Goal: Task Accomplishment & Management: Manage account settings

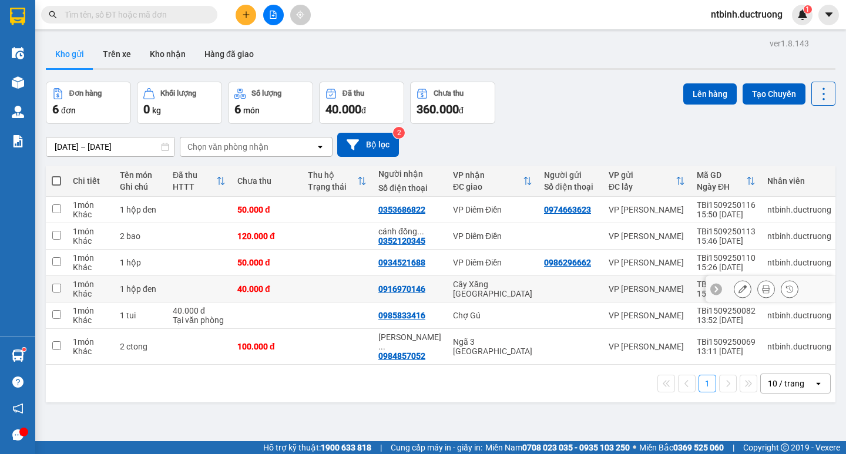
click at [721, 286] on div at bounding box center [770, 289] width 129 height 26
click at [739, 290] on icon at bounding box center [743, 289] width 8 height 8
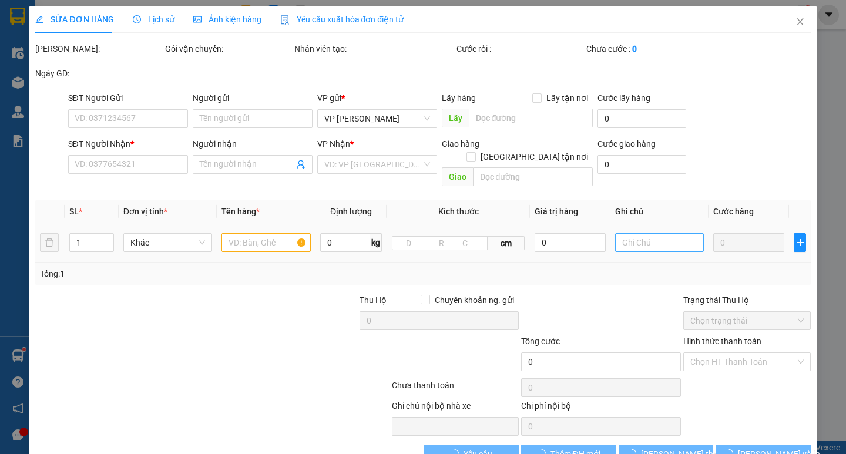
type input "0916970146"
type input "40.000"
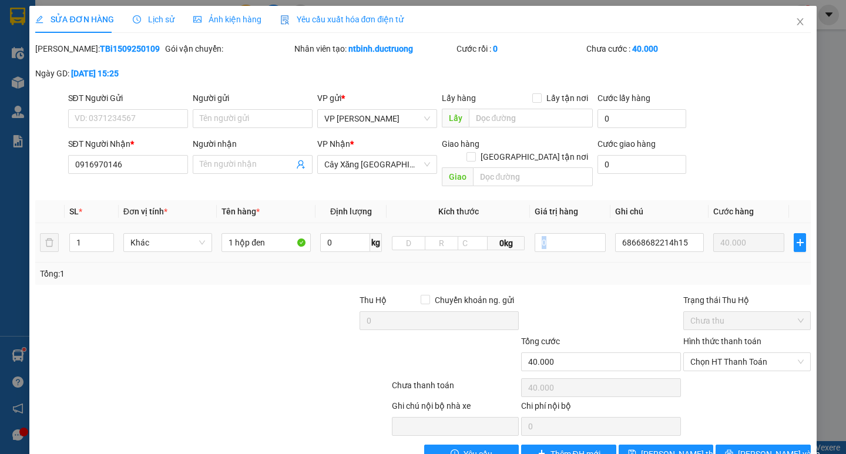
drag, startPoint x: 688, startPoint y: 240, endPoint x: 588, endPoint y: 246, distance: 100.1
click at [588, 246] on tr "1 Khác 1 hộp đen 0 kg 0kg 0 68668682214h15 40.000" at bounding box center [422, 242] width 775 height 39
click at [560, 309] on div at bounding box center [601, 314] width 162 height 41
drag, startPoint x: 668, startPoint y: 235, endPoint x: 594, endPoint y: 246, distance: 74.9
click at [594, 246] on tr "1 Khác 1 hộp đen 0 kg 0kg 0 68668682214h15 40.000" at bounding box center [422, 242] width 775 height 39
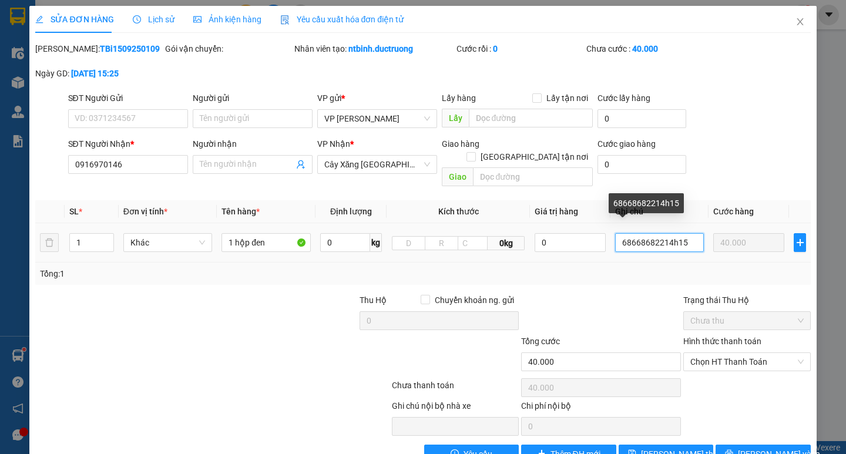
type input "15"
click at [548, 240] on tr "1 Khác 1 hộp đen 0 kg 0kg 0 15 40.000" at bounding box center [422, 242] width 775 height 39
type input "4h15"
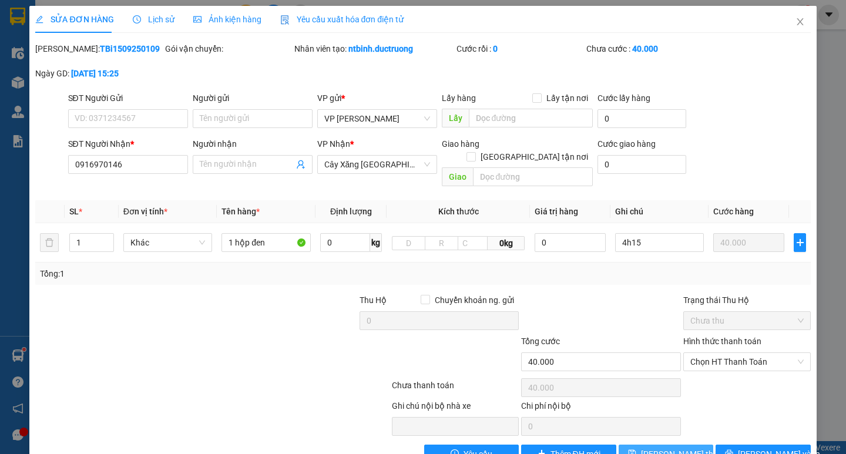
click at [651, 448] on span "Lưu thay đổi" at bounding box center [688, 454] width 94 height 13
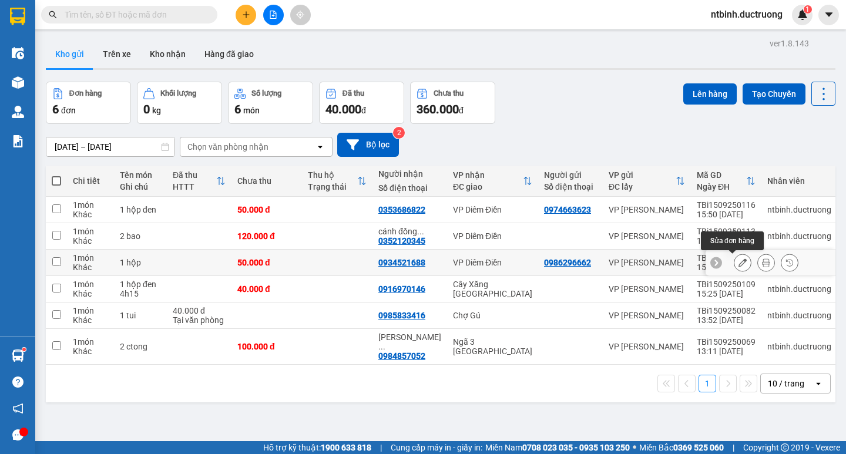
click at [735, 263] on button at bounding box center [743, 263] width 16 height 21
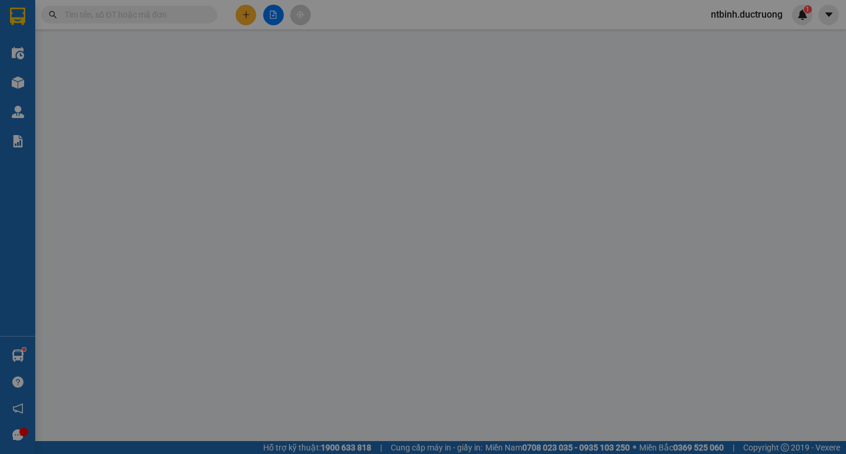
type input "0986296662"
type input "0934521688"
type input "50.000"
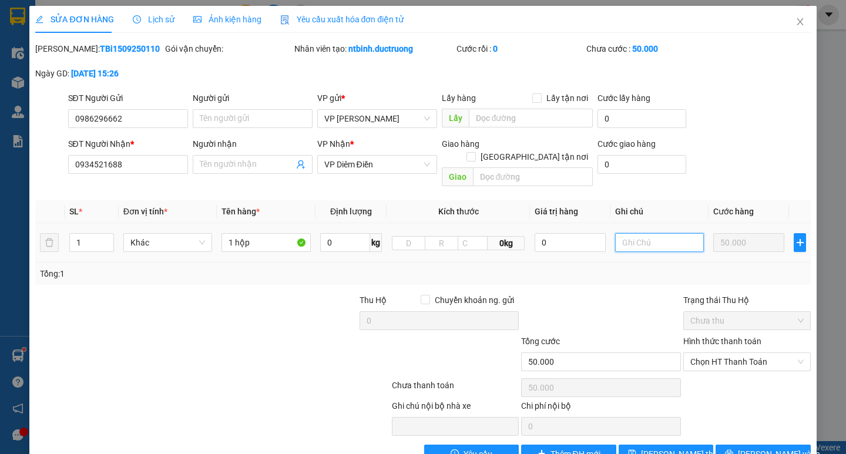
click at [642, 233] on input "text" at bounding box center [659, 242] width 89 height 19
type input "4h15"
click at [664, 445] on button "Lưu thay đổi" at bounding box center [666, 454] width 95 height 19
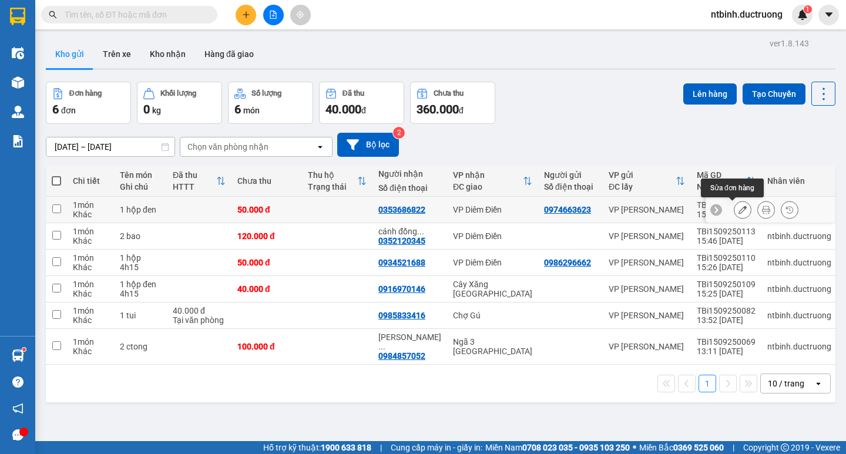
click at [735, 216] on button at bounding box center [743, 210] width 16 height 21
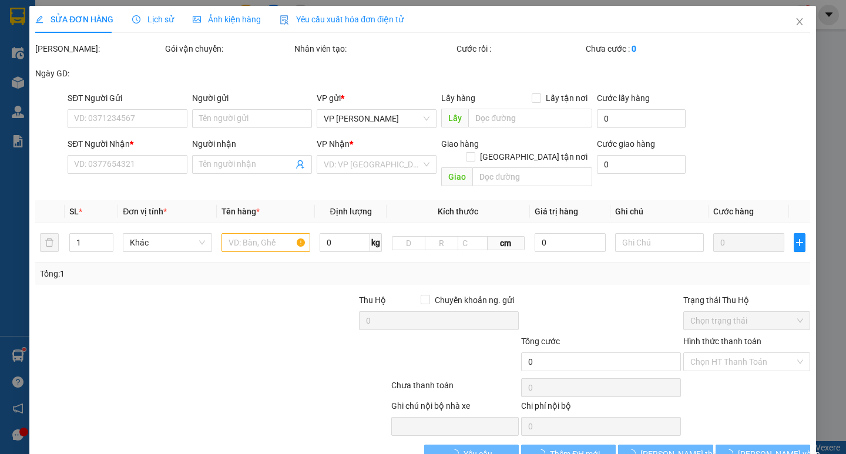
type input "0974663623"
type input "0353686822"
type input "50.000"
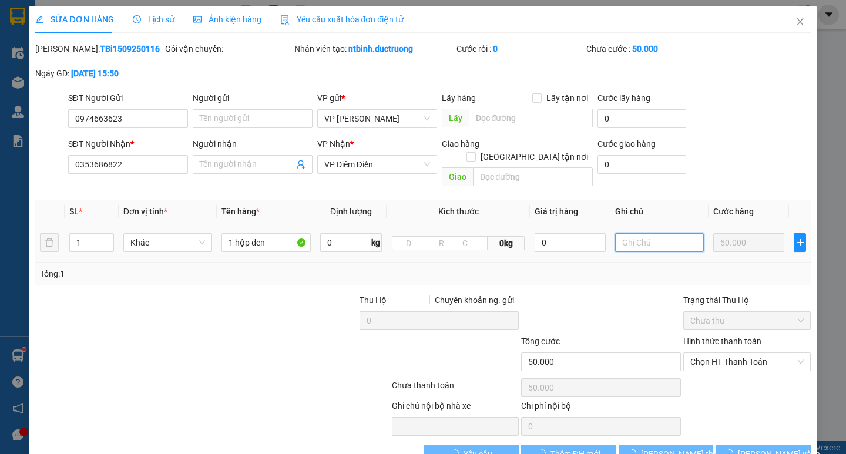
click at [663, 233] on input "text" at bounding box center [659, 242] width 89 height 19
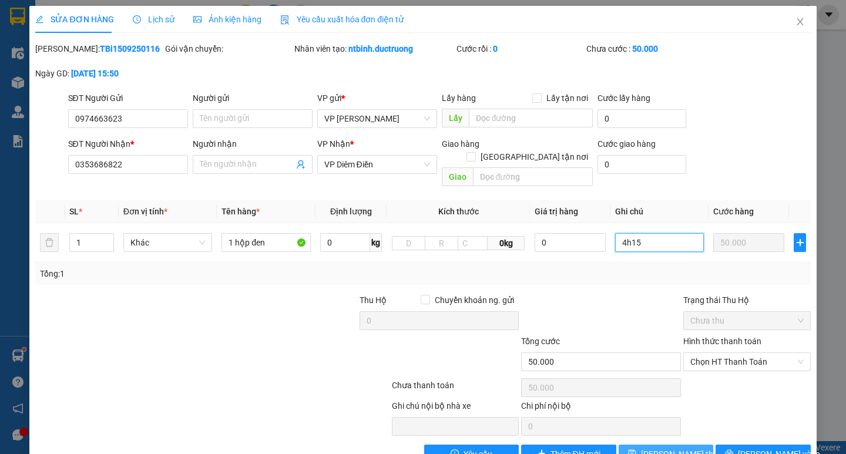
type input "4h15"
click at [672, 448] on span "Lưu thay đổi" at bounding box center [688, 454] width 94 height 13
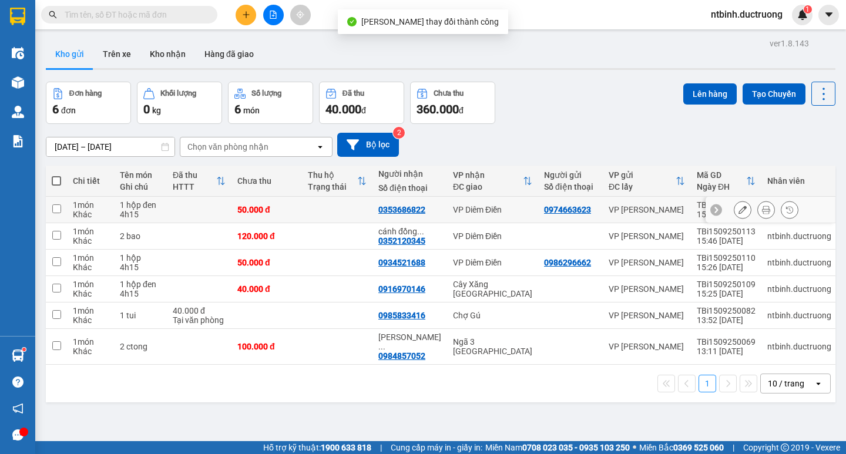
click at [160, 212] on div "4h15" at bounding box center [140, 214] width 41 height 9
checkbox input "true"
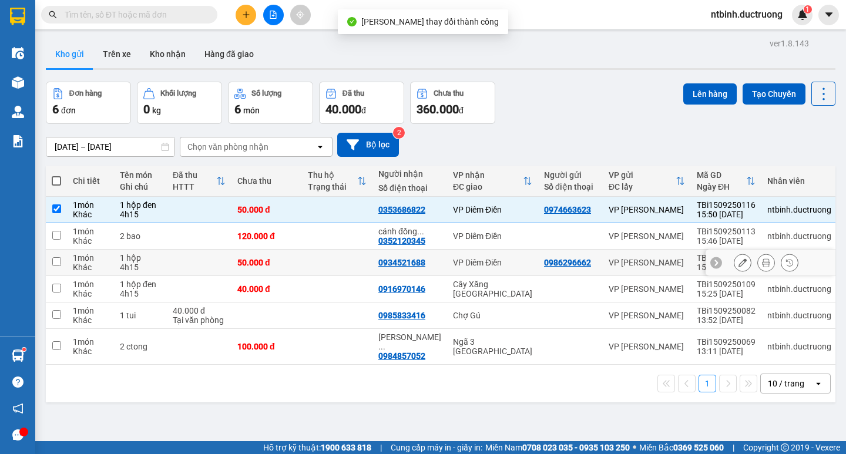
click at [191, 254] on td at bounding box center [199, 263] width 65 height 26
checkbox input "true"
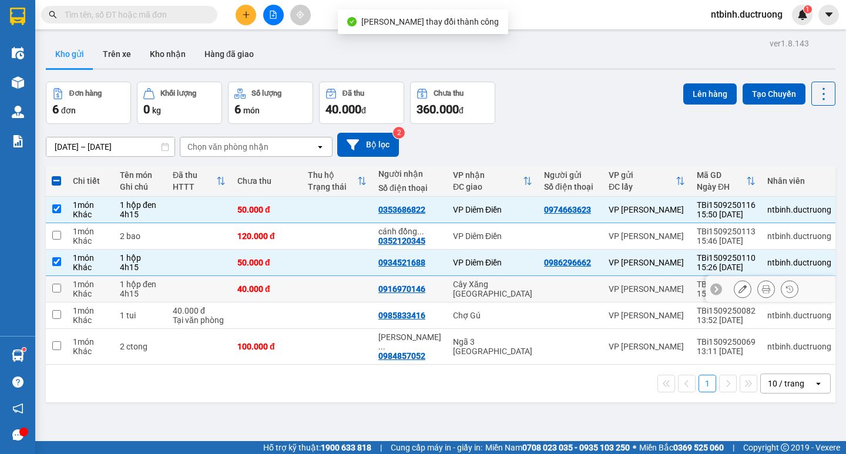
click at [188, 282] on td at bounding box center [199, 289] width 65 height 26
checkbox input "true"
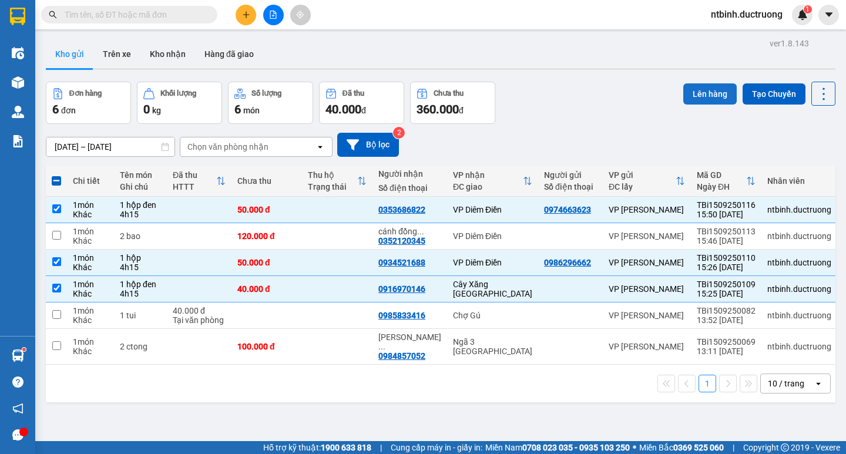
click at [700, 96] on button "Lên hàng" at bounding box center [710, 93] width 53 height 21
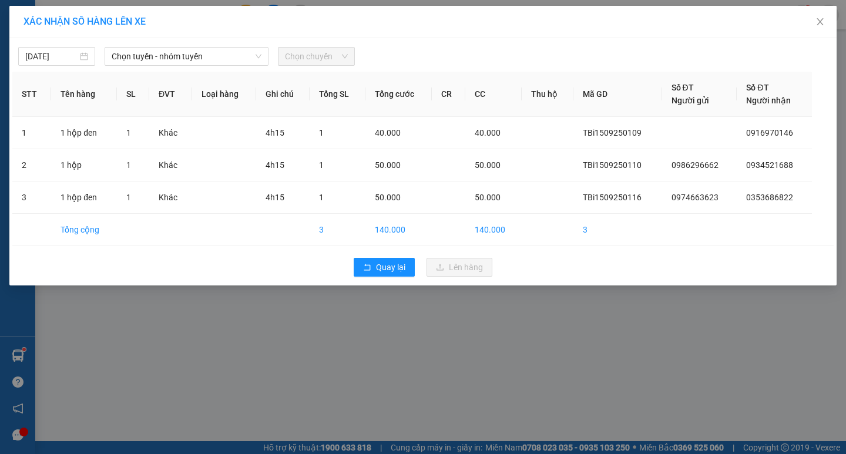
click at [197, 67] on div "15/09/2025 Chọn tuyến - nhóm tuyến Chọn chuyến STT Tên hàng SL ĐVT Loại hàng Gh…" at bounding box center [423, 161] width 828 height 247
click at [202, 58] on span "Chọn tuyến - nhóm tuyến" at bounding box center [187, 57] width 150 height 18
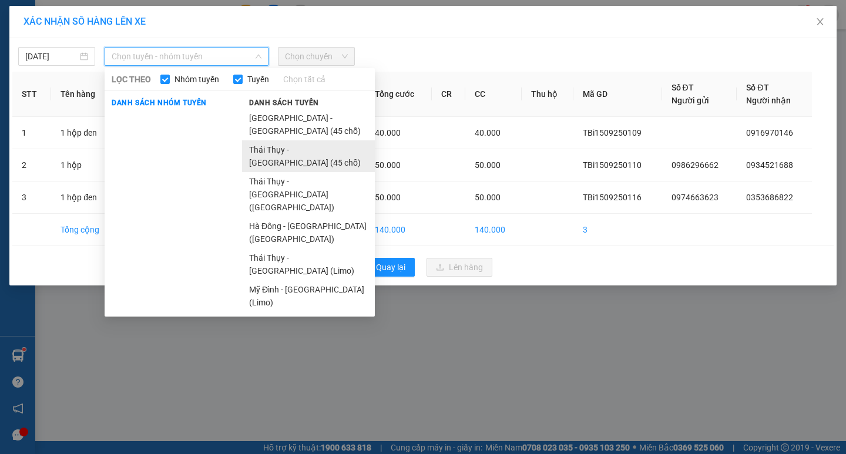
click at [285, 140] on li "Thái Thụy - Hà Nội (45 chỗ)" at bounding box center [308, 156] width 133 height 32
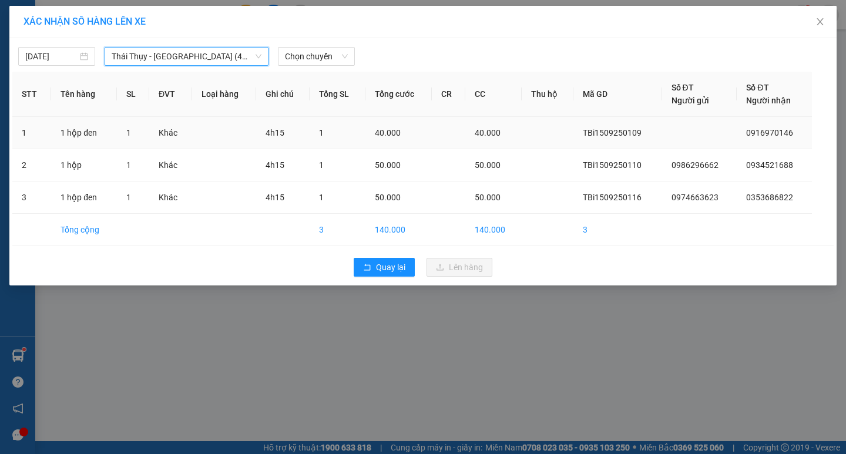
click at [283, 118] on td "4h15" at bounding box center [282, 133] width 53 height 32
click at [209, 57] on span "Thái Thụy - Hà Nội (45 chỗ)" at bounding box center [187, 57] width 150 height 18
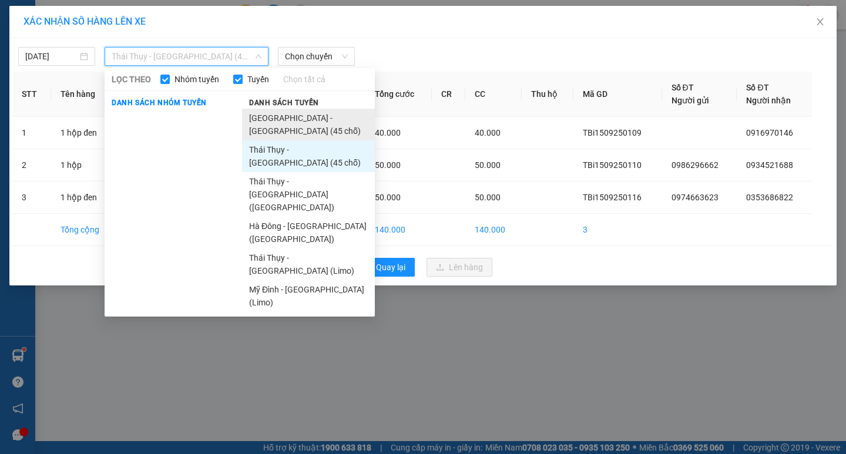
click at [276, 112] on li "[GEOGRAPHIC_DATA] - [GEOGRAPHIC_DATA] (45 chỗ)" at bounding box center [308, 125] width 133 height 32
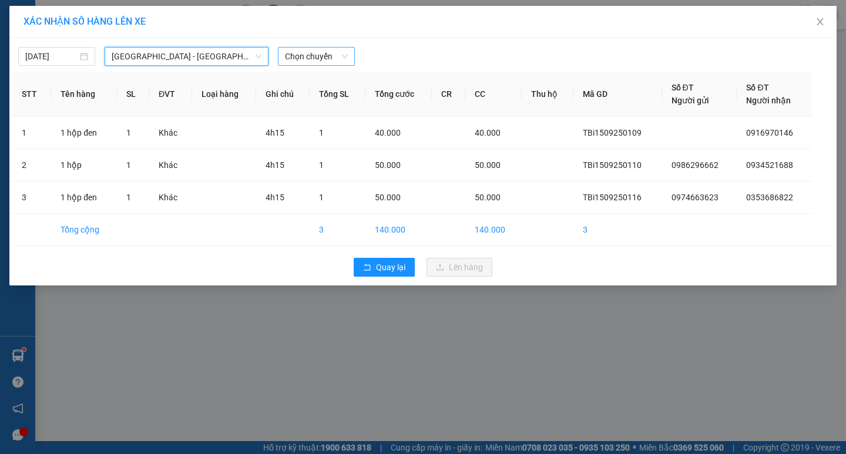
click at [296, 64] on span "Chọn chuyến" at bounding box center [316, 57] width 63 height 18
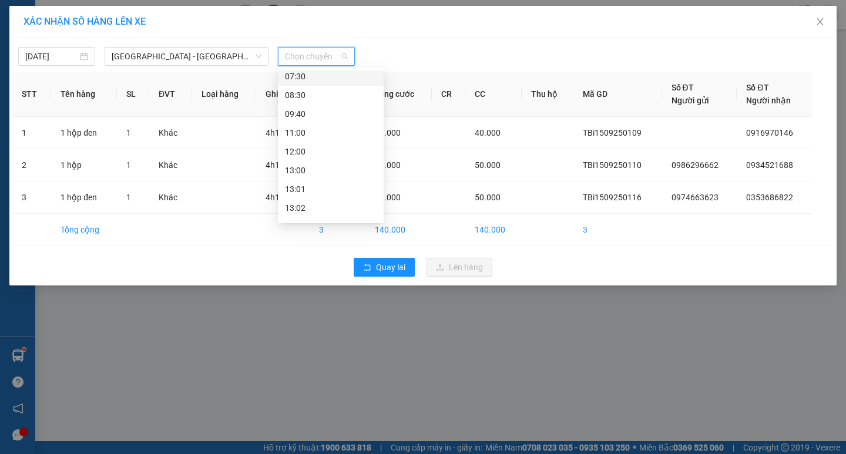
scroll to position [118, 0]
click at [314, 187] on div "15:30" at bounding box center [331, 188] width 92 height 13
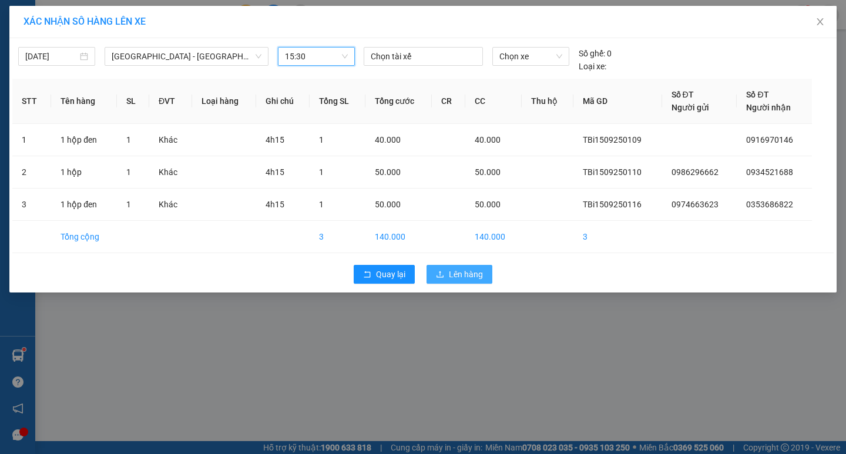
click at [458, 276] on span "Lên hàng" at bounding box center [466, 274] width 34 height 13
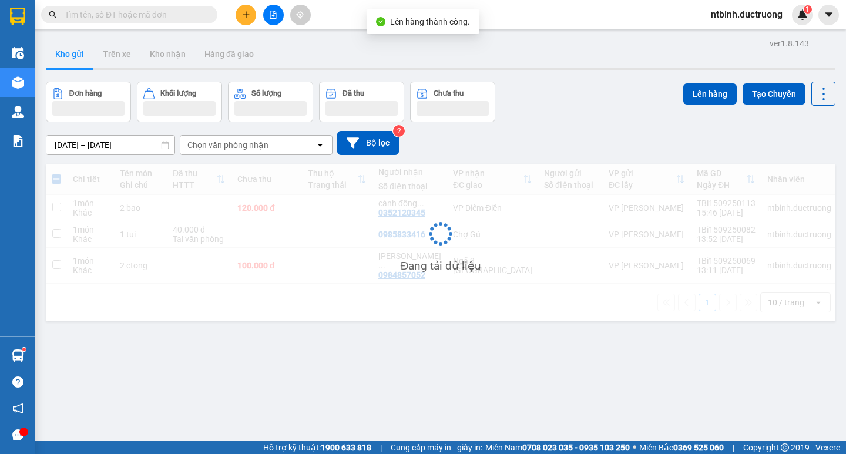
click at [311, 235] on div "Chi tiết Tên món Ghi chú Đã thu HTTT Chưa thu Thu hộ Trạng thái Người nhận Số đ…" at bounding box center [441, 243] width 790 height 158
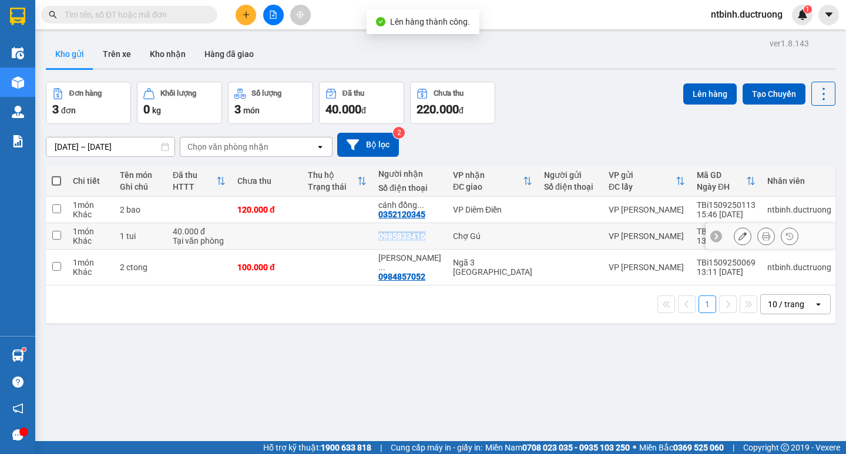
click at [311, 235] on td at bounding box center [337, 236] width 71 height 26
checkbox input "true"
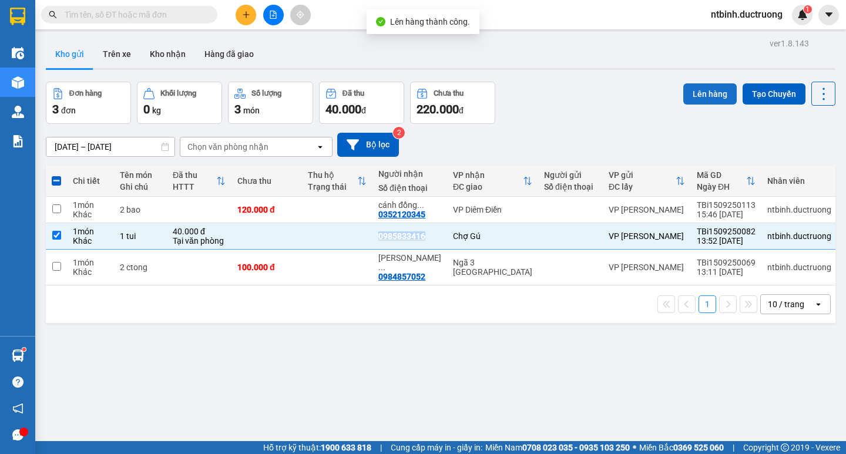
click at [694, 96] on button "Lên hàng" at bounding box center [710, 93] width 53 height 21
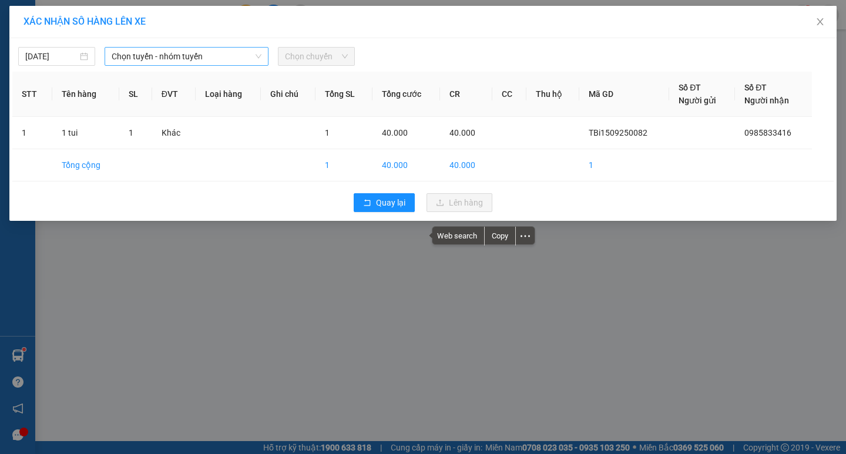
click at [220, 53] on span "Chọn tuyến - nhóm tuyến" at bounding box center [187, 57] width 150 height 18
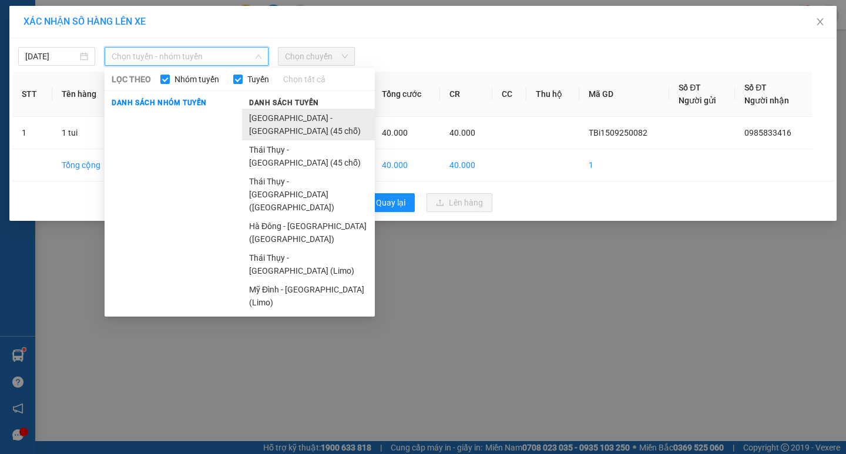
click at [298, 121] on li "[GEOGRAPHIC_DATA] - [GEOGRAPHIC_DATA] (45 chỗ)" at bounding box center [308, 125] width 133 height 32
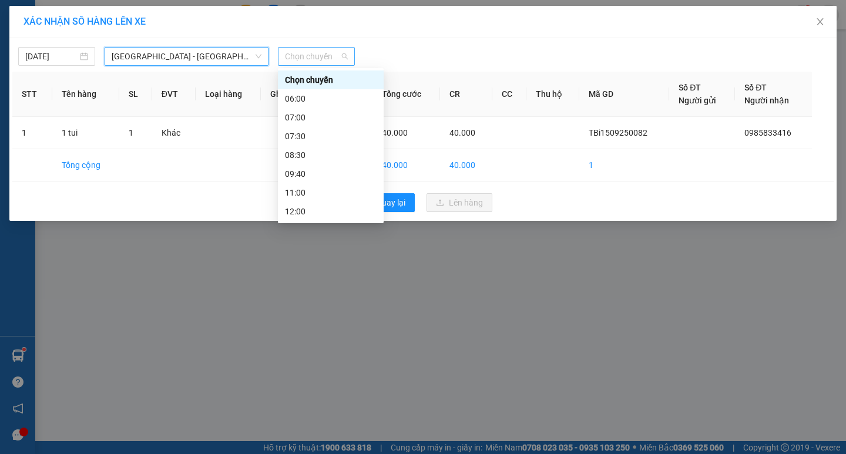
click at [303, 57] on span "Chọn chuyến" at bounding box center [316, 57] width 63 height 18
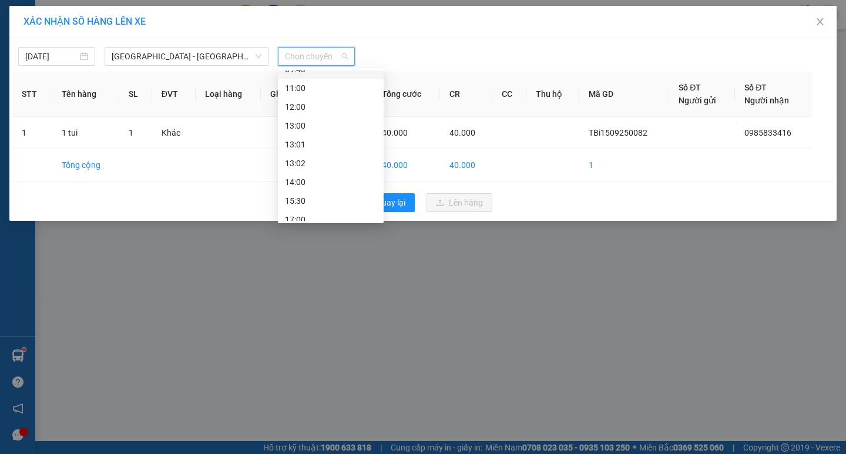
scroll to position [118, 0]
click at [305, 178] on div "14:00" at bounding box center [331, 169] width 106 height 19
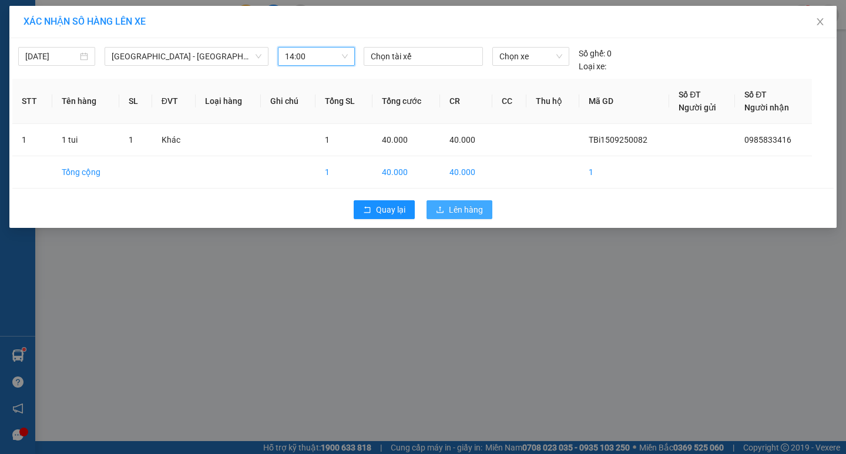
click at [488, 210] on button "Lên hàng" at bounding box center [460, 209] width 66 height 19
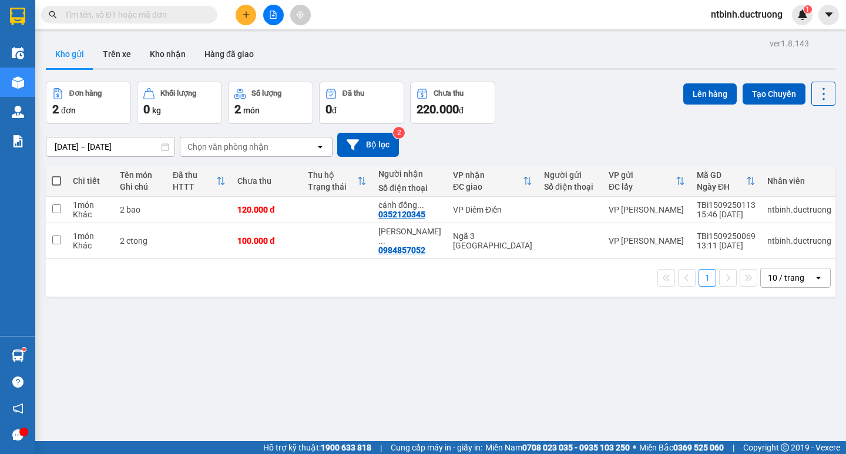
click at [242, 21] on button at bounding box center [246, 15] width 21 height 21
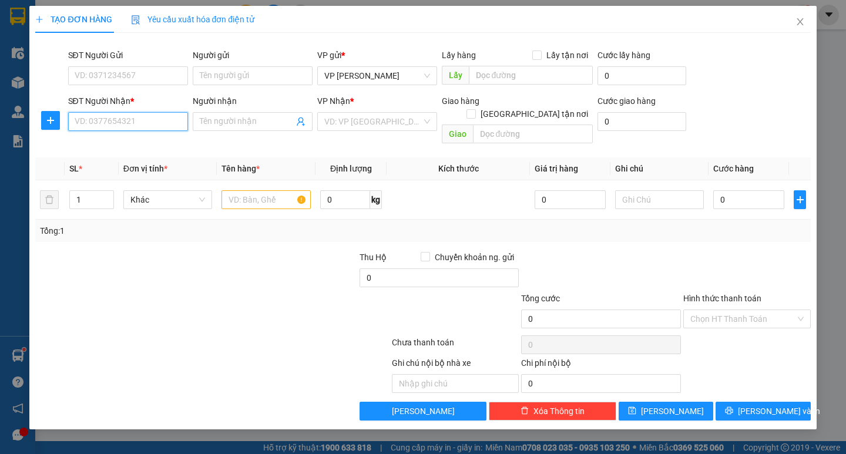
click at [153, 117] on input "SĐT Người Nhận *" at bounding box center [128, 121] width 120 height 19
type input "0931561"
click at [104, 126] on input "SĐT Người Nhận *" at bounding box center [128, 121] width 120 height 19
click at [98, 71] on input "SĐT Người Gửi" at bounding box center [128, 75] width 120 height 19
type input "0795271666"
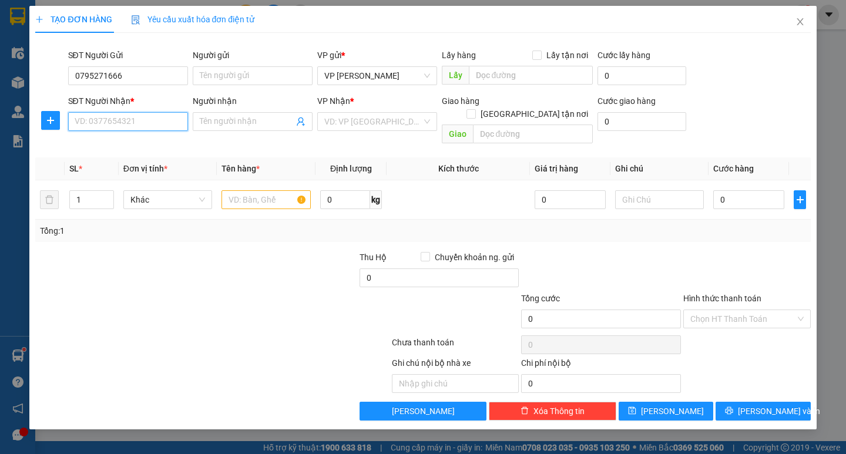
click at [128, 122] on input "SĐT Người Nhận *" at bounding box center [128, 121] width 120 height 19
type input "0931561369"
click at [364, 111] on div "VP Nhận *" at bounding box center [377, 104] width 120 height 18
click at [364, 116] on input "search" at bounding box center [373, 122] width 98 height 18
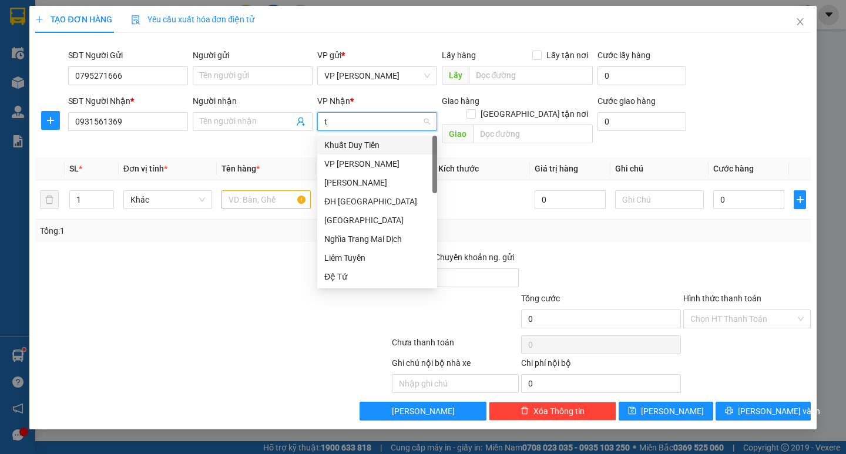
type input "ta"
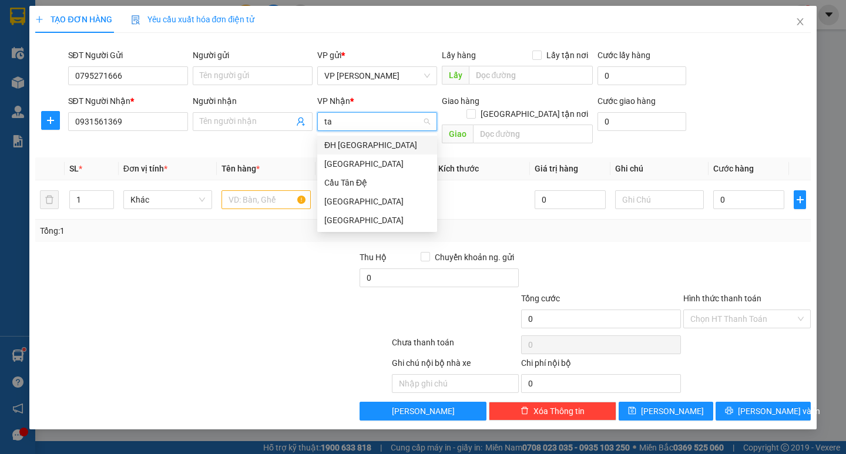
click at [357, 145] on div "ĐH [GEOGRAPHIC_DATA]" at bounding box center [377, 145] width 106 height 13
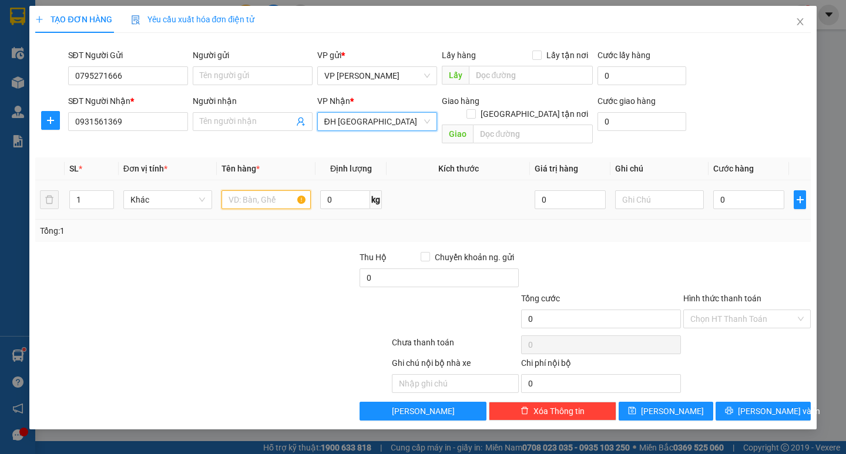
click at [277, 193] on input "text" at bounding box center [266, 199] width 89 height 19
type input "1 hộp"
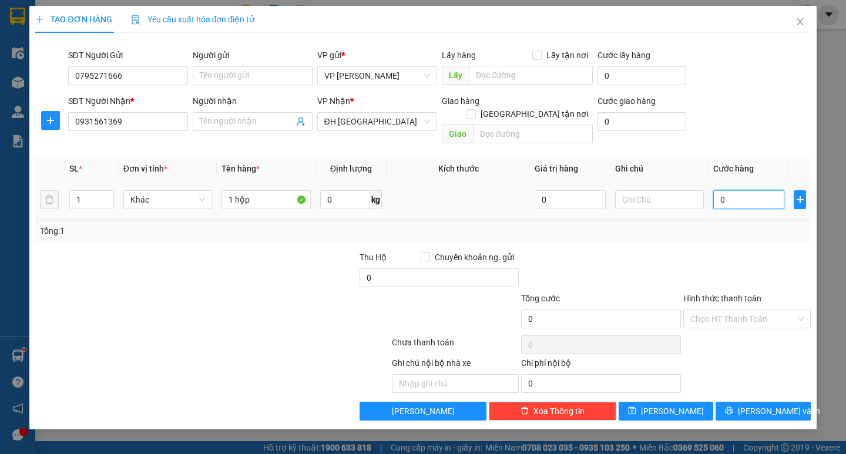
click at [719, 191] on input "0" at bounding box center [749, 199] width 71 height 19
click at [718, 191] on input "0" at bounding box center [749, 199] width 71 height 19
type input "40"
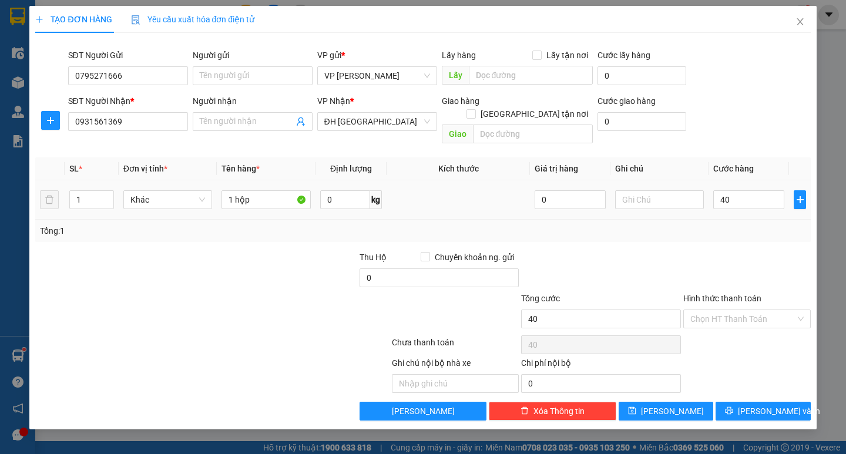
click at [730, 225] on div "Tổng: 1" at bounding box center [423, 231] width 766 height 13
type input "40.000"
click at [754, 405] on span "Lưu và In" at bounding box center [779, 411] width 82 height 13
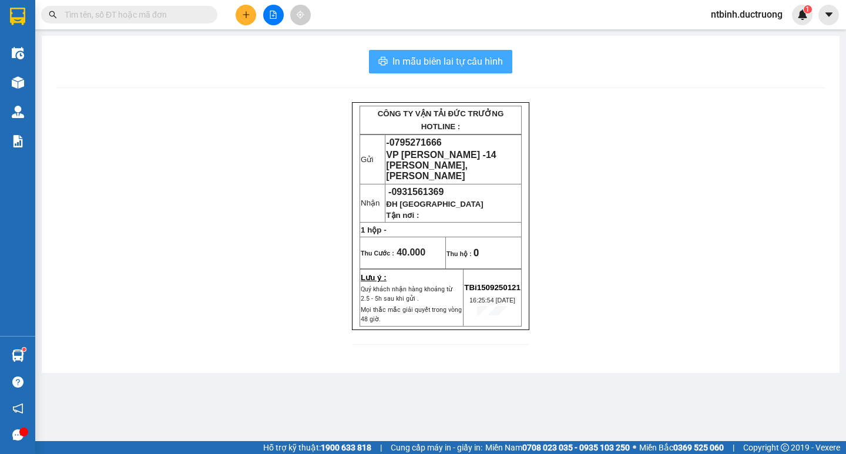
click at [442, 50] on button "In mẫu biên lai tự cấu hình" at bounding box center [440, 62] width 143 height 24
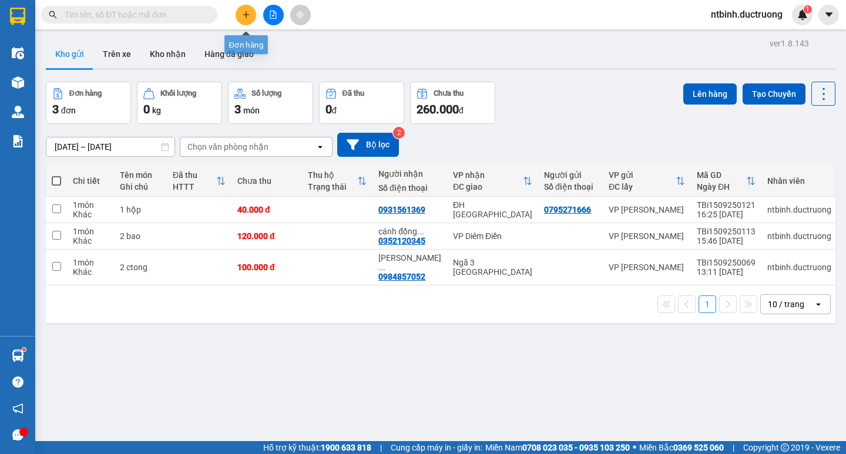
click at [250, 12] on button at bounding box center [246, 15] width 21 height 21
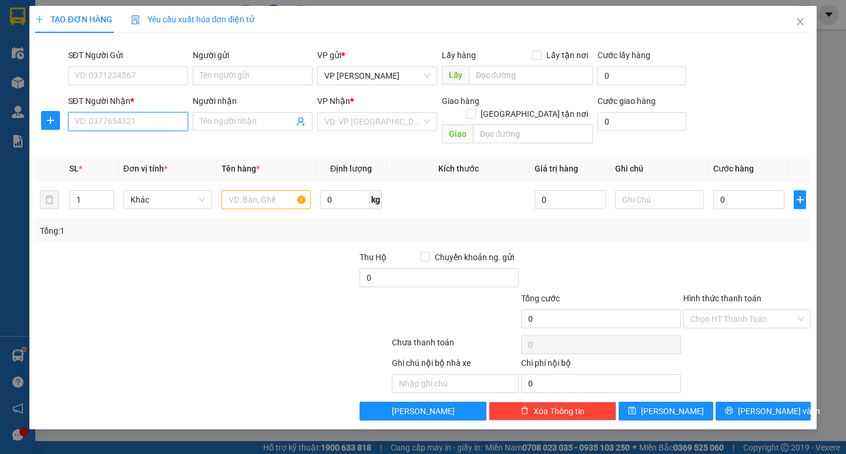
click at [155, 125] on input "SĐT Người Nhận *" at bounding box center [128, 121] width 120 height 19
click at [142, 73] on input "SĐT Người Gửi" at bounding box center [128, 75] width 120 height 19
click at [113, 100] on div "SĐT Người Nhận *" at bounding box center [128, 101] width 120 height 13
click at [113, 112] on input "SĐT Người Nhận *" at bounding box center [128, 121] width 120 height 19
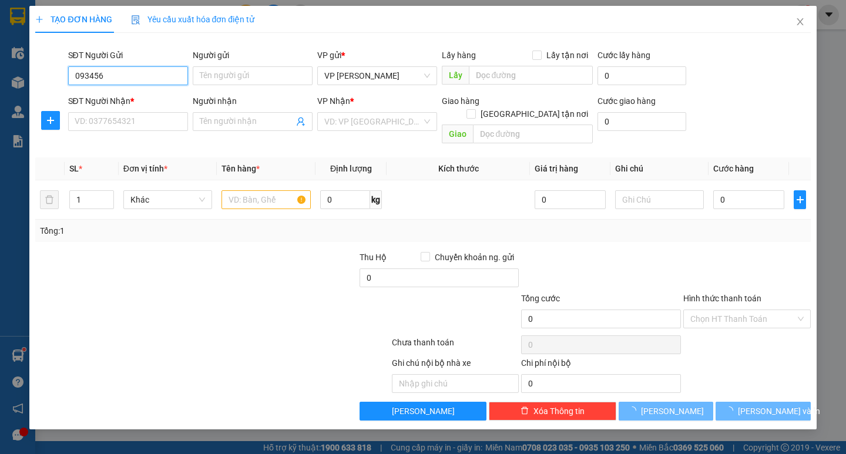
click at [123, 72] on input "093456" at bounding box center [128, 75] width 120 height 19
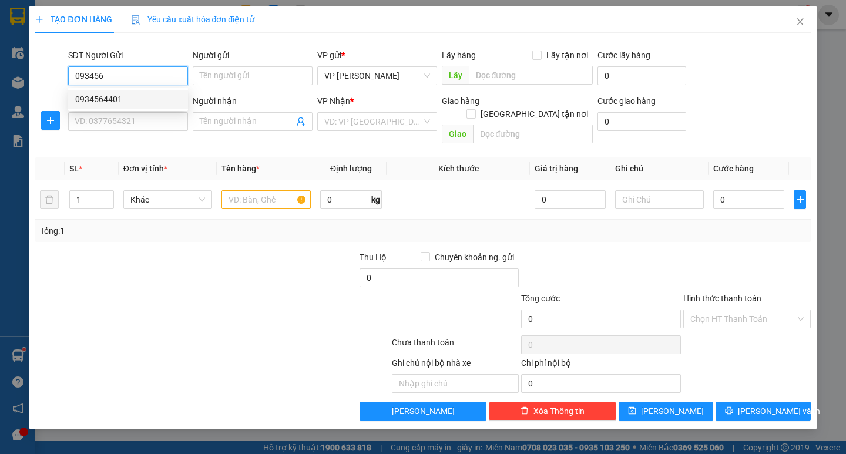
click at [125, 98] on div "0934564401" at bounding box center [128, 99] width 106 height 13
type input "0934564401"
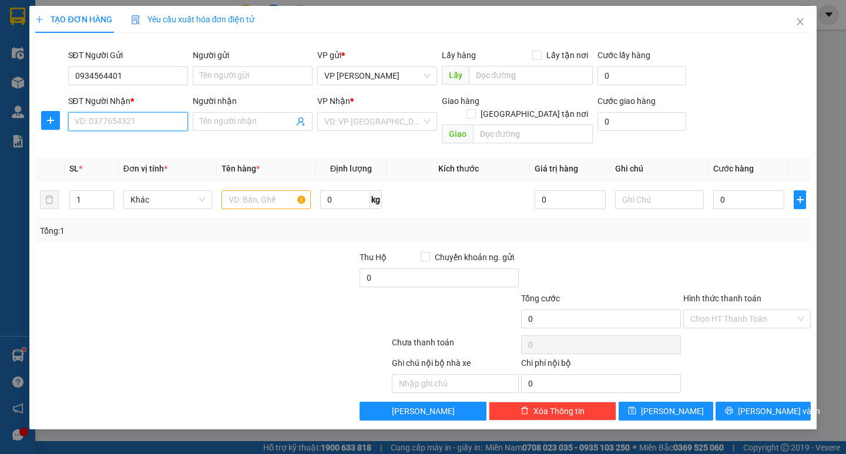
click at [137, 126] on input "SĐT Người Nhận *" at bounding box center [128, 121] width 120 height 19
type input "0898897429"
click at [339, 120] on input "search" at bounding box center [373, 122] width 98 height 18
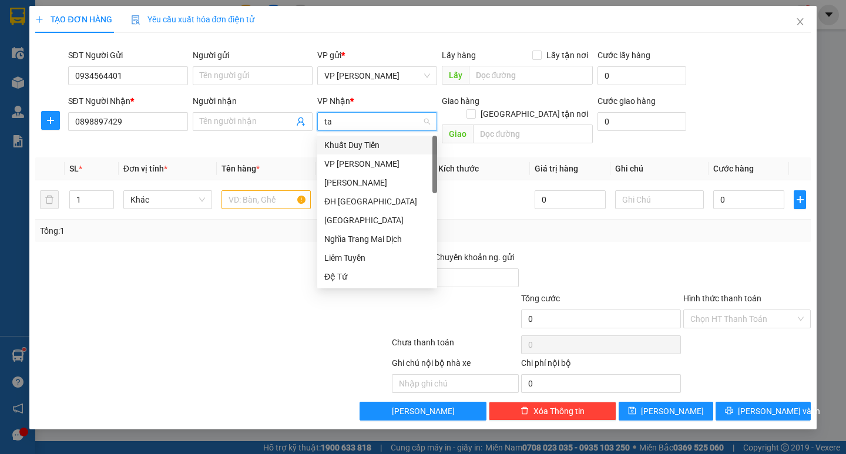
type input "tan"
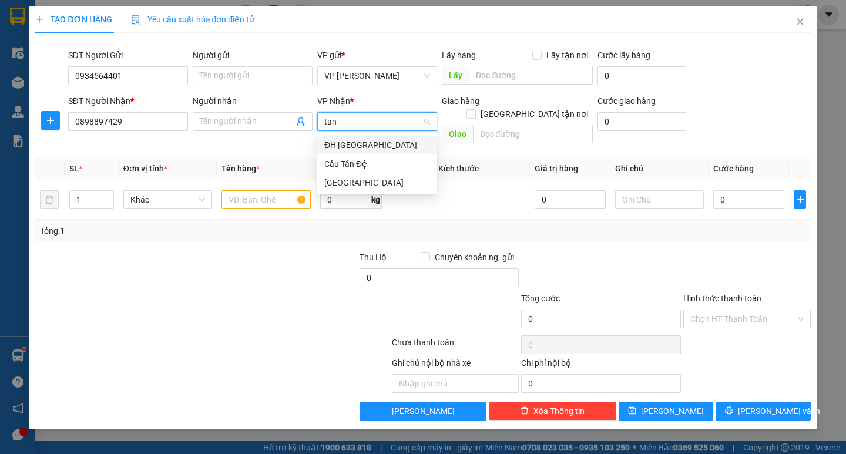
click at [357, 145] on div "ĐH [GEOGRAPHIC_DATA]" at bounding box center [377, 145] width 106 height 13
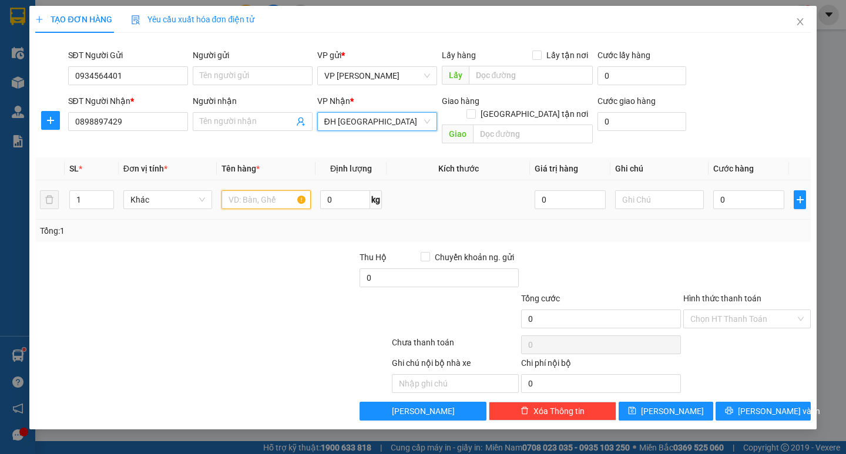
click at [283, 190] on input "text" at bounding box center [266, 199] width 89 height 19
type input "2"
type input "1 can + 1 hộp đen"
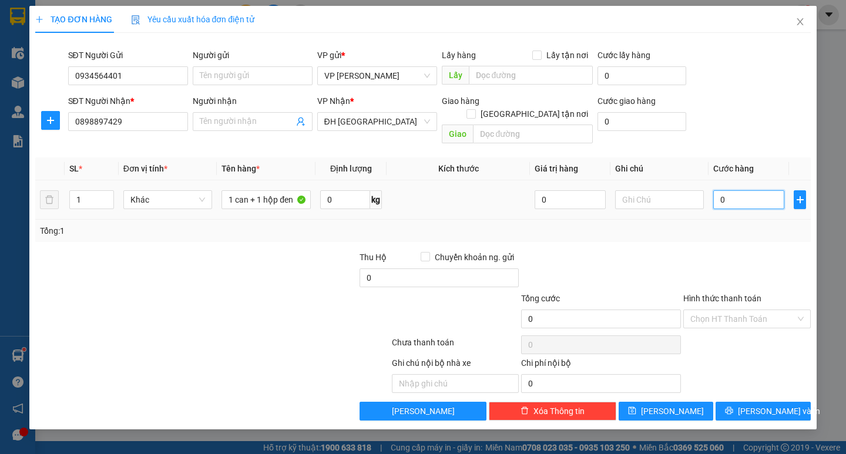
click at [770, 191] on input "0" at bounding box center [749, 199] width 71 height 19
click at [717, 190] on input "0" at bounding box center [749, 199] width 71 height 19
type input "80"
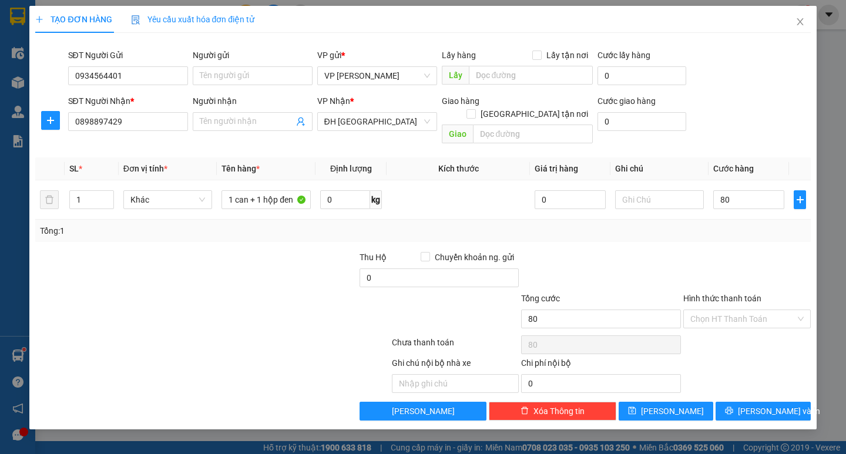
click at [715, 229] on div "Transit Pickup Surcharge Ids Transit Deliver Surcharge Ids Transit Deliver Surc…" at bounding box center [422, 231] width 775 height 379
type input "80.000"
click at [769, 405] on span "Lưu và In" at bounding box center [779, 411] width 82 height 13
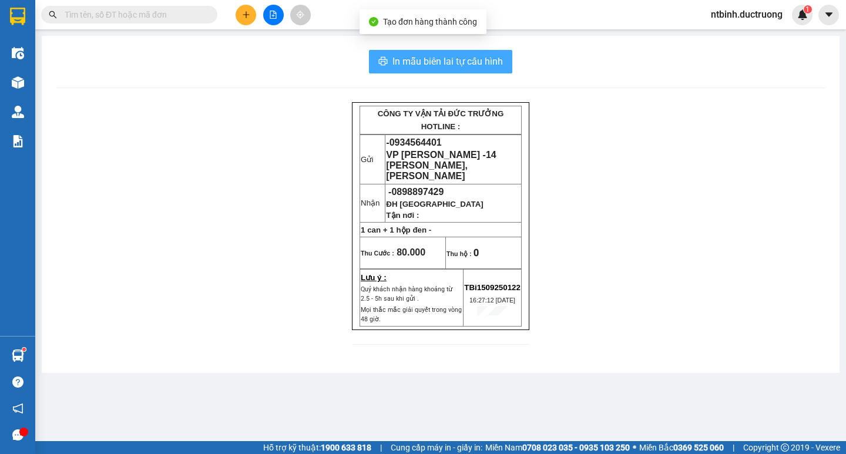
click at [414, 57] on span "In mẫu biên lai tự cấu hình" at bounding box center [448, 61] width 110 height 15
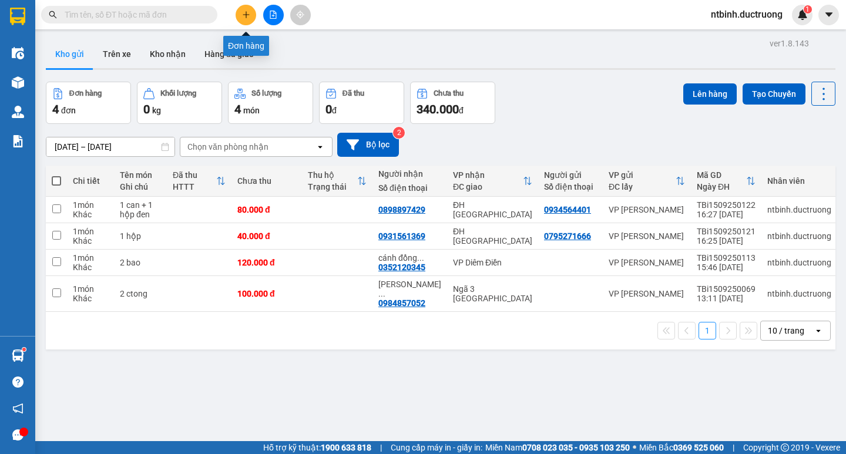
click at [248, 14] on icon "plus" at bounding box center [246, 15] width 8 height 8
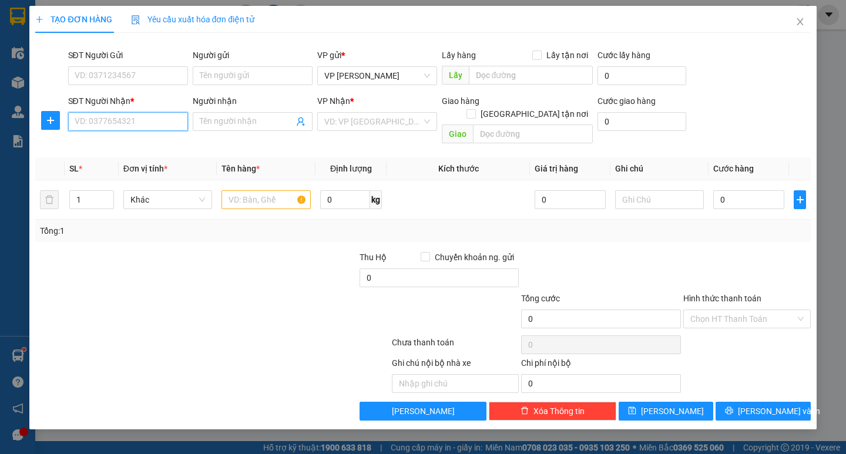
click at [125, 119] on input "SĐT Người Nhận *" at bounding box center [128, 121] width 120 height 19
click at [127, 78] on input "SĐT Người Gửi" at bounding box center [128, 75] width 120 height 19
type input "0985807341"
click at [135, 120] on input "SĐT Người Nhận *" at bounding box center [128, 121] width 120 height 19
click at [140, 155] on div "0859810999 0859810999 - nhi" at bounding box center [128, 145] width 120 height 24
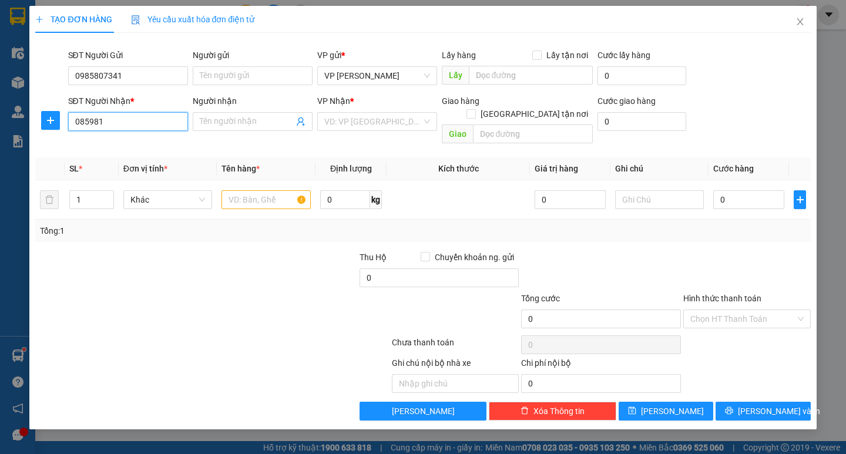
click at [148, 127] on input "085981" at bounding box center [128, 121] width 120 height 19
click at [145, 148] on div "0859810999 - nhi" at bounding box center [128, 145] width 106 height 13
type input "0859810999"
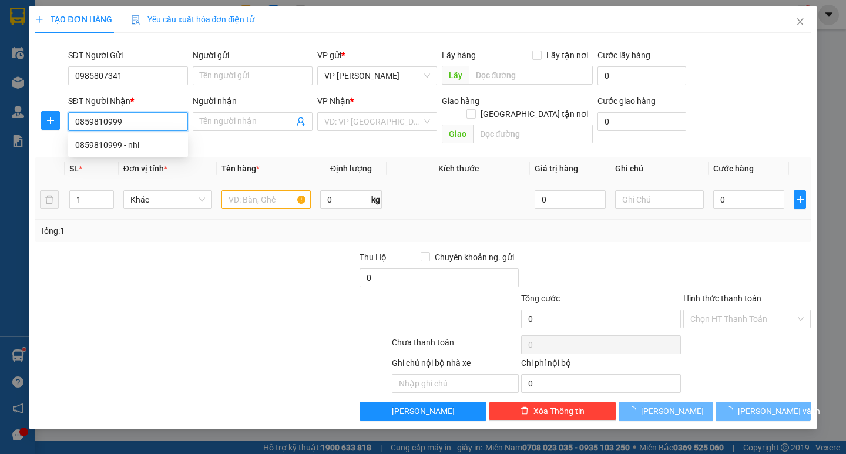
type input "nhi"
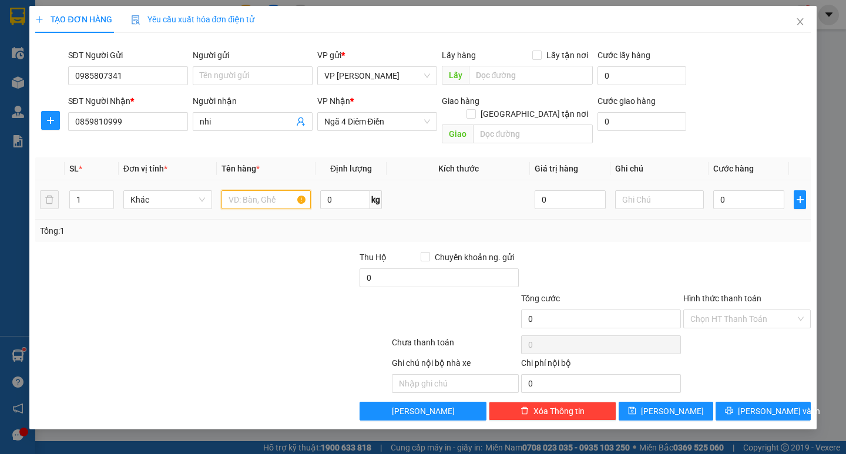
click at [236, 190] on input "text" at bounding box center [266, 199] width 89 height 19
type input "2 catong"
click at [710, 180] on td "0" at bounding box center [749, 199] width 81 height 39
click at [723, 190] on input "0" at bounding box center [749, 199] width 71 height 19
click at [713, 189] on td "0" at bounding box center [749, 199] width 81 height 39
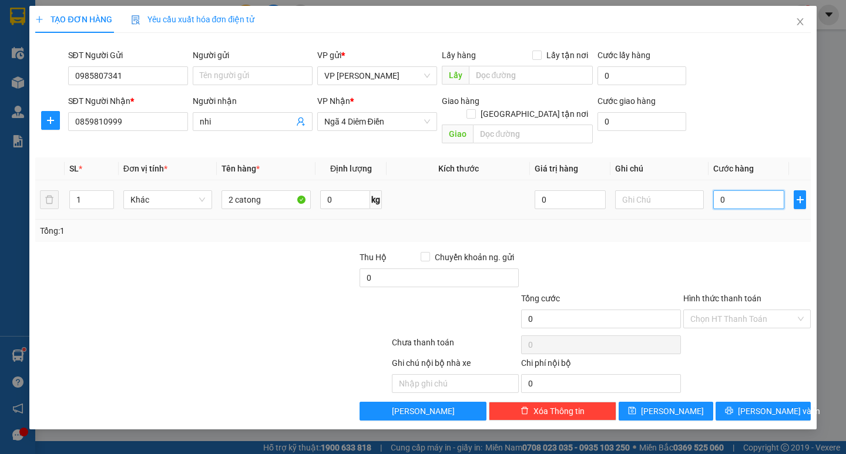
click at [723, 190] on input "0" at bounding box center [749, 199] width 71 height 19
click at [720, 190] on input "0" at bounding box center [749, 199] width 71 height 19
type input "10"
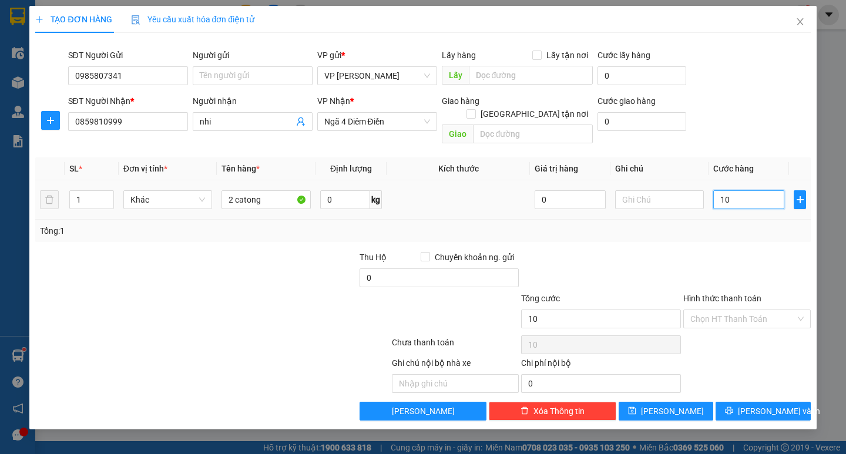
type input "120"
click at [718, 220] on div "Tổng: 1" at bounding box center [422, 231] width 775 height 22
type input "120.000"
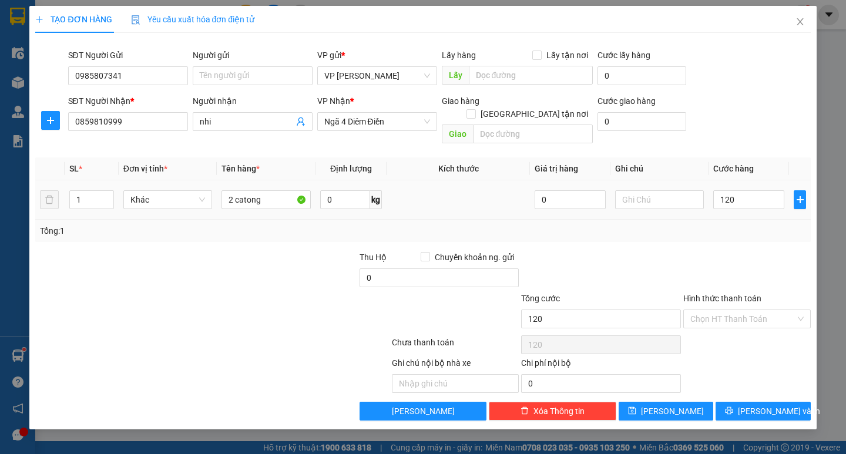
type input "120.000"
click at [765, 405] on span "Lưu và In" at bounding box center [779, 411] width 82 height 13
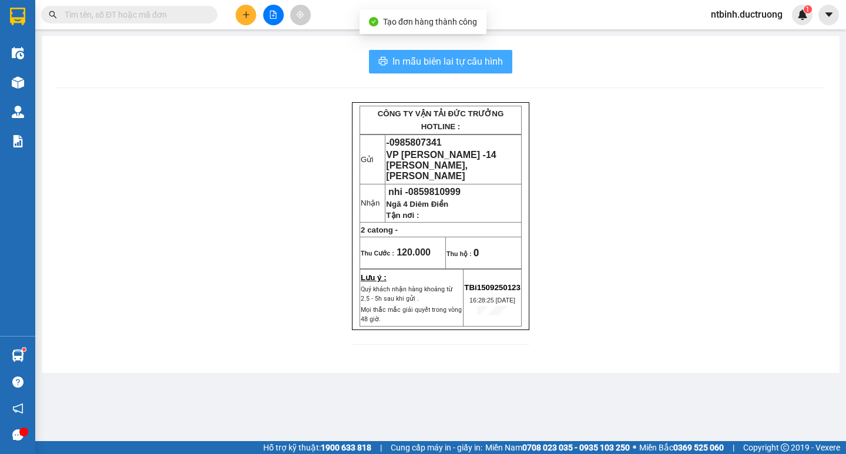
click at [409, 56] on span "In mẫu biên lai tự cấu hình" at bounding box center [448, 61] width 110 height 15
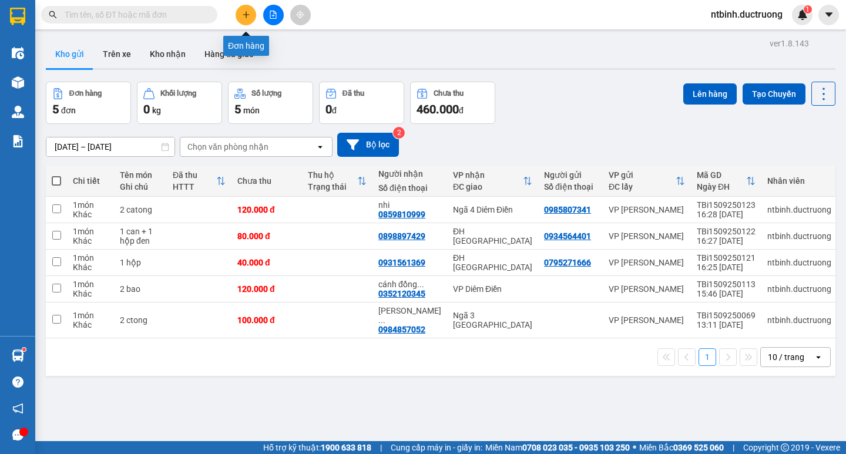
click at [242, 13] on icon "plus" at bounding box center [246, 15] width 8 height 8
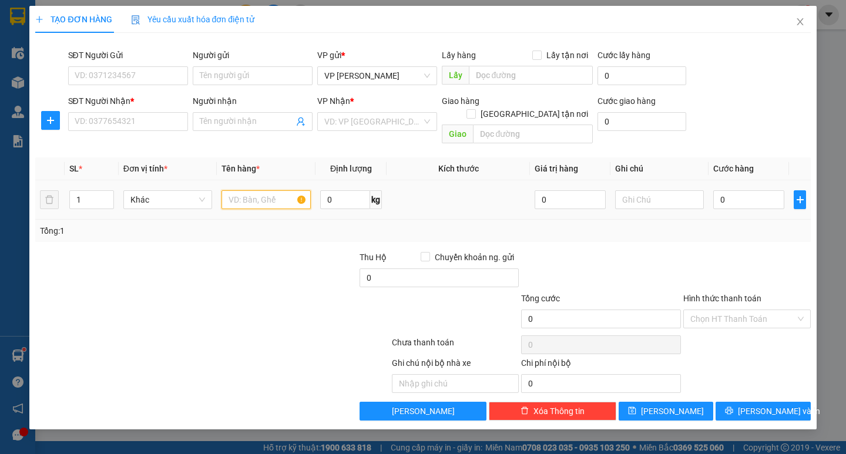
click at [262, 190] on input "text" at bounding box center [266, 199] width 89 height 19
type input "1 hoa"
click at [801, 26] on icon "close" at bounding box center [800, 21] width 9 height 9
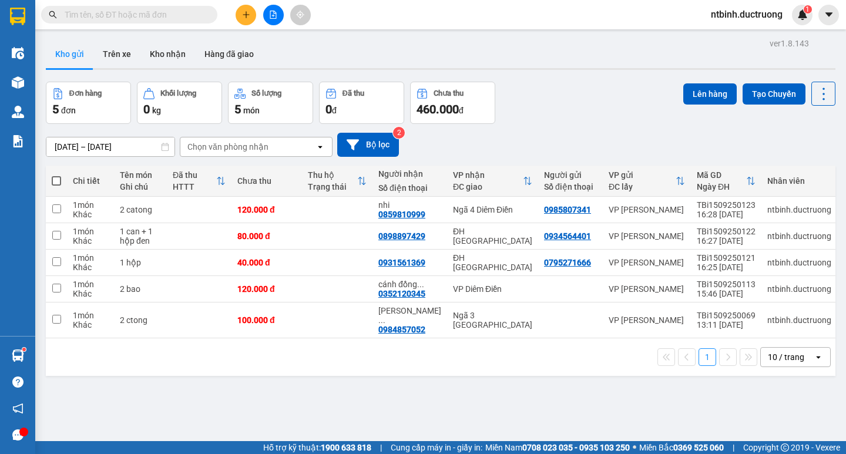
click at [278, 9] on button at bounding box center [273, 15] width 21 height 21
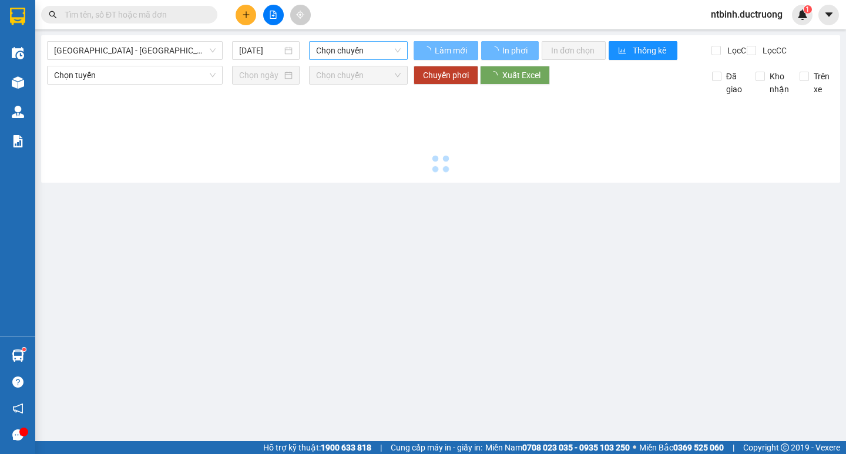
click at [334, 52] on span "Chọn chuyến" at bounding box center [358, 51] width 85 height 18
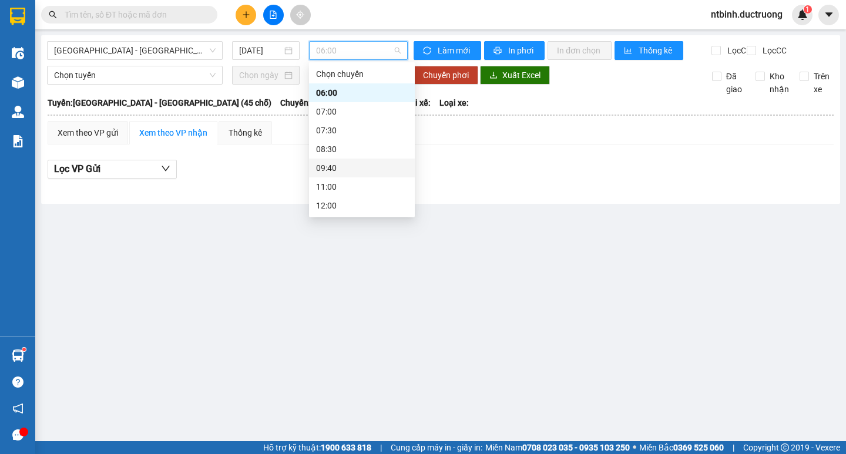
scroll to position [169, 0]
click at [339, 127] on div "15:30" at bounding box center [362, 130] width 92 height 13
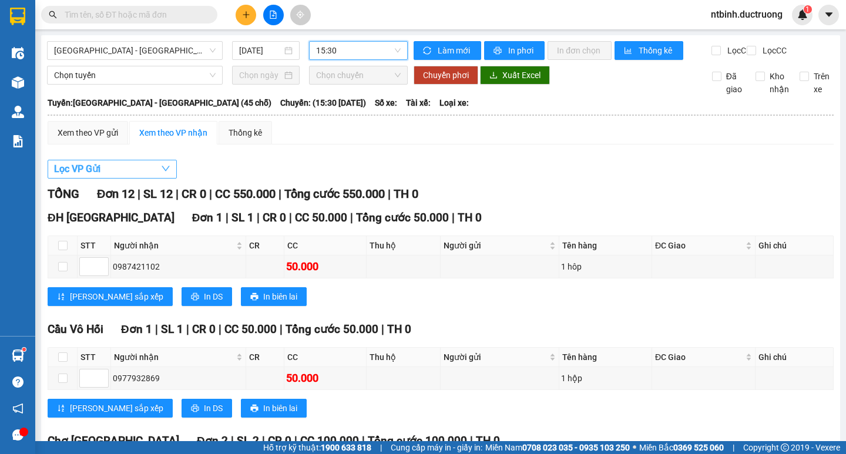
click at [89, 176] on span "Lọc VP Gửi" at bounding box center [77, 169] width 46 height 15
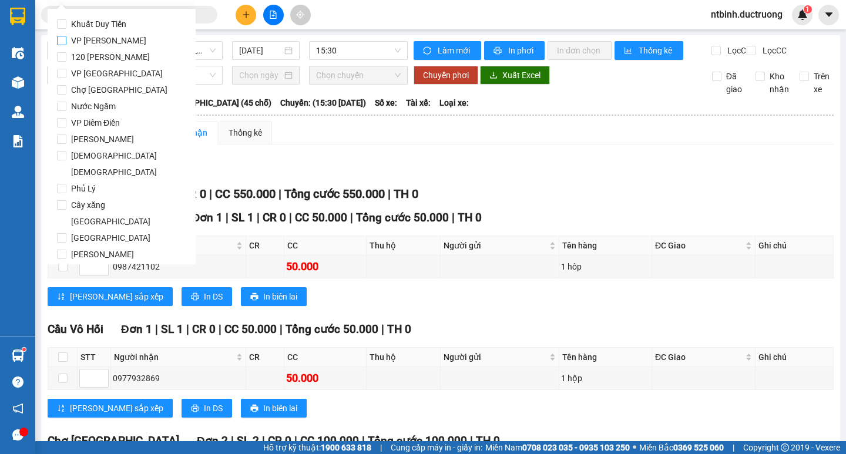
click at [96, 38] on span "VP [PERSON_NAME]" at bounding box center [108, 40] width 85 height 16
click at [66, 38] on input "VP [PERSON_NAME]" at bounding box center [61, 40] width 9 height 9
checkbox input "true"
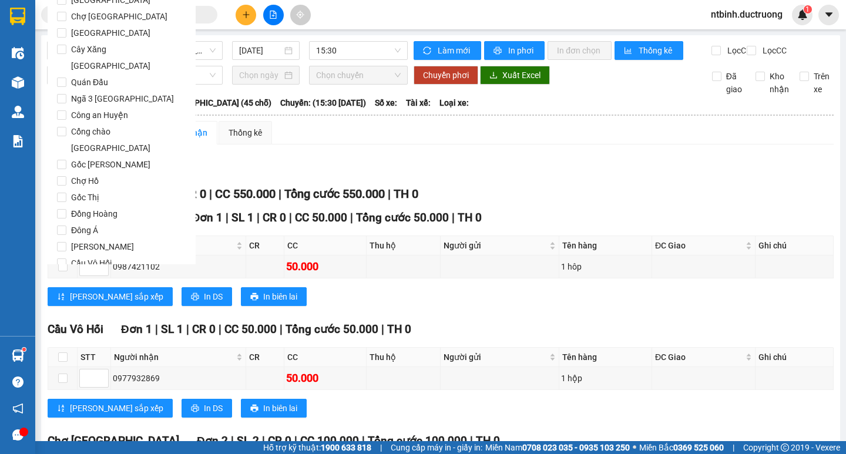
click at [63, 321] on button "Lọc" at bounding box center [73, 330] width 32 height 19
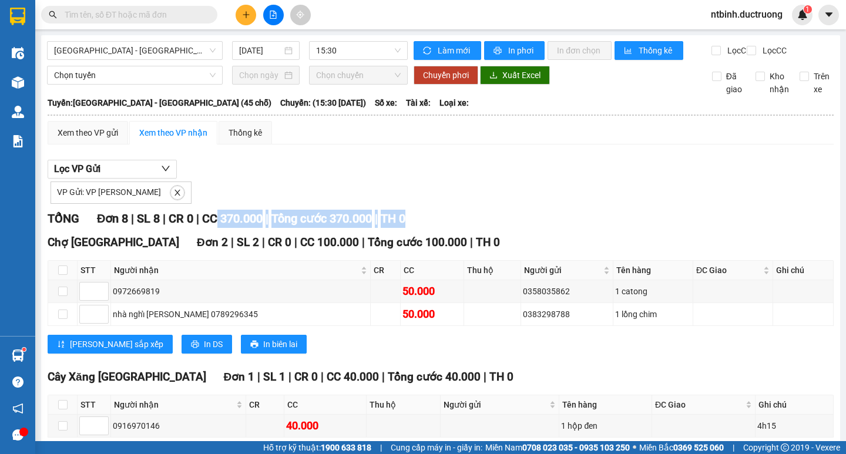
drag, startPoint x: 222, startPoint y: 232, endPoint x: 443, endPoint y: 232, distance: 221.0
click at [443, 228] on div "TỔNG Đơn 8 | SL 8 | CR 0 | CC 370.000 | Tổng cước 370.000 | TH 0" at bounding box center [441, 219] width 786 height 18
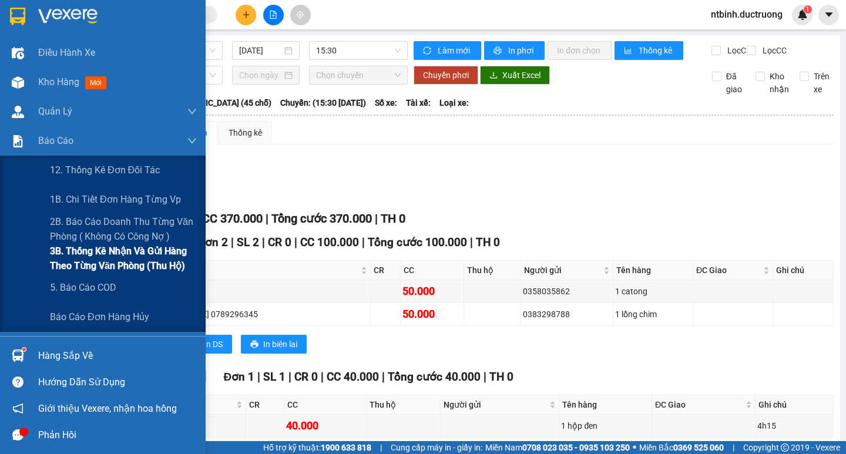
click at [116, 259] on span "3B. Thống kê nhận và gửi hàng theo từng văn phòng (thu hộ)" at bounding box center [123, 258] width 147 height 29
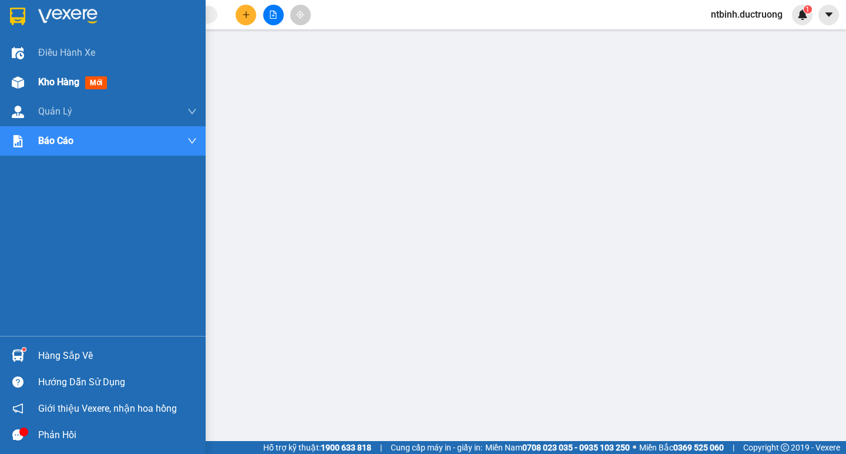
click at [54, 86] on span "Kho hàng" at bounding box center [58, 81] width 41 height 11
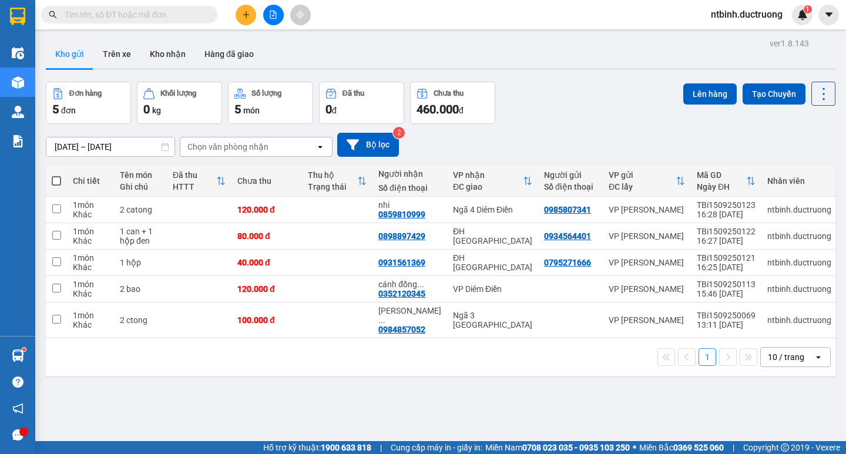
click at [240, 19] on button at bounding box center [246, 15] width 21 height 21
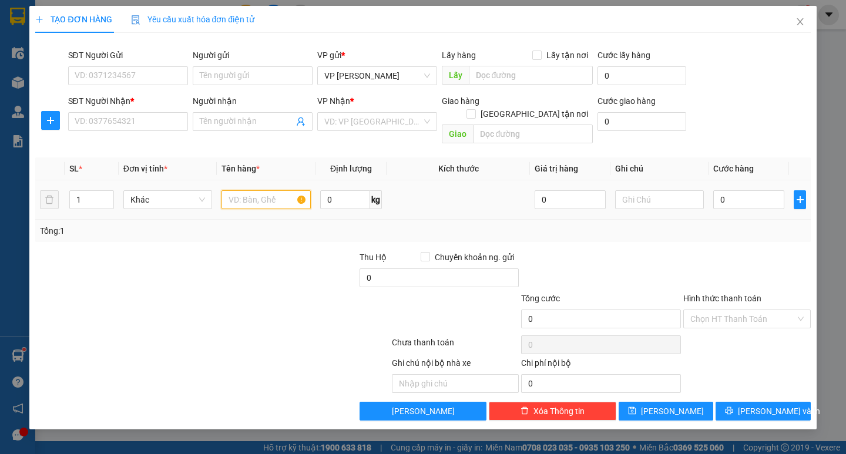
drag, startPoint x: 270, startPoint y: 194, endPoint x: 267, endPoint y: 183, distance: 11.0
click at [267, 190] on input "text" at bounding box center [266, 199] width 89 height 19
type input "1 hoa"
click at [731, 190] on input "0" at bounding box center [749, 199] width 71 height 19
click at [723, 190] on input "0" at bounding box center [749, 199] width 71 height 19
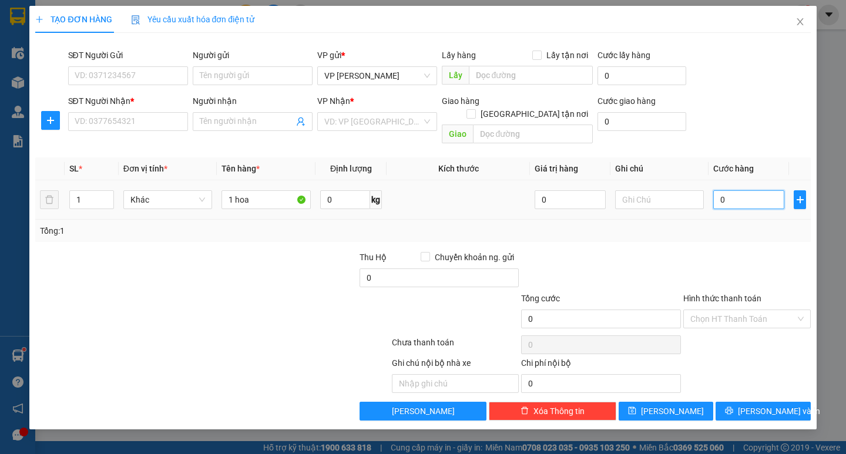
type input "50"
click at [719, 220] on div "Tổng: 1" at bounding box center [422, 231] width 775 height 22
type input "50.000"
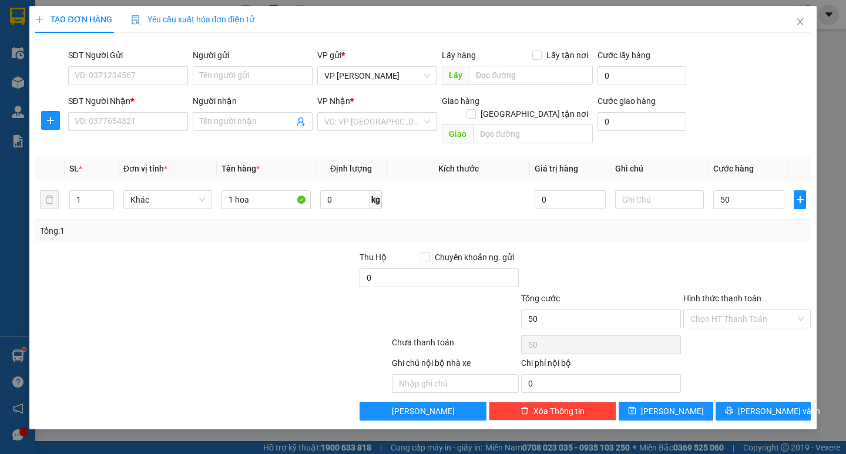
type input "50.000"
click at [123, 123] on input "SĐT Người Nhận *" at bounding box center [128, 121] width 120 height 19
click at [107, 121] on input "SĐT Người Nhận *" at bounding box center [128, 121] width 120 height 19
type input "0338992293"
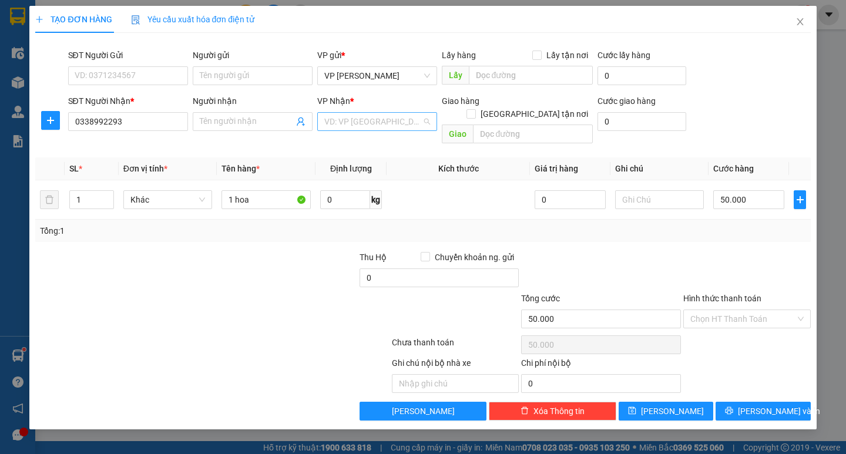
click at [371, 123] on input "search" at bounding box center [373, 122] width 98 height 18
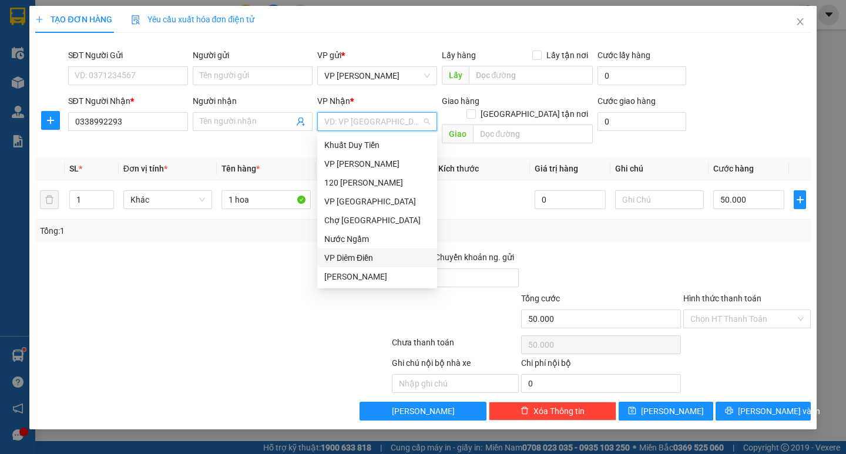
click at [368, 252] on div "VP Diêm Điền" at bounding box center [377, 258] width 106 height 13
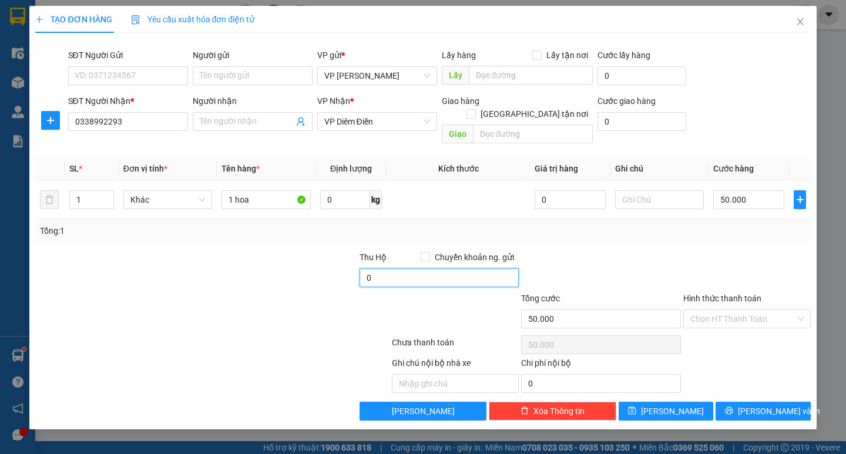
click at [427, 269] on input "0" at bounding box center [440, 278] width 160 height 19
click at [384, 269] on input "1.000.000" at bounding box center [440, 278] width 160 height 19
type input "1.000.000"
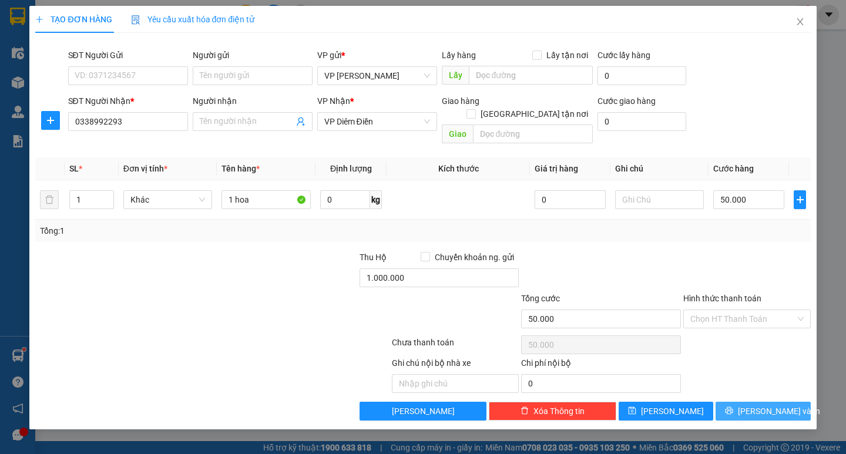
click at [766, 405] on span "Lưu và In" at bounding box center [779, 411] width 82 height 13
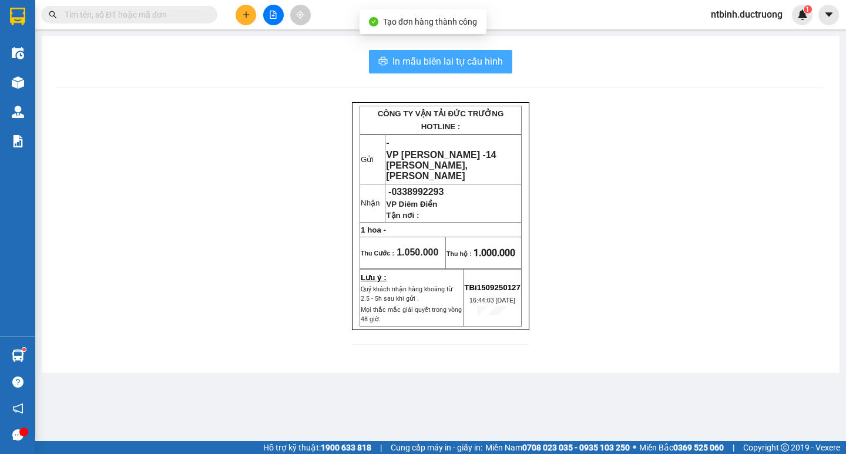
click at [433, 64] on span "In mẫu biên lai tự cấu hình" at bounding box center [448, 61] width 110 height 15
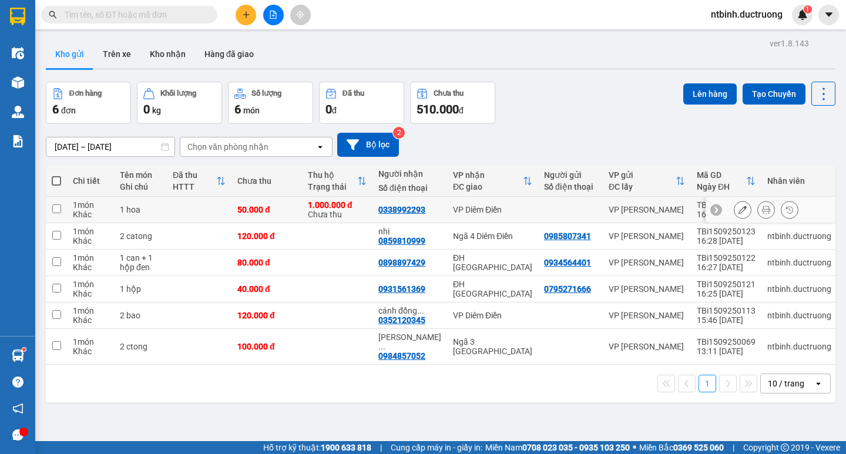
click at [734, 210] on div at bounding box center [743, 210] width 18 height 18
click at [735, 210] on button at bounding box center [743, 210] width 16 height 21
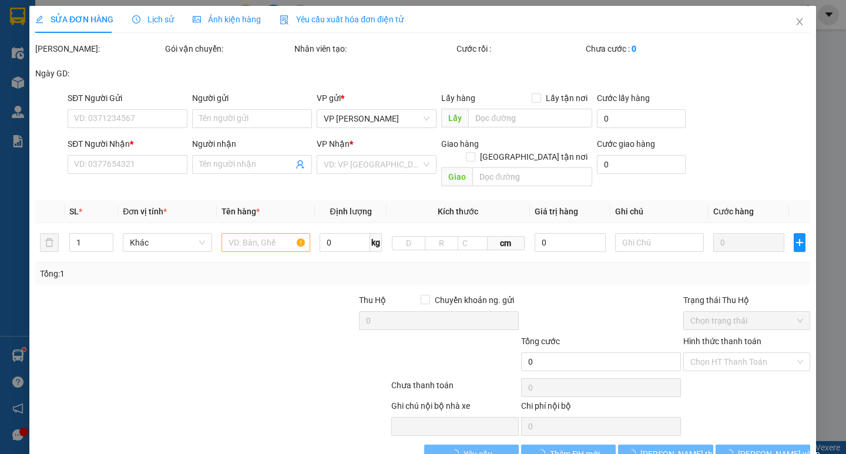
type input "0338992293"
type input "1.000.000"
type input "50.000"
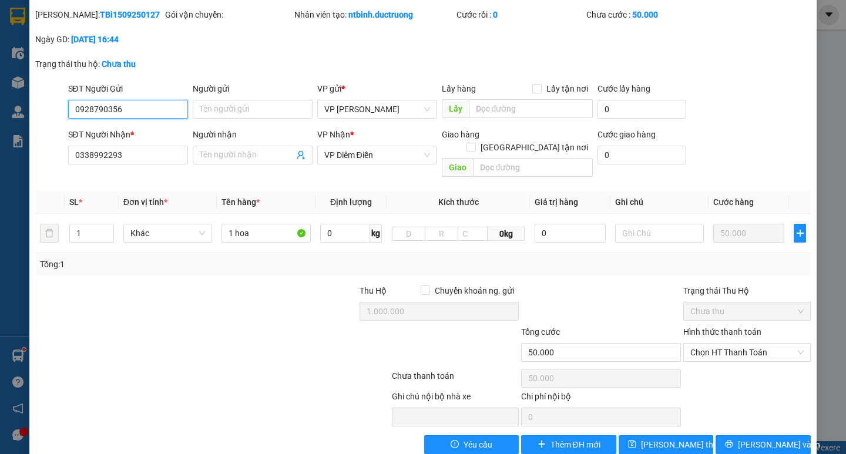
scroll to position [44, 0]
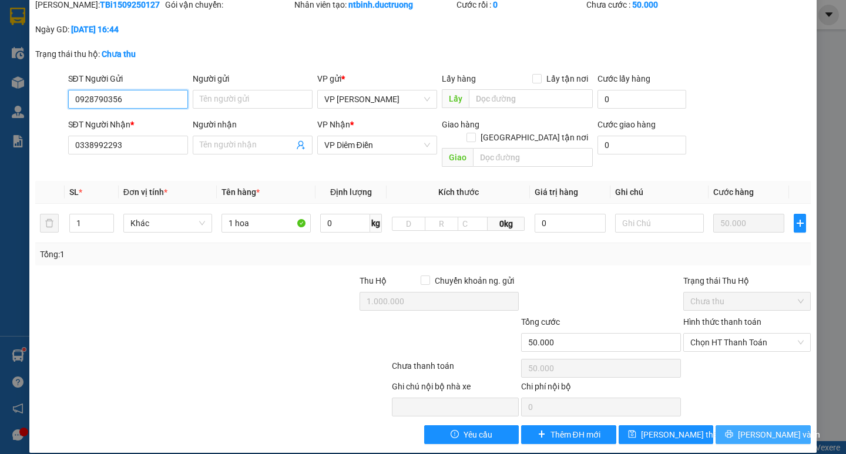
type input "0928790356"
click at [750, 428] on span "Lưu và In" at bounding box center [779, 434] width 82 height 13
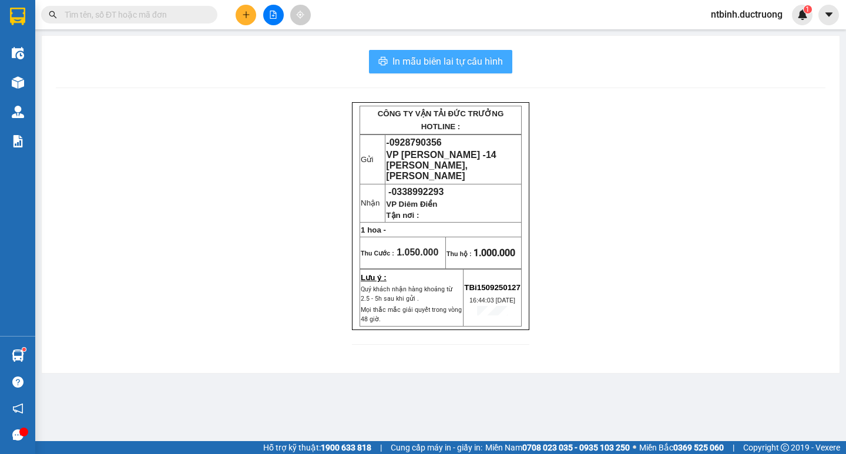
click at [488, 72] on button "In mẫu biên lai tự cấu hình" at bounding box center [440, 62] width 143 height 24
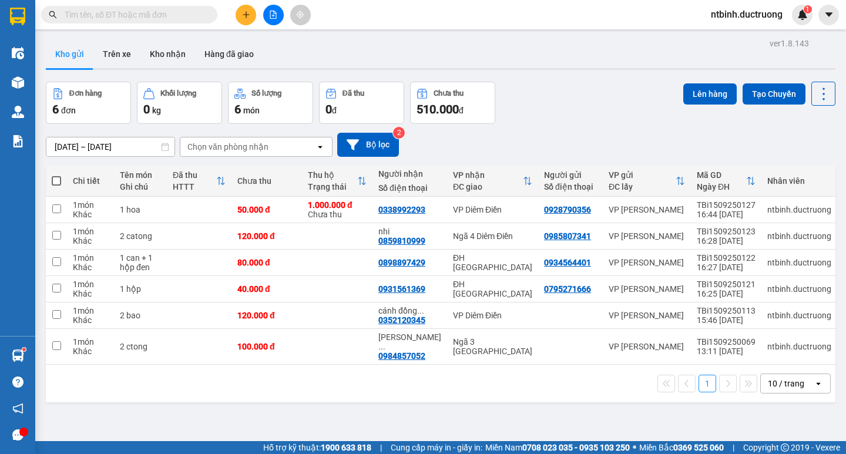
click at [246, 15] on icon "plus" at bounding box center [246, 14] width 6 height 1
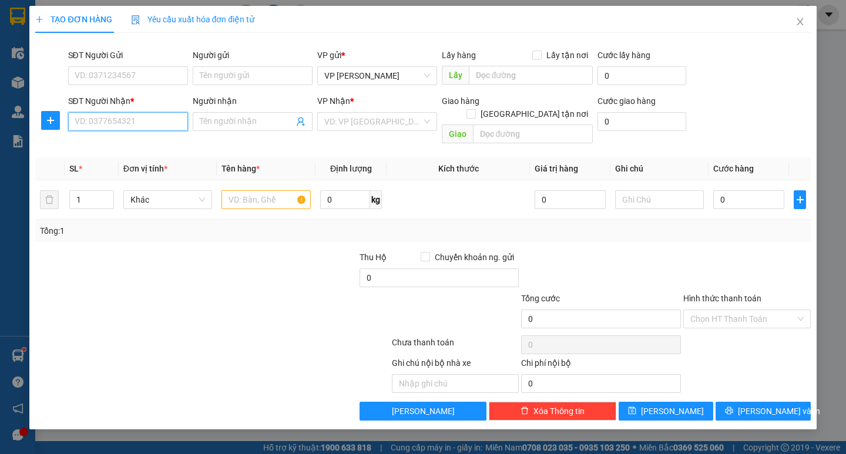
click at [124, 123] on input "SĐT Người Nhận *" at bounding box center [128, 121] width 120 height 19
click at [110, 72] on input "SĐT Người Gửi" at bounding box center [128, 75] width 120 height 19
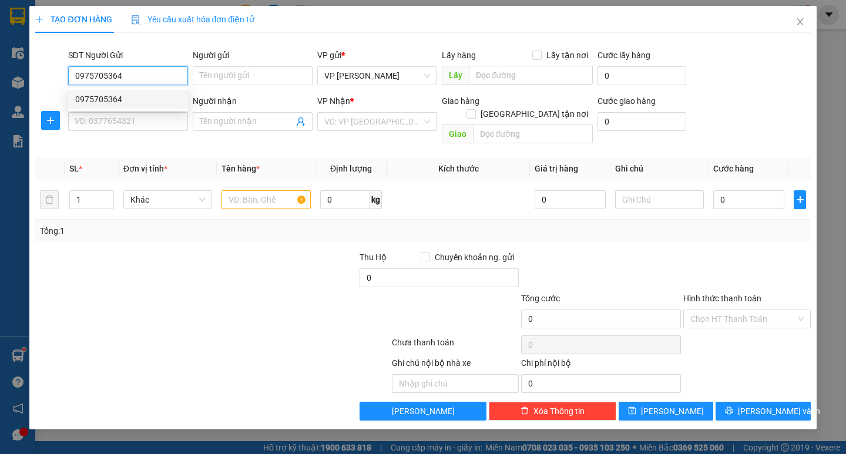
click at [140, 97] on div "0975705364" at bounding box center [128, 99] width 106 height 13
type input "0975705364"
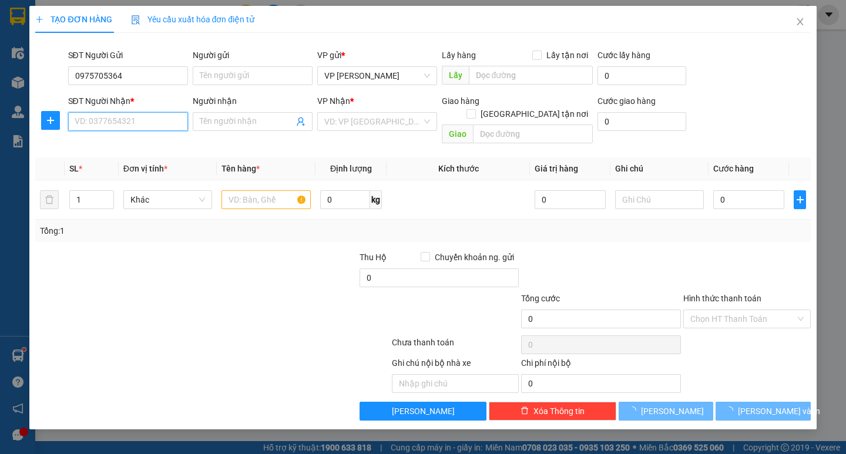
click at [133, 122] on input "SĐT Người Nhận *" at bounding box center [128, 121] width 120 height 19
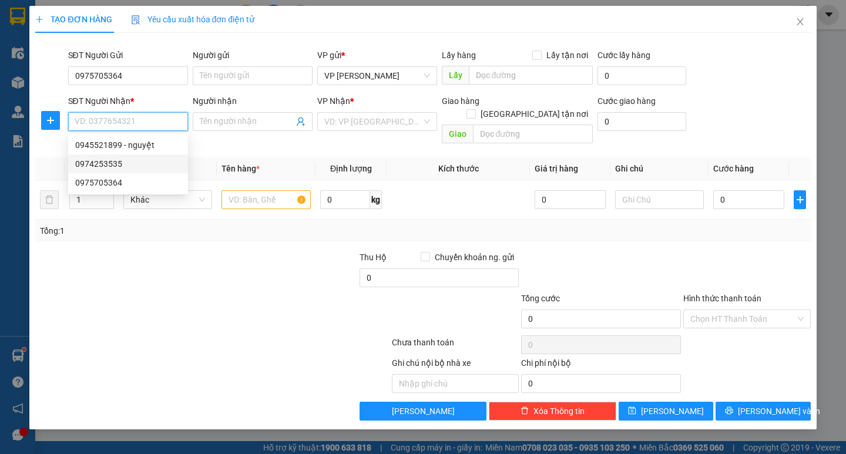
click at [120, 159] on div "0974253535" at bounding box center [128, 164] width 106 height 13
type input "0974253535"
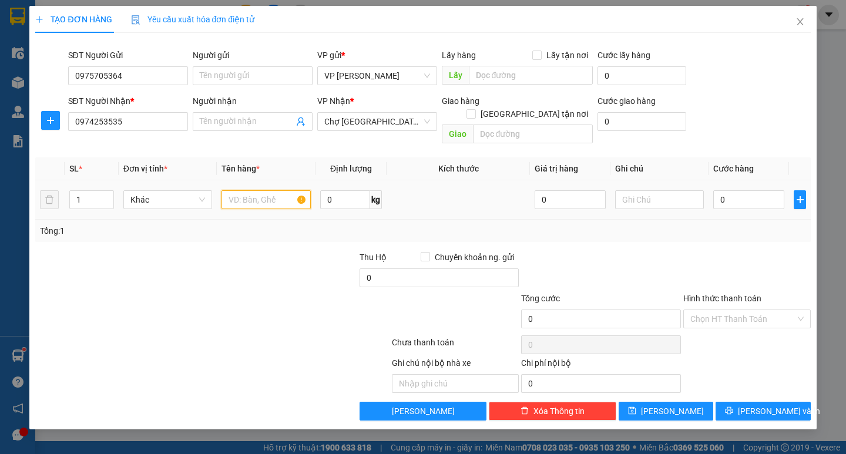
click at [264, 190] on input "text" at bounding box center [266, 199] width 89 height 19
type input "1 ctong"
click at [731, 192] on input "0" at bounding box center [749, 199] width 71 height 19
type input "5"
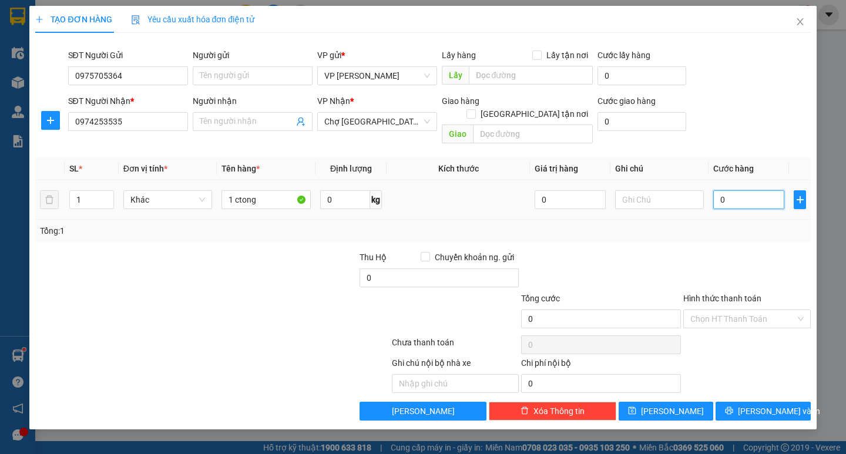
type input "5"
type input "50"
click at [732, 190] on input "50" at bounding box center [749, 199] width 71 height 19
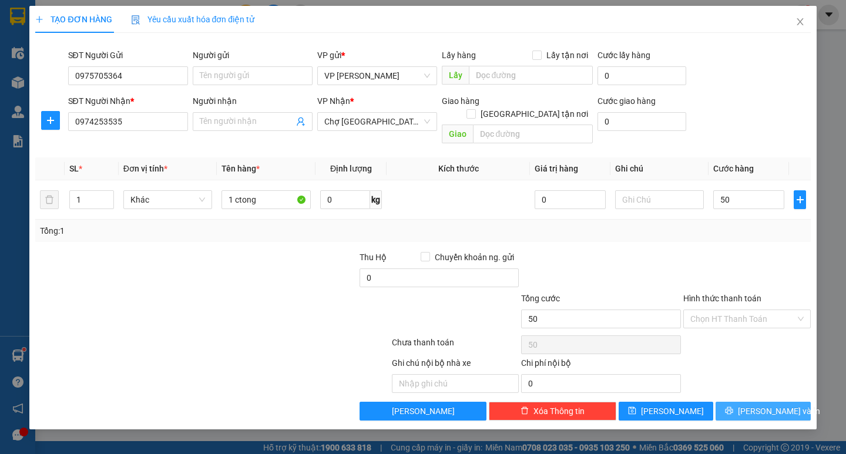
type input "50.000"
click at [770, 405] on span "Lưu và In" at bounding box center [779, 411] width 82 height 13
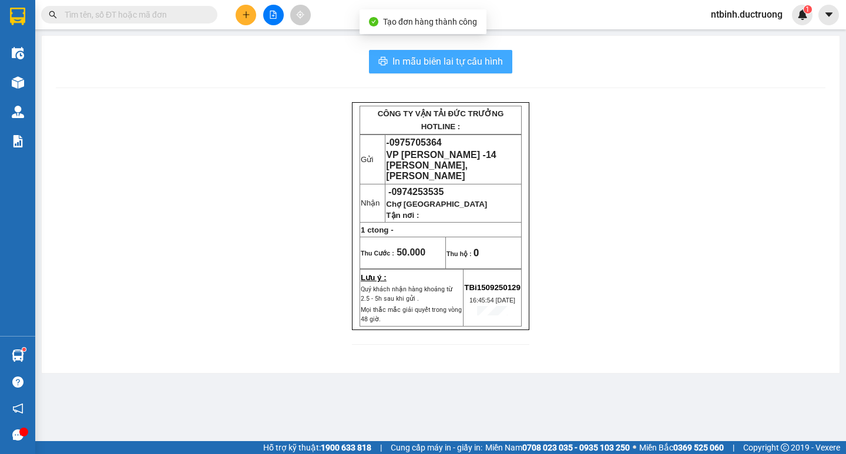
click at [445, 64] on span "In mẫu biên lai tự cấu hình" at bounding box center [448, 61] width 110 height 15
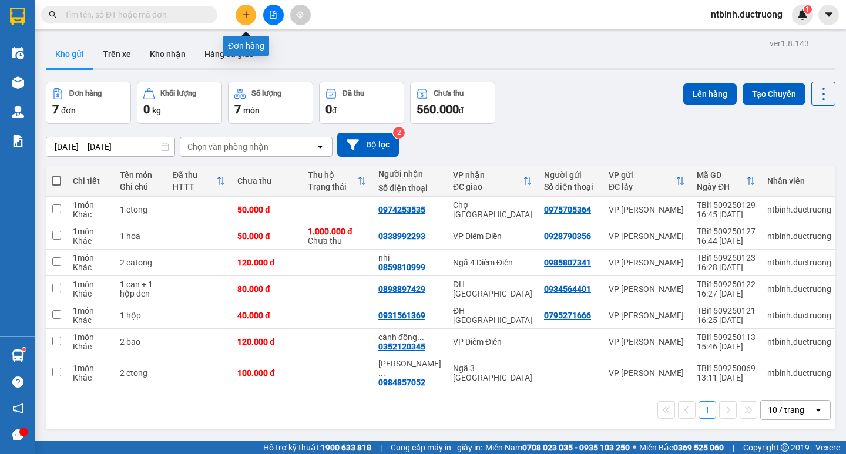
click at [246, 17] on icon "plus" at bounding box center [246, 15] width 8 height 8
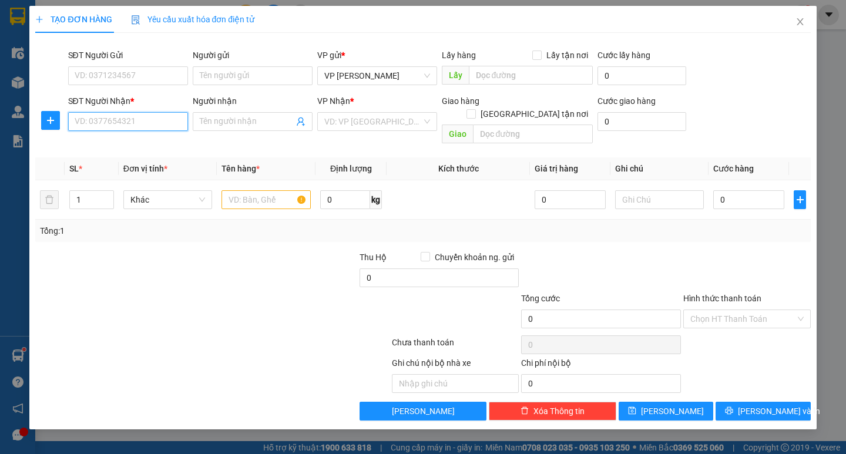
click at [129, 122] on input "SĐT Người Nhận *" at bounding box center [128, 121] width 120 height 19
click at [115, 148] on div "0973888911" at bounding box center [128, 145] width 106 height 13
type input "0973888911"
click at [243, 190] on input "text" at bounding box center [266, 199] width 89 height 19
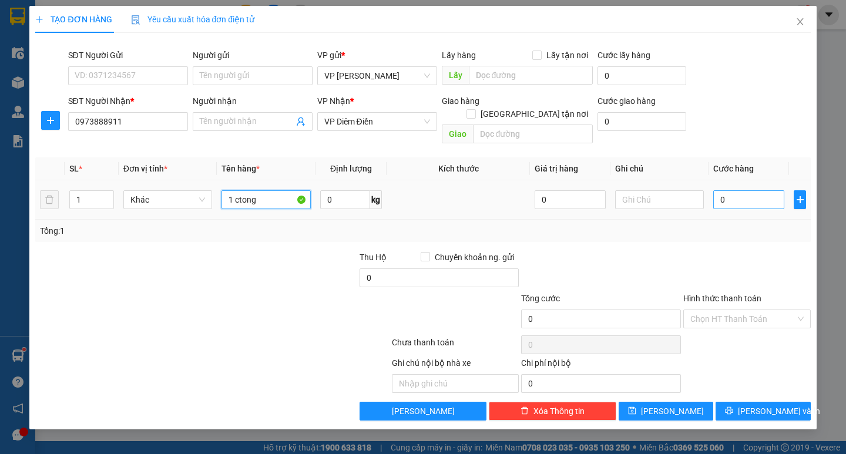
type input "1 ctong"
click at [736, 190] on input "0" at bounding box center [749, 199] width 71 height 19
type input "5"
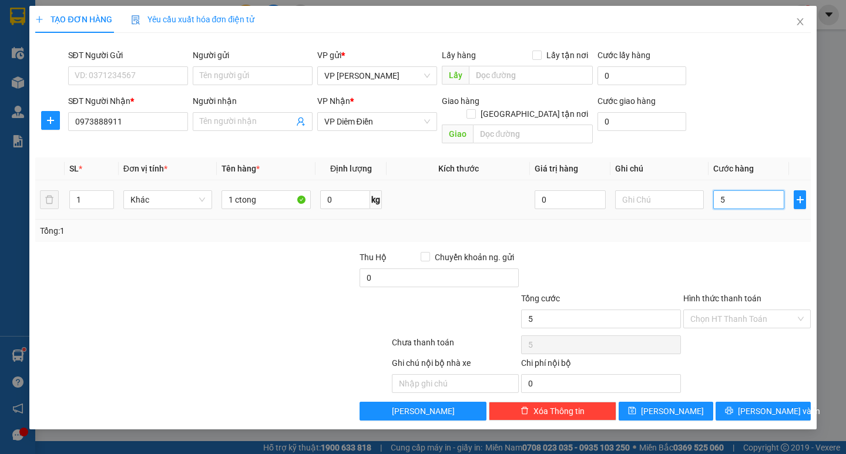
type input "50"
click at [736, 190] on input "50" at bounding box center [749, 199] width 71 height 19
type input "50.000"
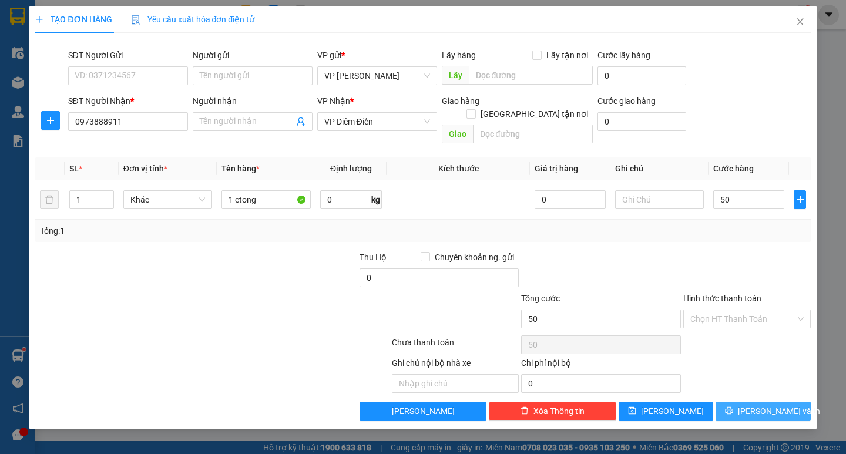
type input "50.000"
click at [734, 407] on icon "printer" at bounding box center [729, 411] width 8 height 8
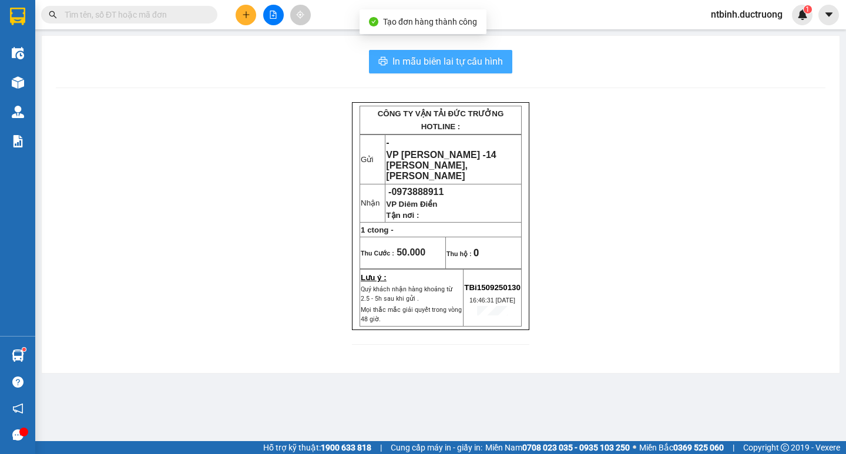
click at [465, 51] on button "In mẫu biên lai tự cấu hình" at bounding box center [440, 62] width 143 height 24
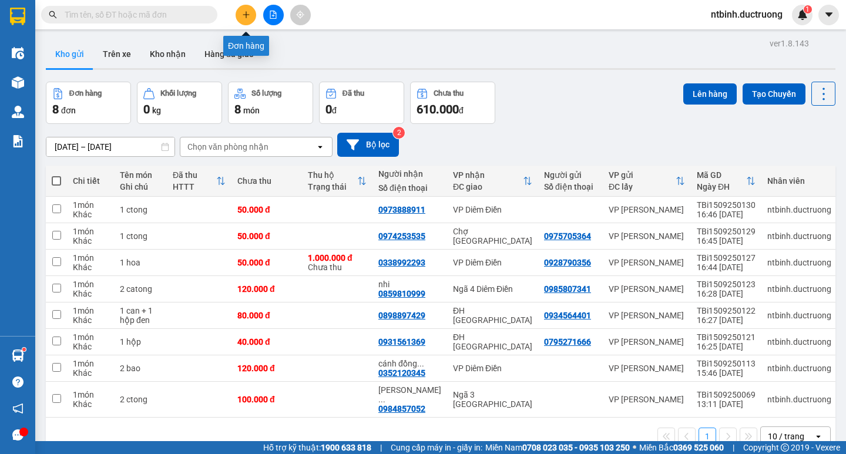
click at [239, 9] on button at bounding box center [246, 15] width 21 height 21
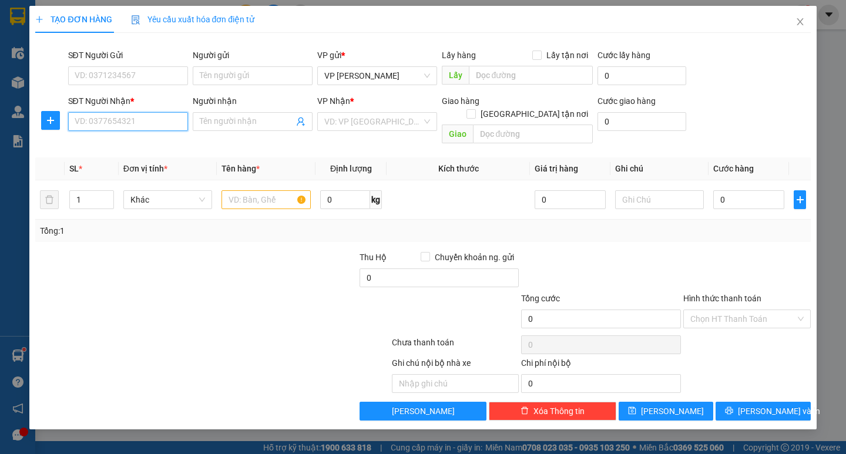
click at [136, 123] on input "SĐT Người Nhận *" at bounding box center [128, 121] width 120 height 19
click at [122, 138] on div "0973958943" at bounding box center [128, 145] width 120 height 19
type input "0973958943"
click at [253, 190] on input "text" at bounding box center [266, 199] width 89 height 19
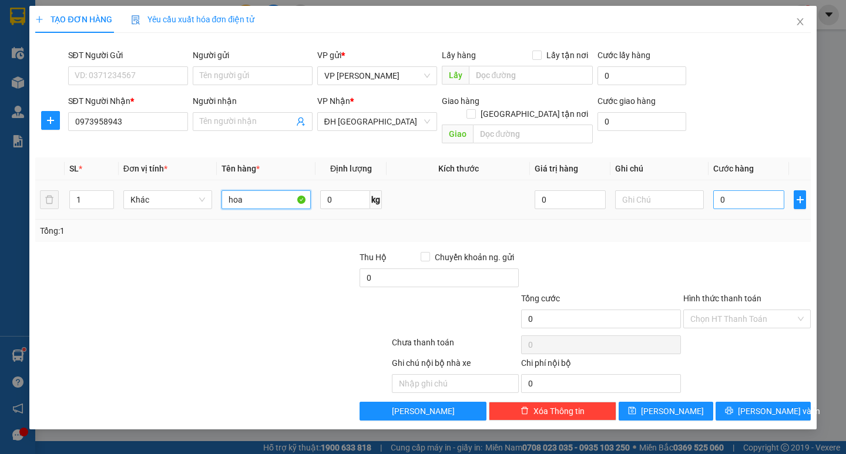
type input "hoa"
click at [730, 190] on input "0" at bounding box center [749, 199] width 71 height 19
type input "7"
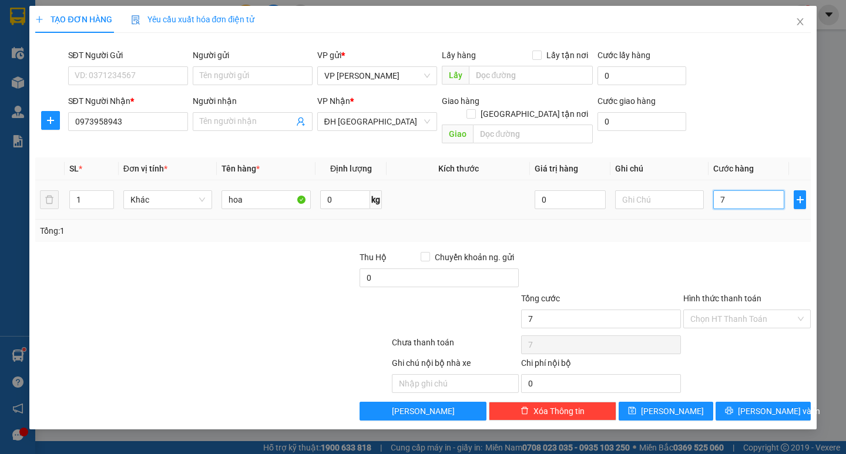
type input "70"
click at [730, 190] on input "70" at bounding box center [749, 199] width 71 height 19
type input "70.000"
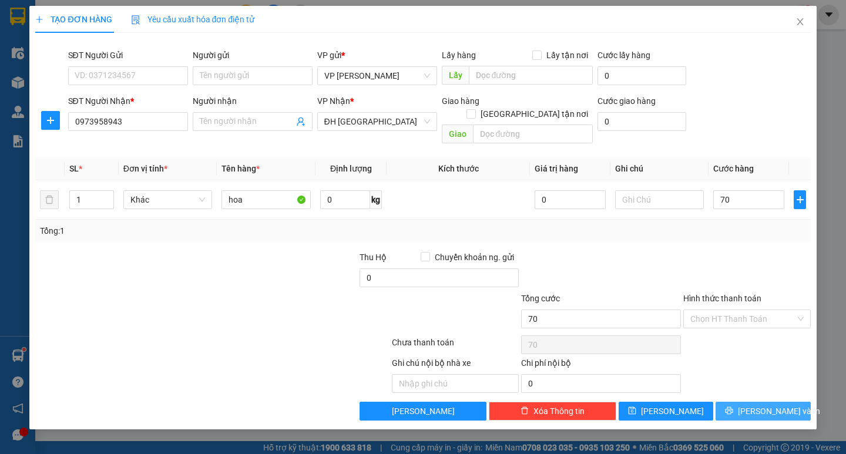
type input "70.000"
click at [754, 405] on span "Lưu và In" at bounding box center [779, 411] width 82 height 13
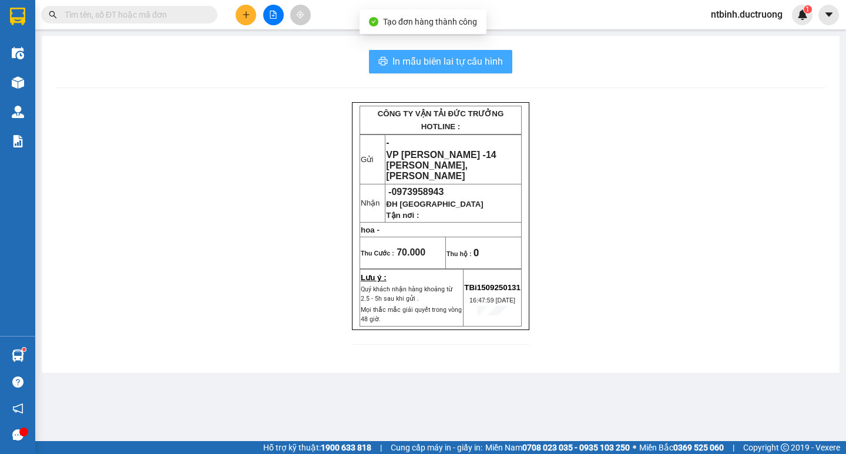
click at [453, 65] on span "In mẫu biên lai tự cấu hình" at bounding box center [448, 61] width 110 height 15
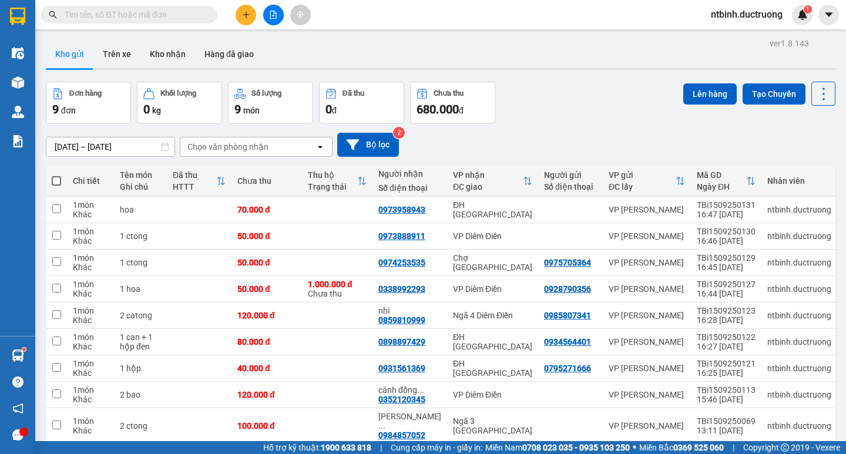
scroll to position [54, 0]
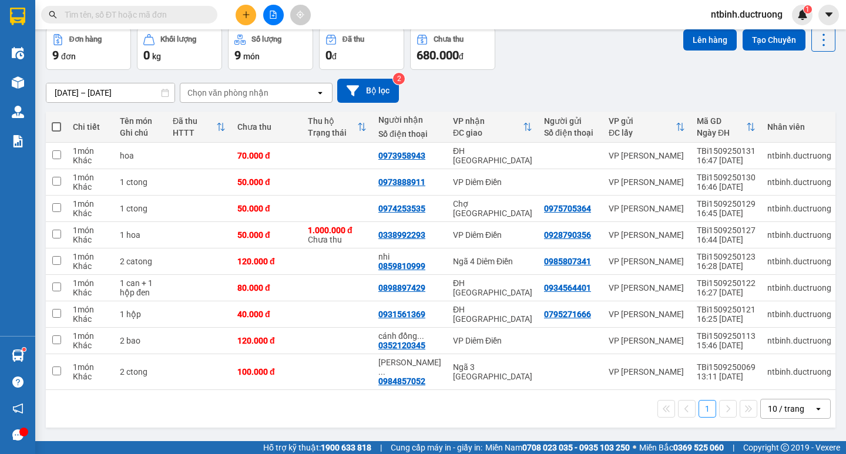
click at [55, 128] on span at bounding box center [56, 126] width 9 height 9
click at [56, 121] on input "checkbox" at bounding box center [56, 121] width 0 height 0
checkbox input "true"
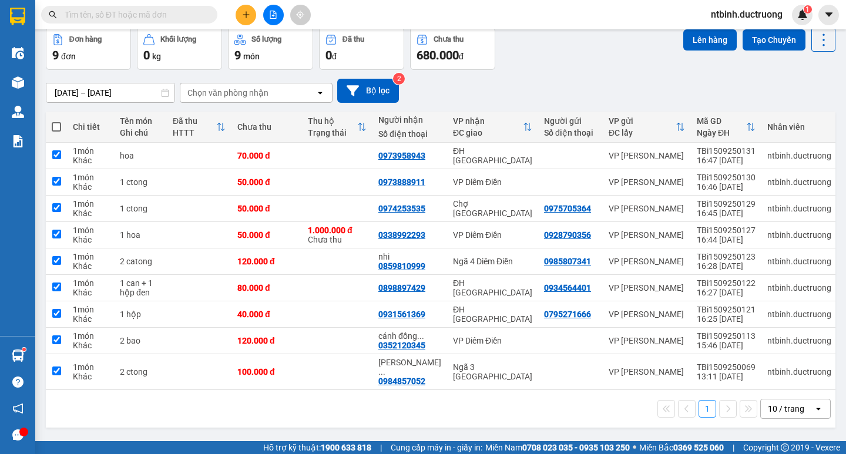
checkbox input "true"
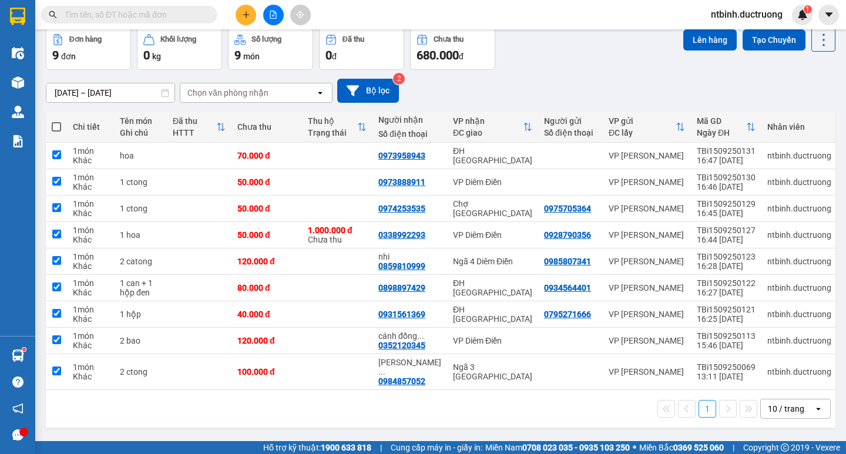
checkbox input "true"
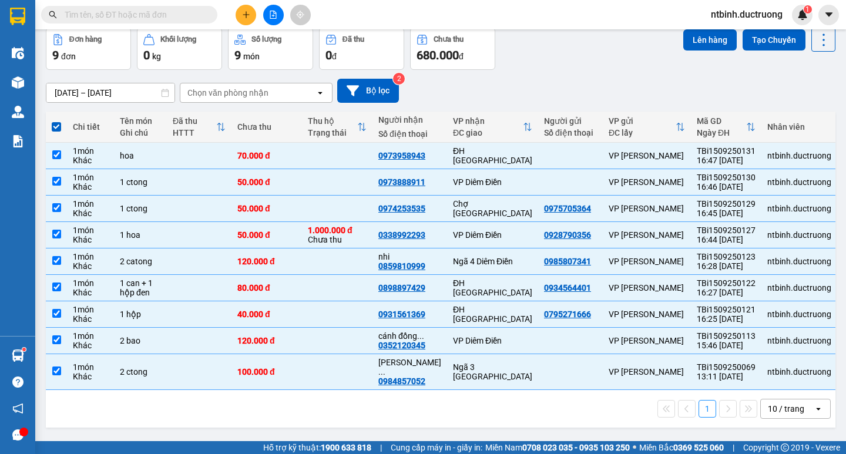
click at [56, 126] on span at bounding box center [56, 126] width 9 height 9
click at [56, 121] on input "checkbox" at bounding box center [56, 121] width 0 height 0
checkbox input "false"
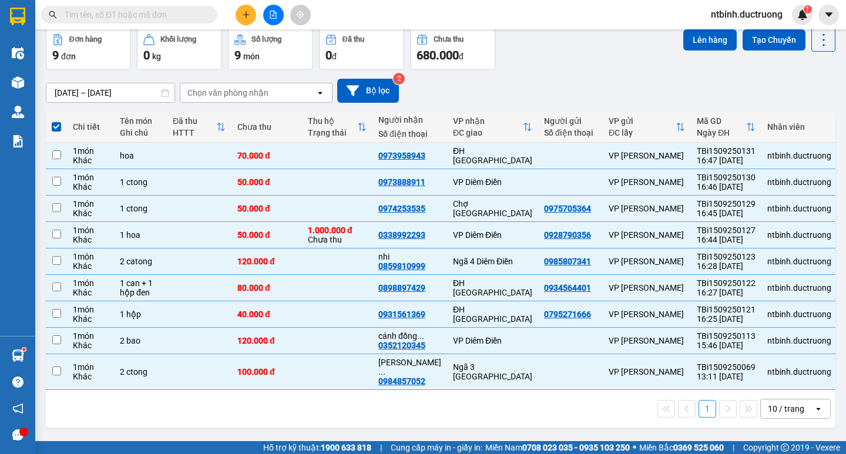
checkbox input "false"
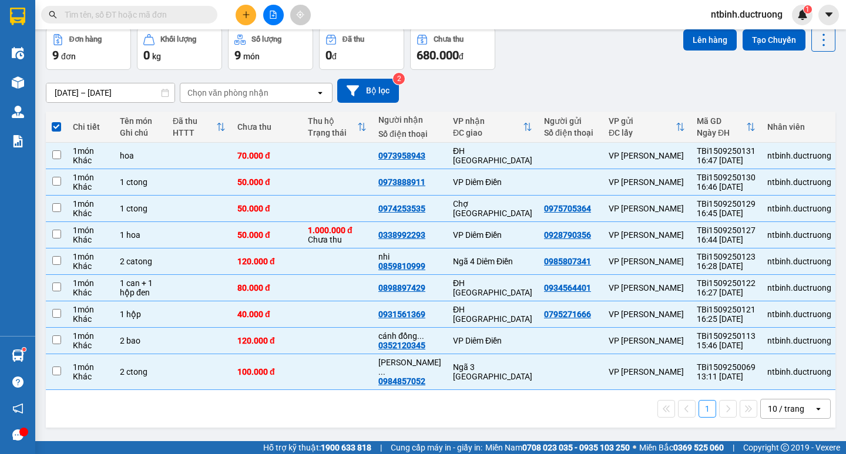
checkbox input "false"
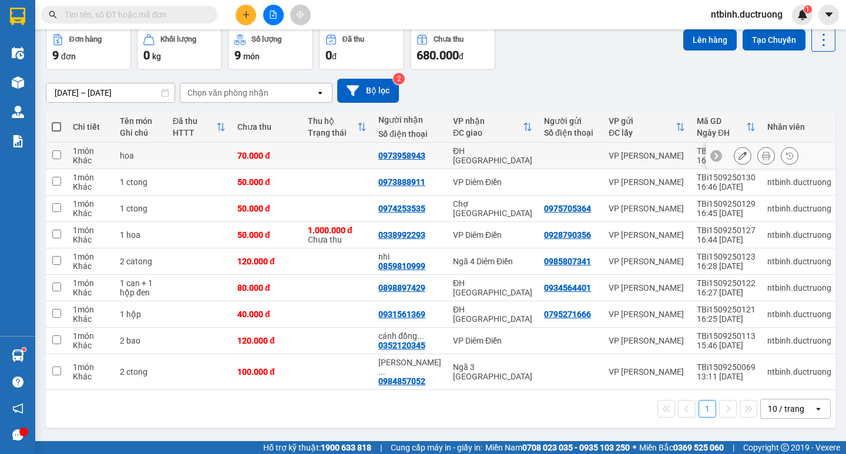
click at [739, 156] on icon at bounding box center [743, 156] width 8 height 8
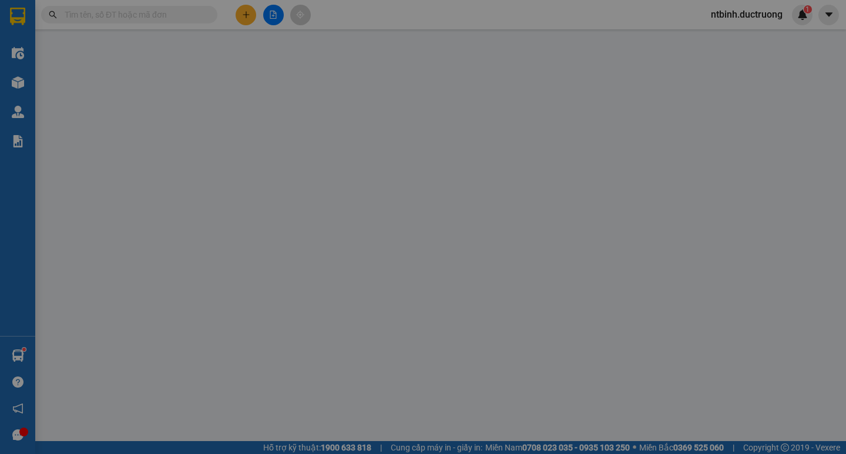
type input "0973958943"
type input "70.000"
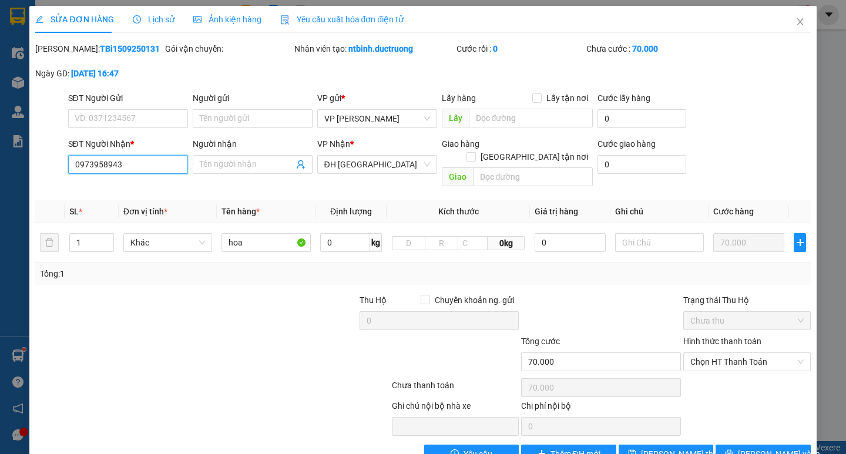
drag, startPoint x: 135, startPoint y: 163, endPoint x: 69, endPoint y: 164, distance: 66.4
click at [69, 164] on input "0973958943" at bounding box center [128, 164] width 120 height 19
click at [797, 23] on icon "close" at bounding box center [800, 21] width 6 height 7
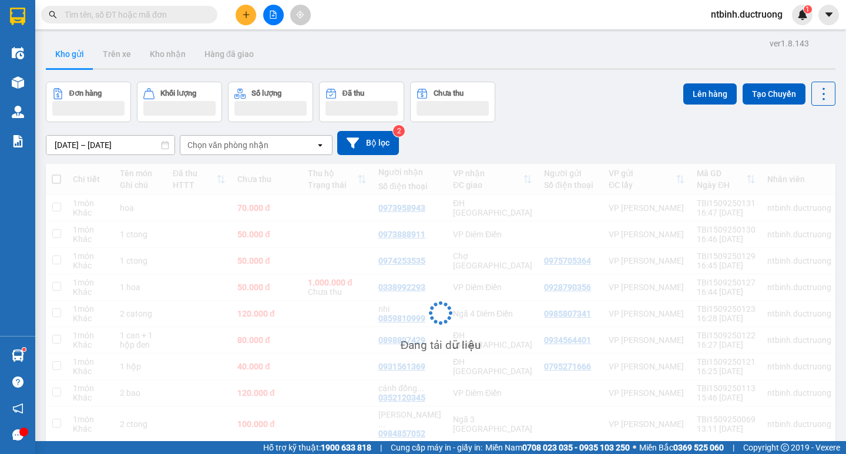
click at [246, 12] on icon "plus" at bounding box center [246, 15] width 8 height 8
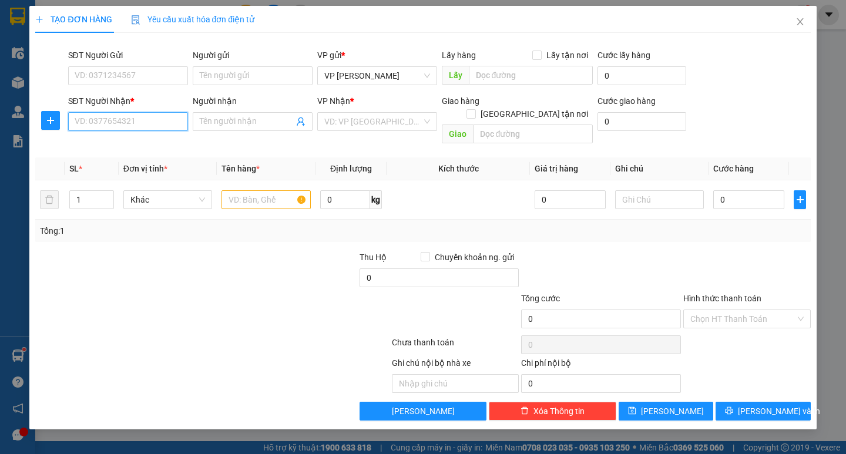
click at [115, 128] on input "SĐT Người Nhận *" at bounding box center [128, 121] width 120 height 19
paste input "0973958943"
type input "0973958943"
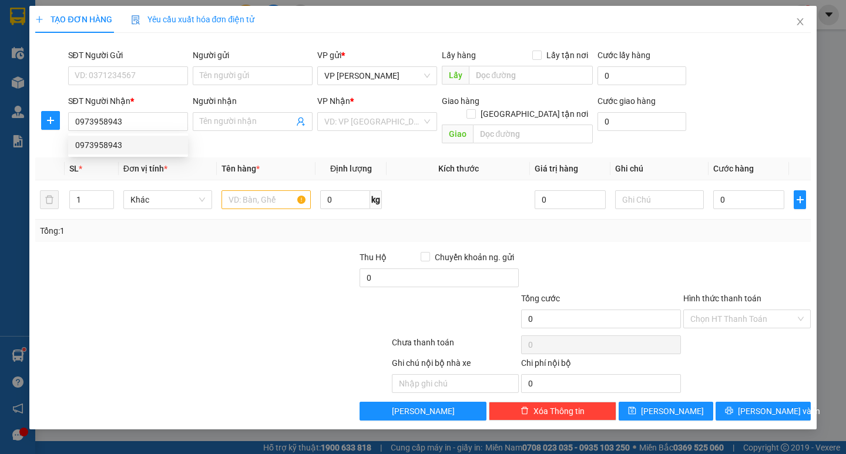
click at [132, 155] on div "0973958943 0973958943" at bounding box center [128, 145] width 120 height 24
click at [155, 126] on input "0973958943" at bounding box center [128, 121] width 120 height 19
click at [146, 151] on div "0973958943" at bounding box center [128, 145] width 120 height 19
click at [257, 190] on input "text" at bounding box center [266, 199] width 89 height 19
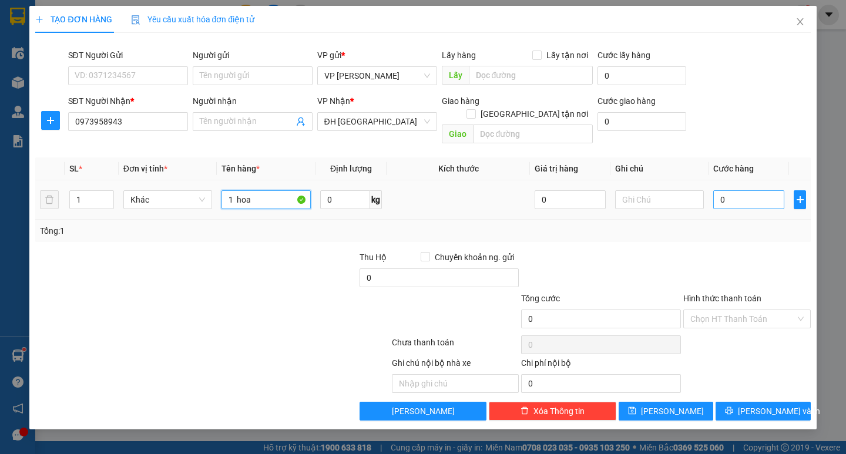
type input "1 hoa"
click at [758, 190] on input "0" at bounding box center [749, 199] width 71 height 19
click at [715, 190] on input "0" at bounding box center [749, 199] width 71 height 19
type input "50"
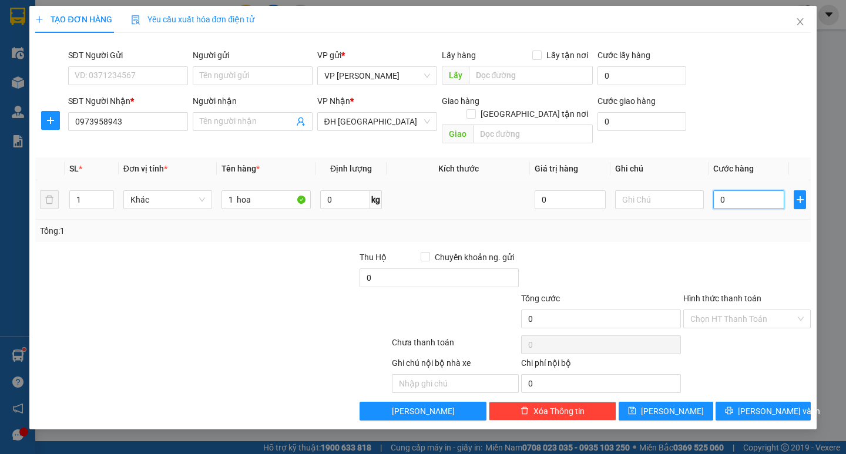
type input "50"
click at [731, 251] on div at bounding box center [747, 271] width 130 height 41
type input "50.000"
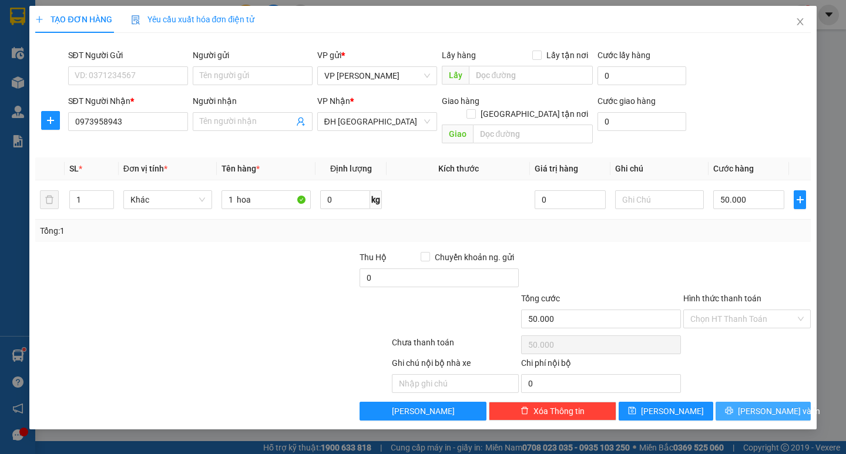
click at [775, 405] on button "Lưu và In" at bounding box center [763, 411] width 95 height 19
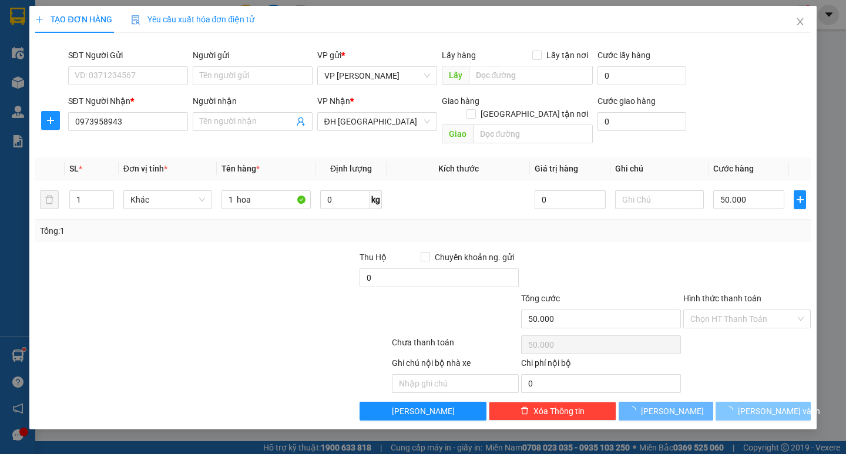
click at [772, 405] on span "Lưu và In" at bounding box center [779, 411] width 82 height 13
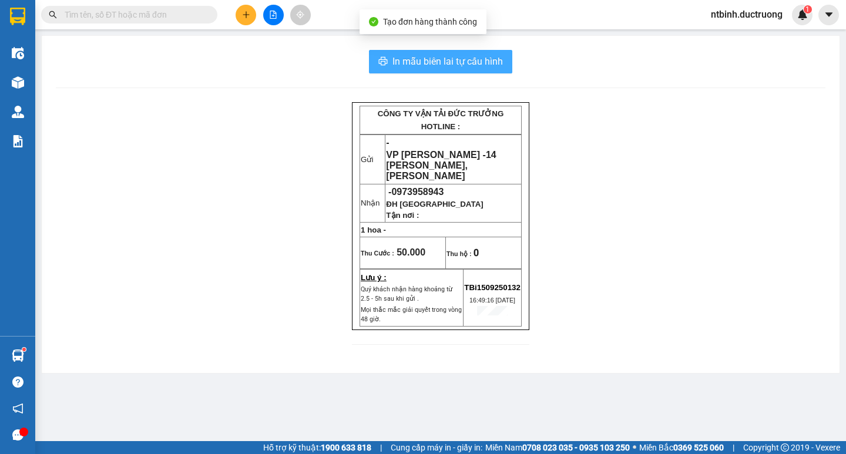
click at [462, 66] on span "In mẫu biên lai tự cấu hình" at bounding box center [448, 61] width 110 height 15
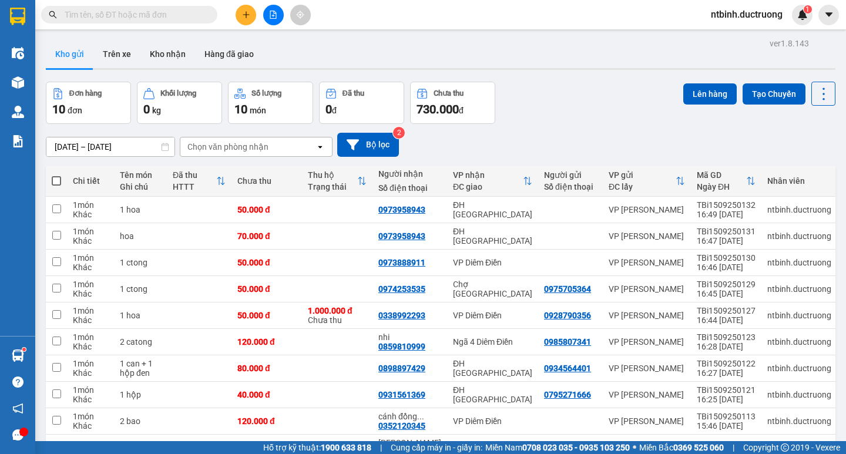
click at [58, 176] on span at bounding box center [56, 180] width 9 height 9
click at [56, 175] on input "checkbox" at bounding box center [56, 175] width 0 height 0
checkbox input "true"
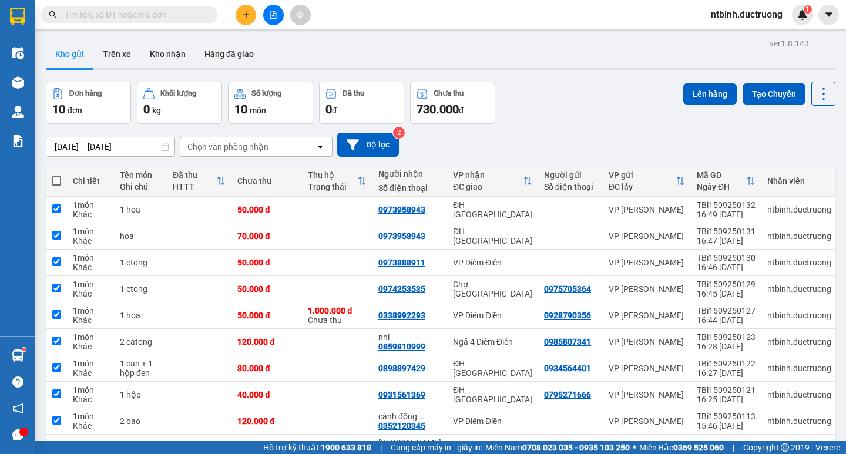
checkbox input "true"
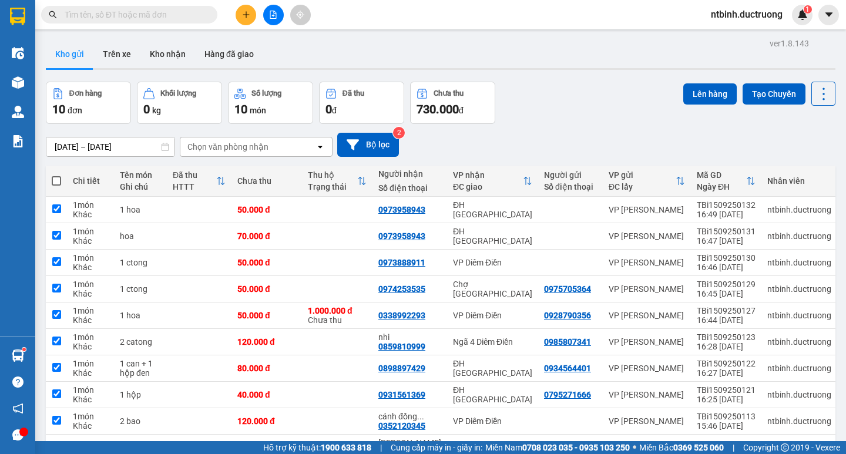
checkbox input "true"
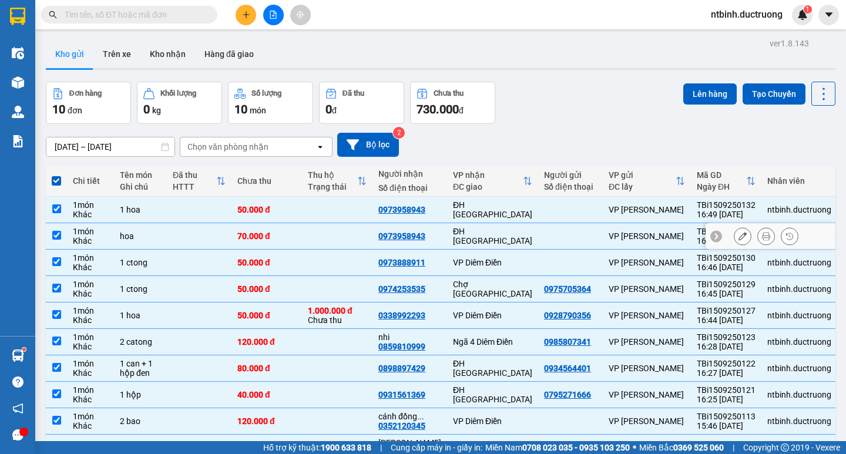
click at [326, 223] on td at bounding box center [337, 236] width 71 height 26
checkbox input "false"
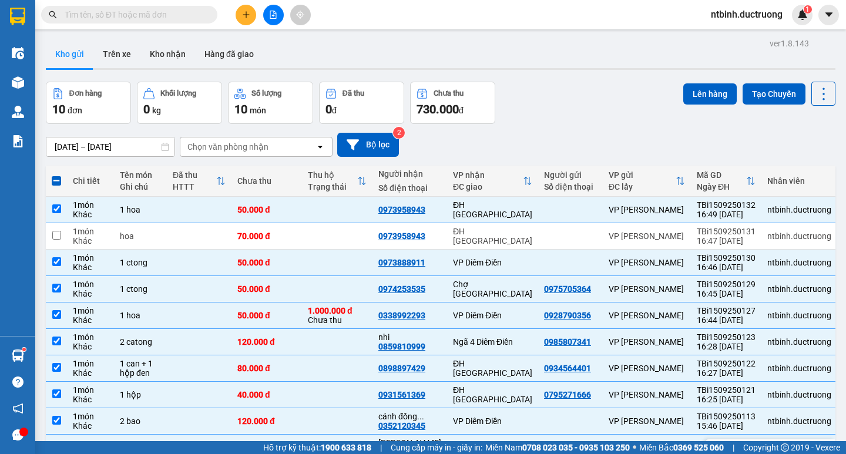
click at [331, 435] on td at bounding box center [337, 453] width 71 height 36
checkbox input "false"
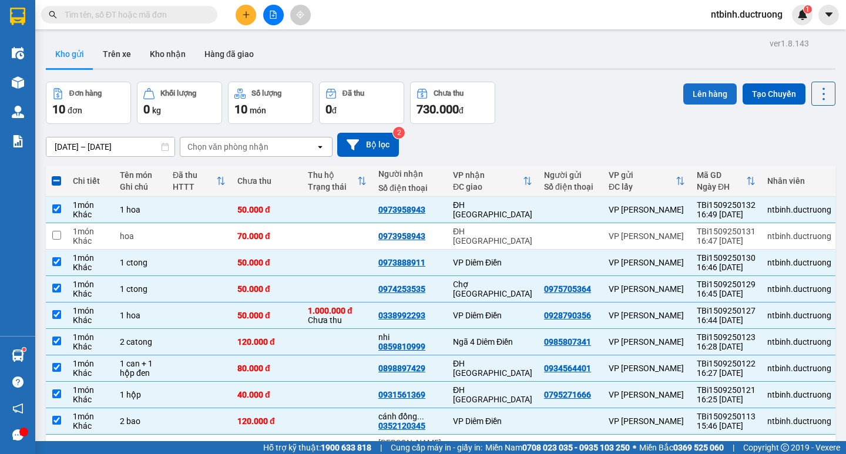
click at [705, 89] on button "Lên hàng" at bounding box center [710, 93] width 53 height 21
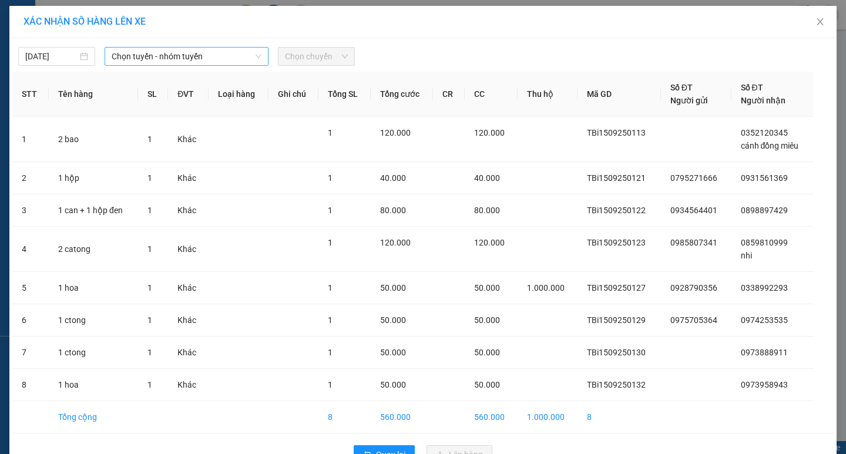
click at [168, 59] on span "Chọn tuyến - nhóm tuyến" at bounding box center [187, 57] width 150 height 18
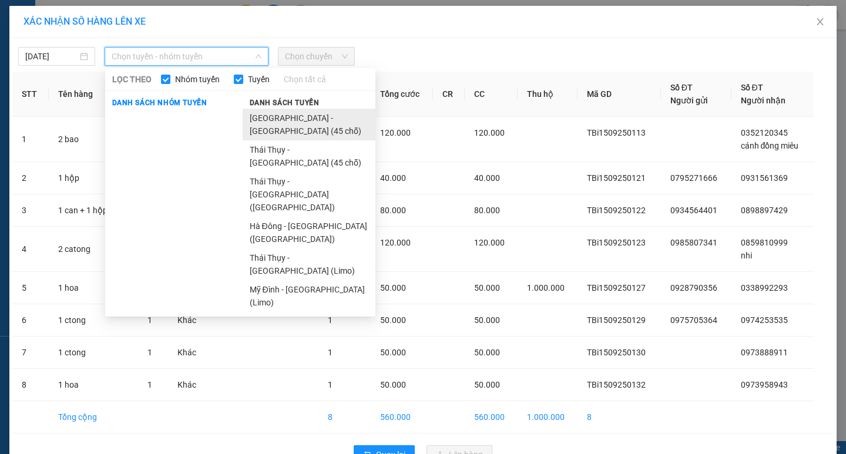
click at [246, 127] on li "[GEOGRAPHIC_DATA] - [GEOGRAPHIC_DATA] (45 chỗ)" at bounding box center [309, 125] width 133 height 32
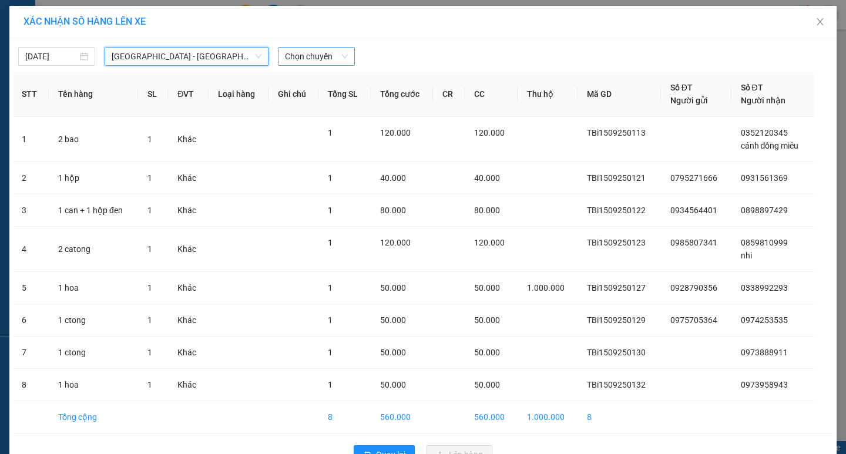
click at [295, 53] on span "Chọn chuyến" at bounding box center [316, 57] width 63 height 18
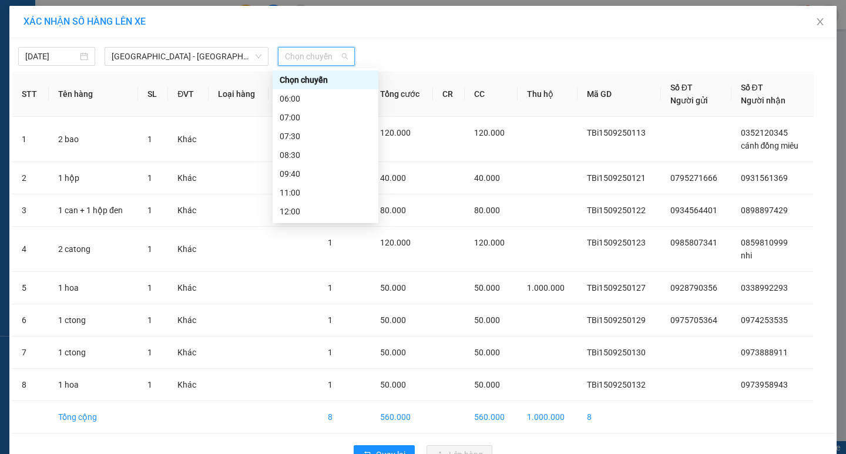
click at [308, 315] on div "17:00" at bounding box center [326, 324] width 106 height 19
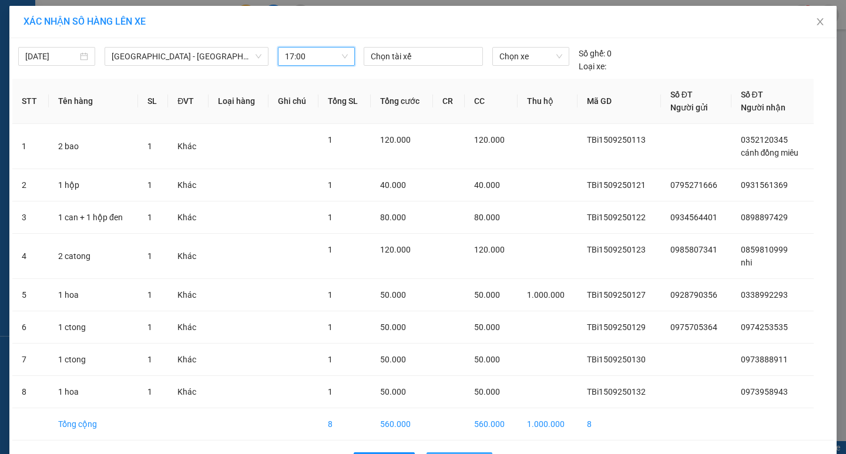
click at [456, 454] on span "Lên hàng" at bounding box center [466, 462] width 34 height 13
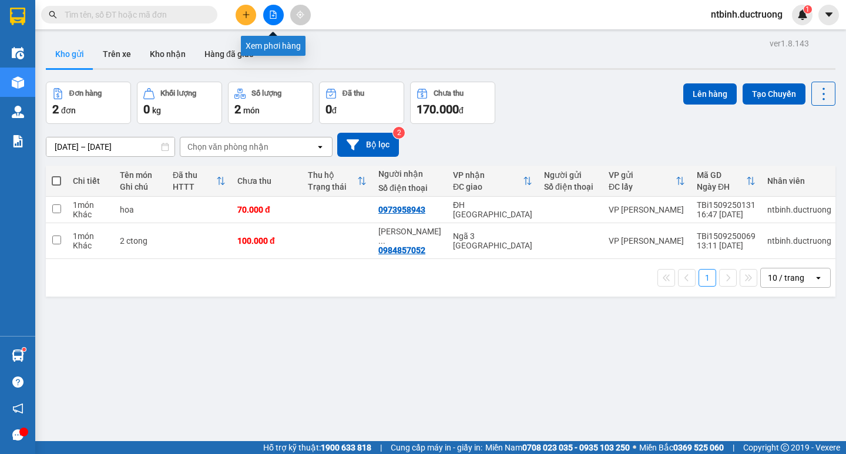
click at [270, 16] on icon "file-add" at bounding box center [273, 15] width 8 height 8
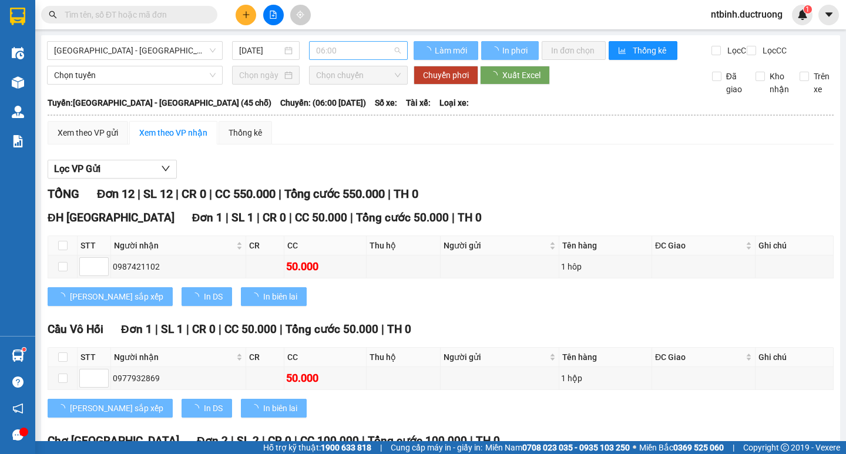
click at [367, 49] on span "06:00" at bounding box center [358, 51] width 85 height 18
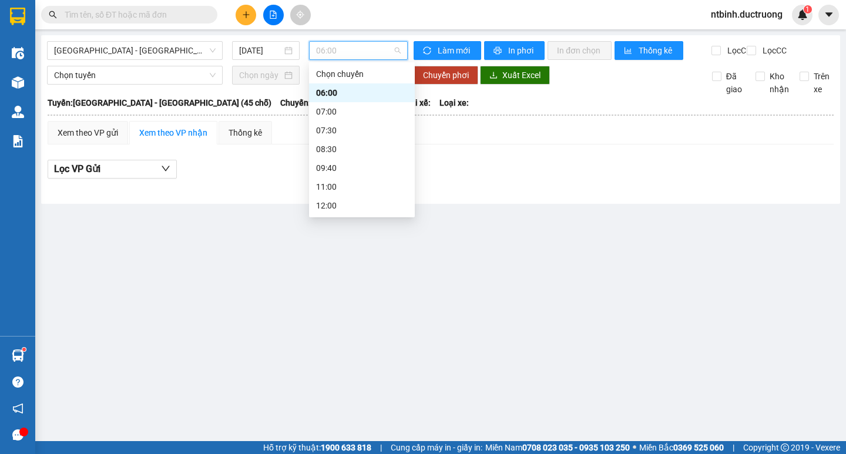
click at [348, 312] on div "17:00" at bounding box center [362, 318] width 92 height 13
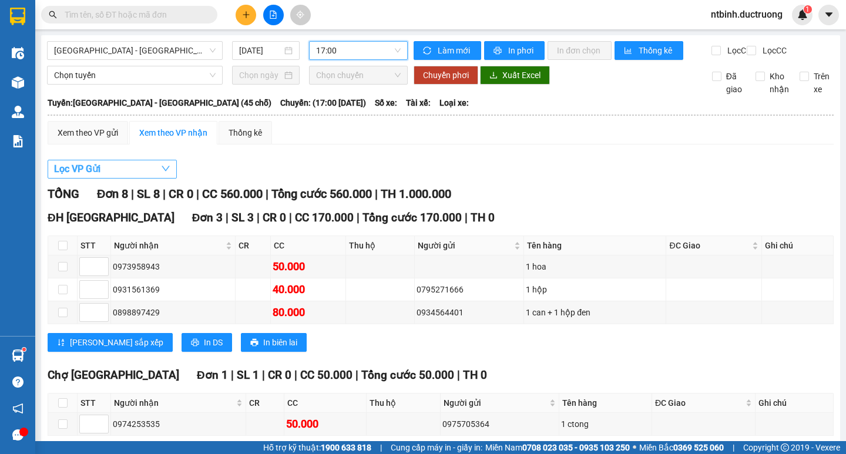
click at [120, 175] on button "Lọc VP Gửi" at bounding box center [112, 169] width 129 height 19
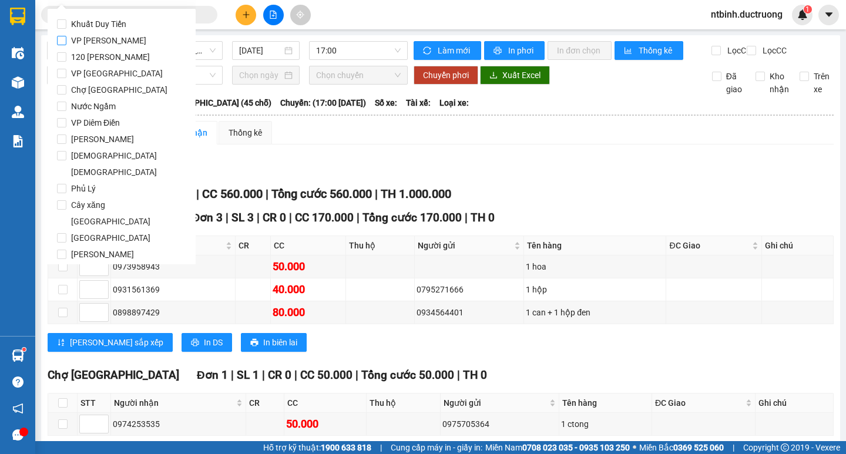
click at [104, 38] on span "VP [PERSON_NAME]" at bounding box center [108, 40] width 85 height 16
click at [66, 38] on input "VP [PERSON_NAME]" at bounding box center [61, 40] width 9 height 9
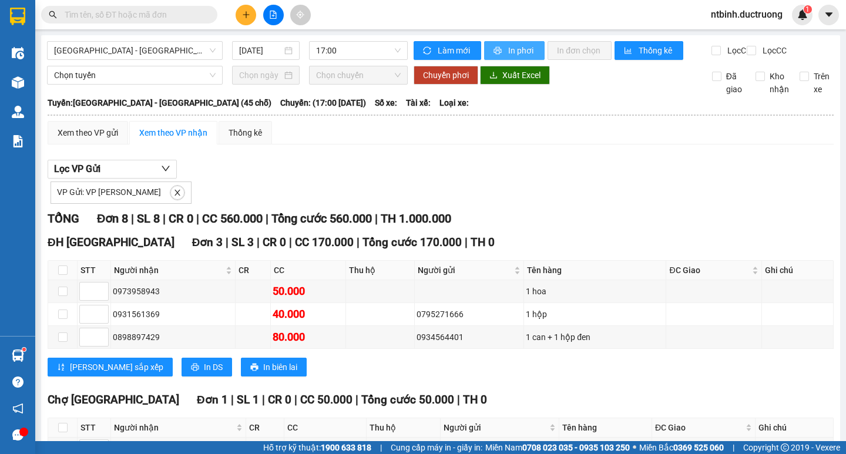
click at [517, 47] on span "In phơi" at bounding box center [521, 50] width 27 height 13
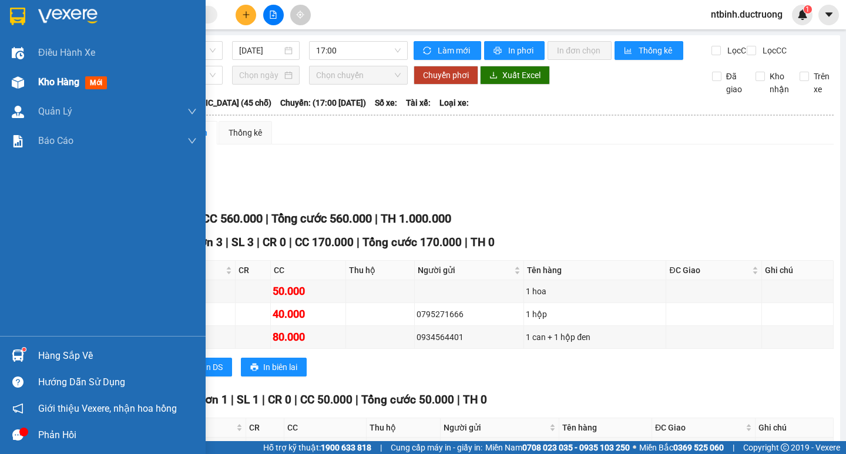
click at [14, 82] on img at bounding box center [18, 82] width 12 height 12
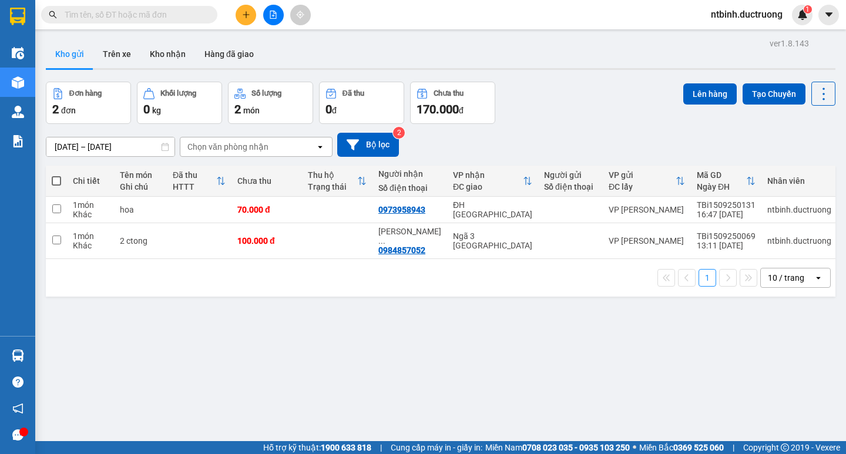
click at [248, 16] on icon "plus" at bounding box center [246, 15] width 8 height 8
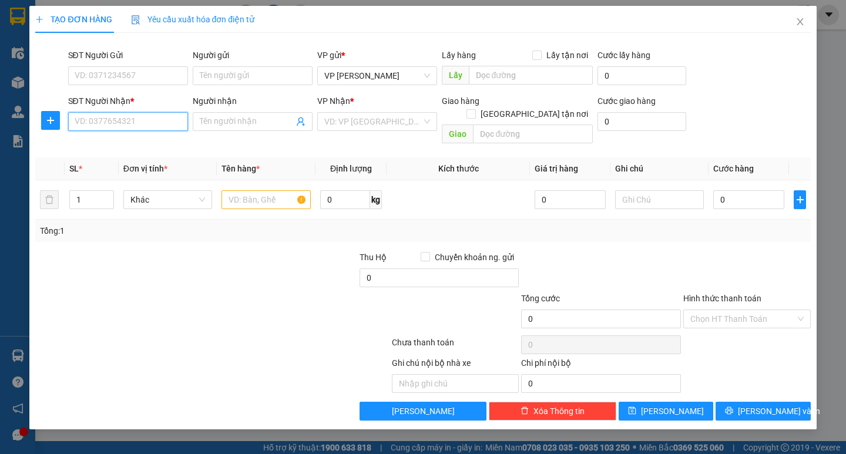
click at [150, 129] on input "SĐT Người Nhận *" at bounding box center [128, 121] width 120 height 19
click at [130, 140] on div "0333593592" at bounding box center [128, 145] width 106 height 13
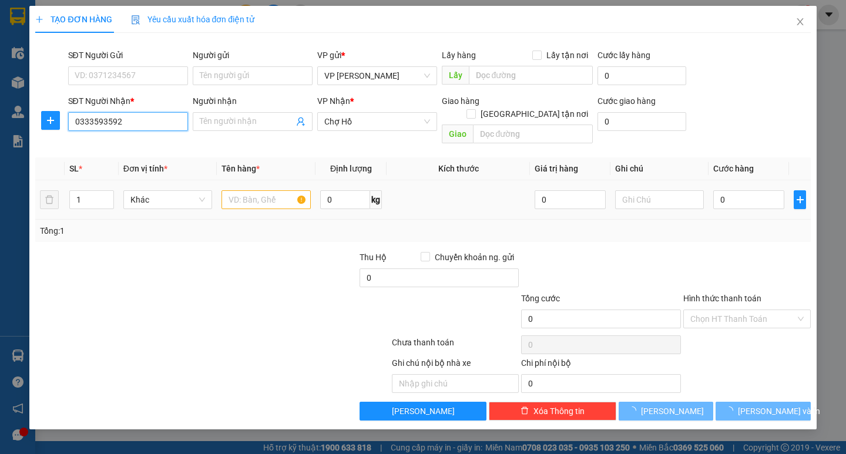
type input "0333593592"
click at [264, 192] on input "text" at bounding box center [266, 199] width 89 height 19
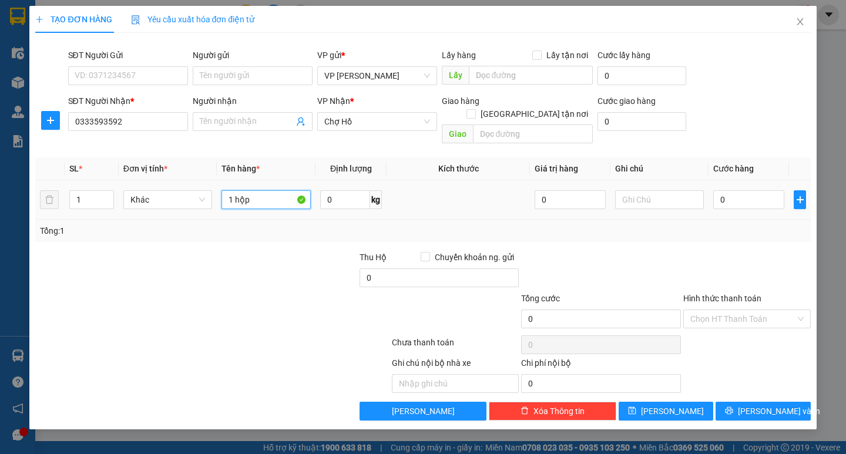
type input "1 hộp"
click at [722, 203] on td "0" at bounding box center [749, 199] width 81 height 39
click at [722, 190] on input "0" at bounding box center [749, 199] width 71 height 19
click at [719, 193] on input "0" at bounding box center [749, 199] width 71 height 19
type input "40"
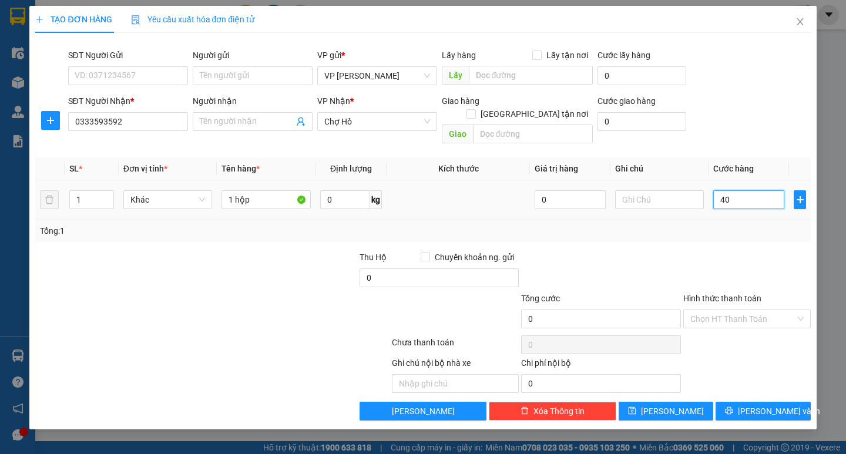
type input "40"
click at [772, 405] on span "[PERSON_NAME] và In" at bounding box center [779, 411] width 82 height 13
type input "40.000"
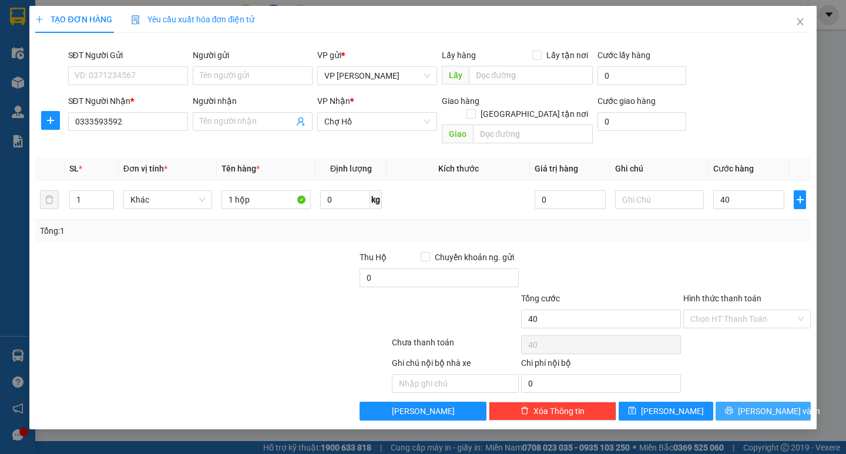
type input "40.000"
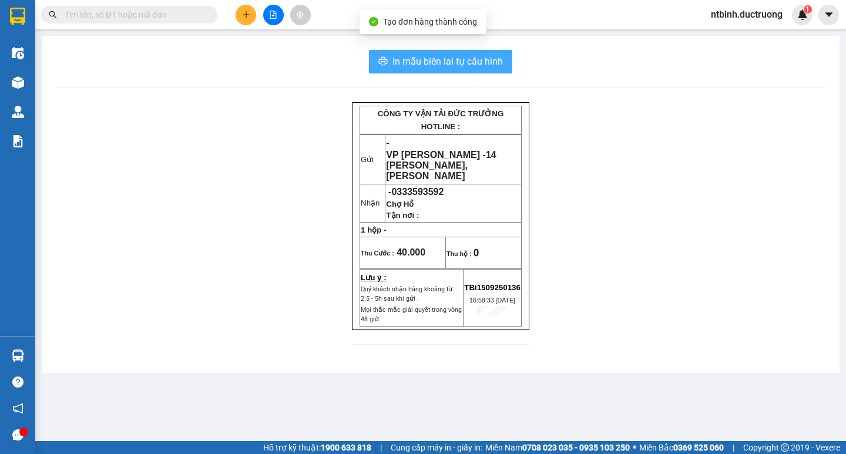
click at [475, 58] on span "In mẫu biên lai tự cấu hình" at bounding box center [448, 61] width 110 height 15
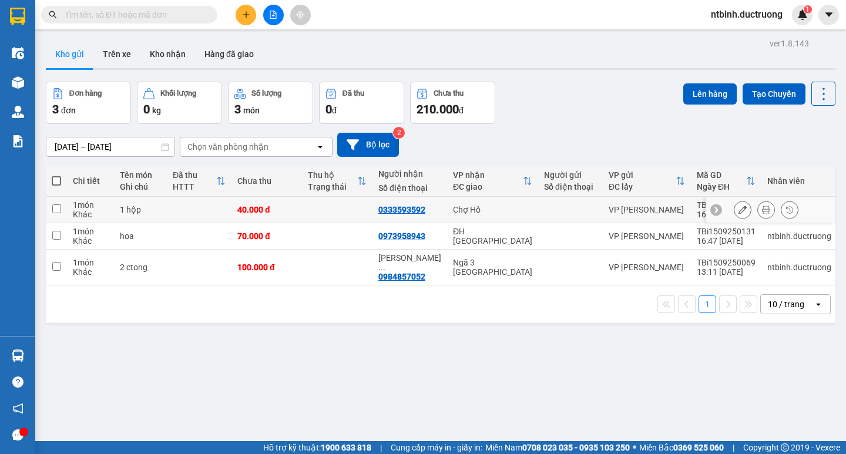
click at [309, 213] on td at bounding box center [337, 210] width 71 height 26
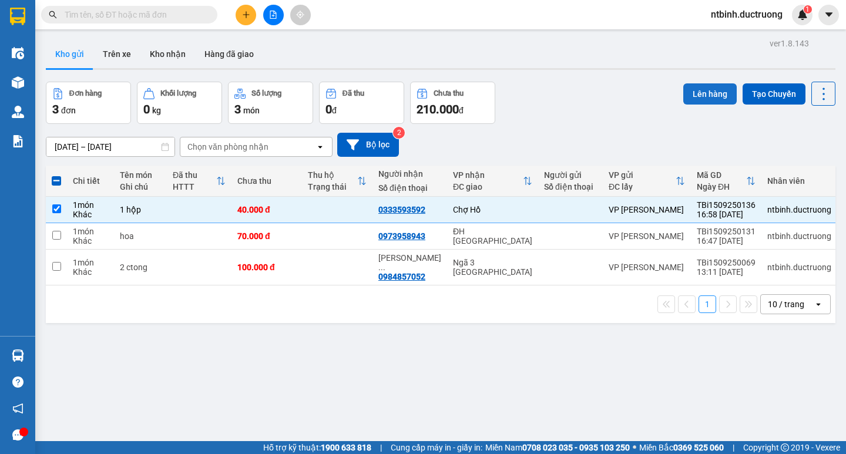
click at [688, 98] on button "Lên hàng" at bounding box center [710, 93] width 53 height 21
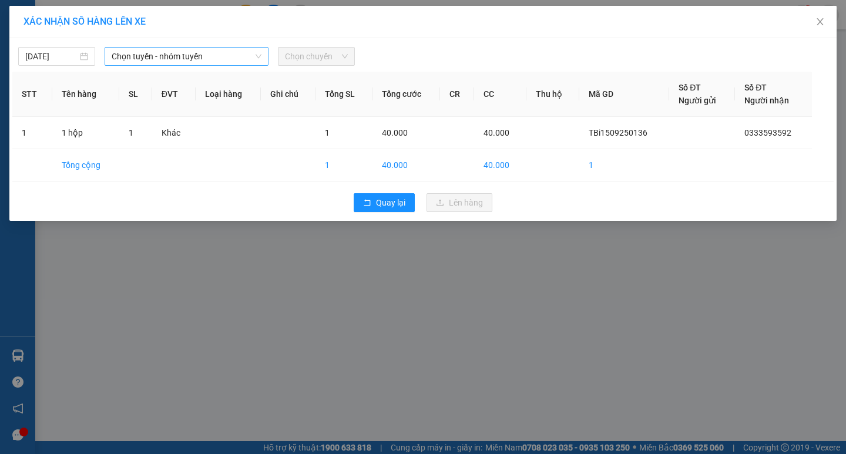
click at [225, 54] on span "Chọn tuyến - nhóm tuyến" at bounding box center [187, 57] width 150 height 18
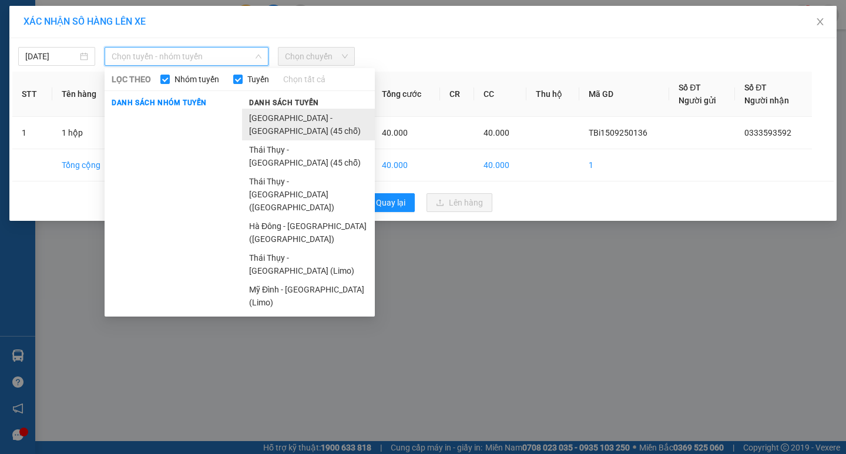
click at [251, 124] on li "[GEOGRAPHIC_DATA] - [GEOGRAPHIC_DATA] (45 chỗ)" at bounding box center [308, 125] width 133 height 32
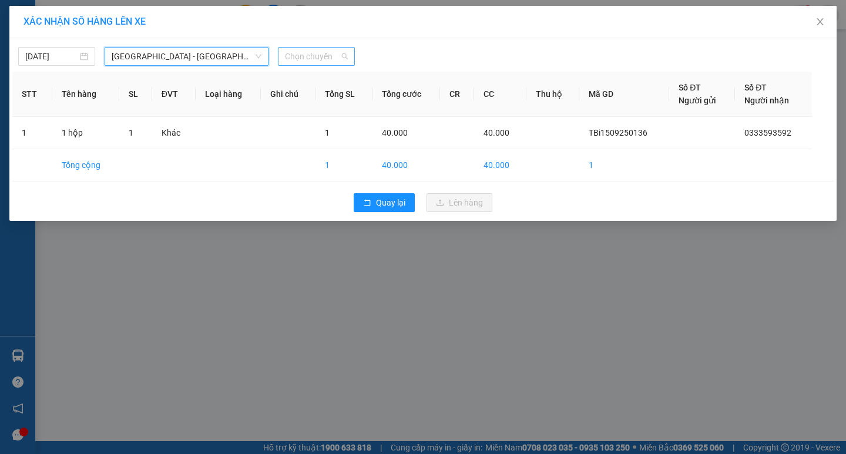
click at [287, 53] on span "Chọn chuyến" at bounding box center [316, 57] width 63 height 18
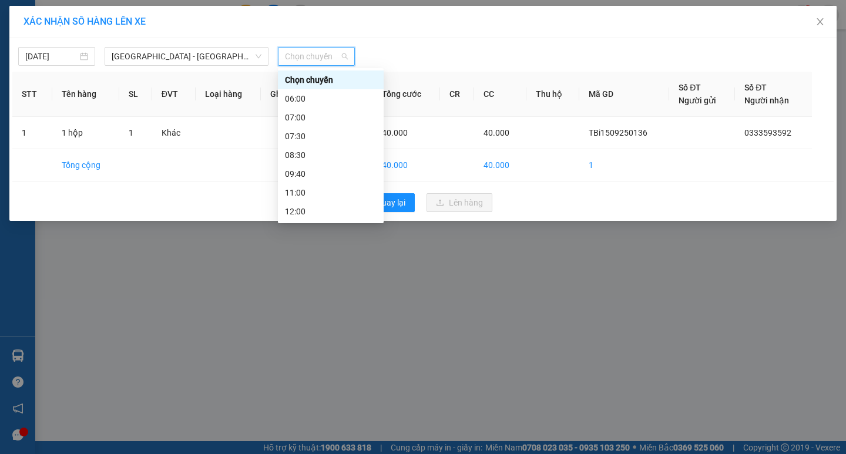
click at [312, 318] on div "17:00" at bounding box center [331, 324] width 92 height 13
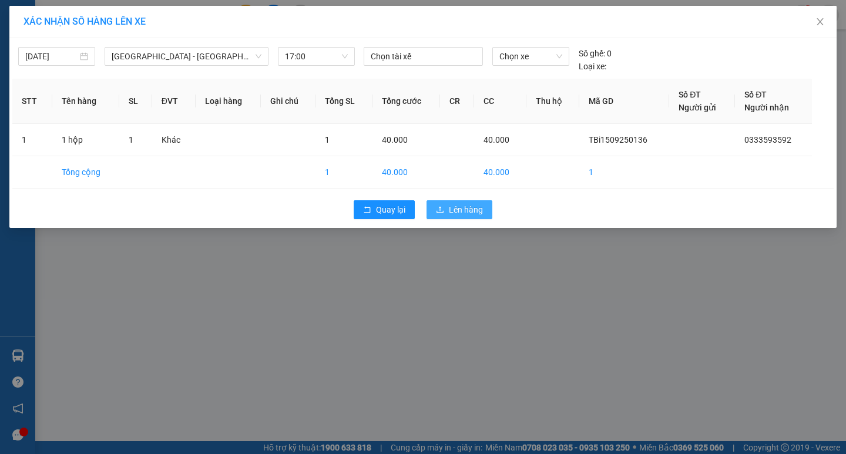
click at [445, 215] on button "Lên hàng" at bounding box center [460, 209] width 66 height 19
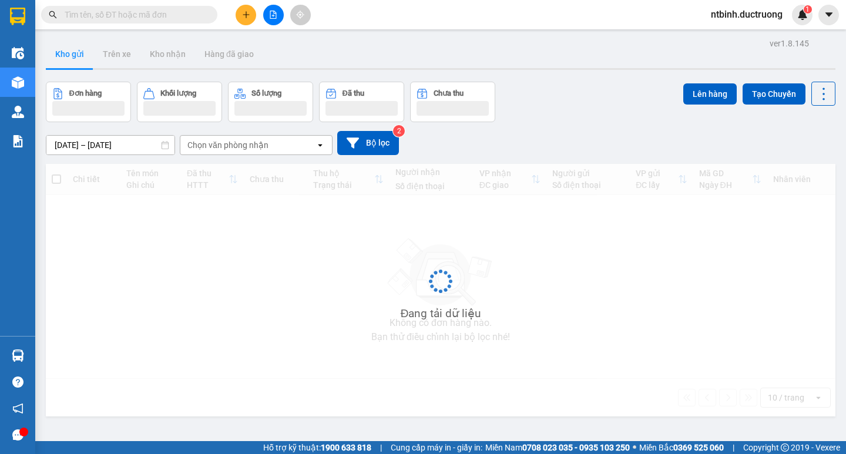
click at [761, 158] on div "13/09/2025 – 15/09/2025 Press the down arrow key to interact with the calendar …" at bounding box center [441, 143] width 790 height 42
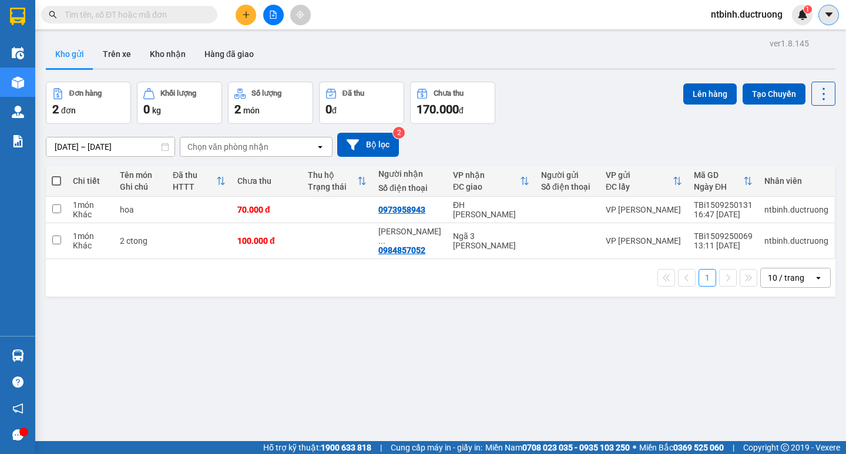
click at [825, 12] on icon "caret-down" at bounding box center [829, 14] width 11 height 11
click at [658, 162] on div "13/09/2025 – 15/09/2025 Press the down arrow key to interact with the calendar …" at bounding box center [441, 145] width 790 height 42
drag, startPoint x: 668, startPoint y: 172, endPoint x: 668, endPoint y: 166, distance: 5.9
click at [668, 172] on div "VP gửi ĐC lấy" at bounding box center [644, 181] width 76 height 24
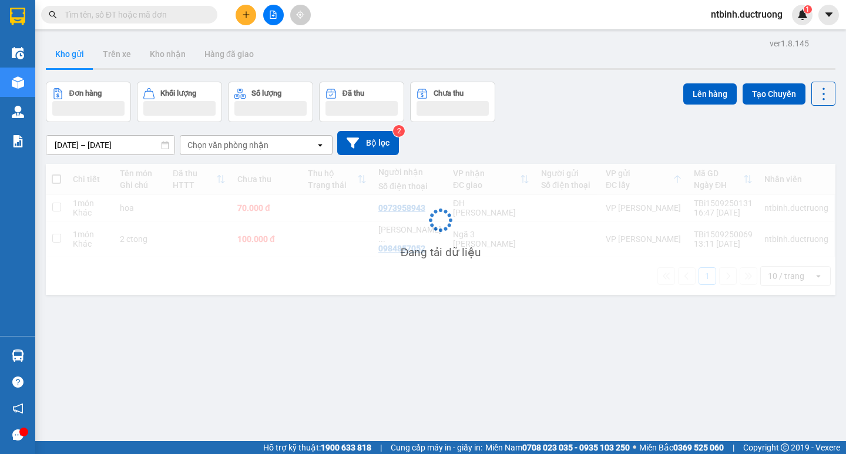
click at [668, 166] on div "Đang tải dữ liệu" at bounding box center [441, 229] width 790 height 131
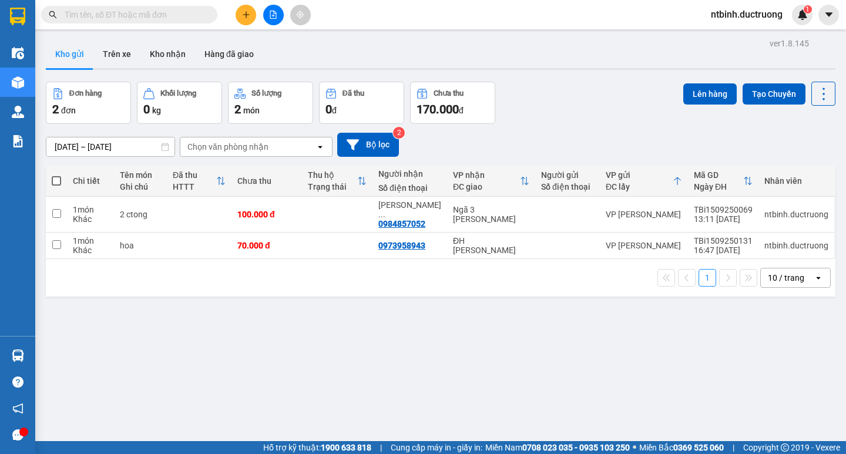
click at [633, 162] on div "13/09/2025 – 15/09/2025 Press the down arrow key to interact with the calendar …" at bounding box center [441, 145] width 790 height 42
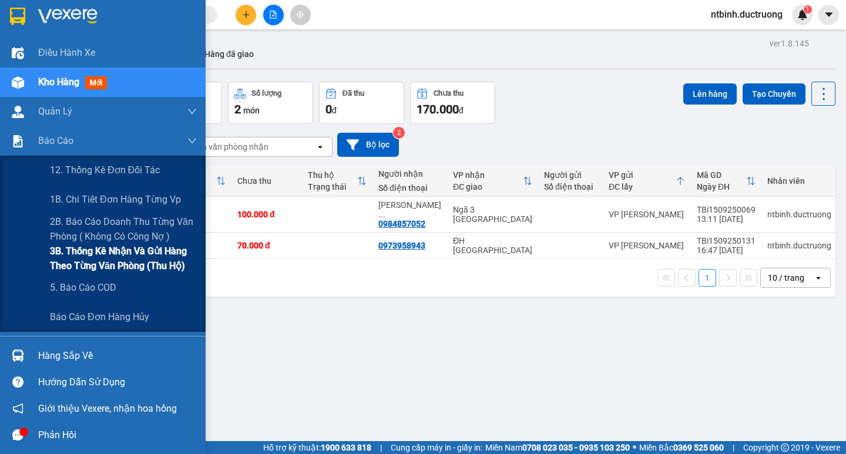
click at [113, 264] on span "3B. Thống kê nhận và gửi hàng theo từng văn phòng (thu hộ)" at bounding box center [123, 258] width 147 height 29
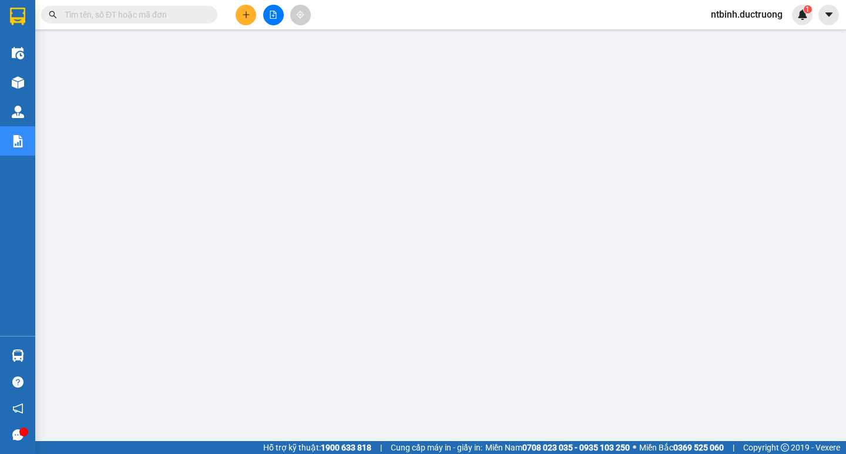
click at [269, 15] on button at bounding box center [273, 15] width 21 height 21
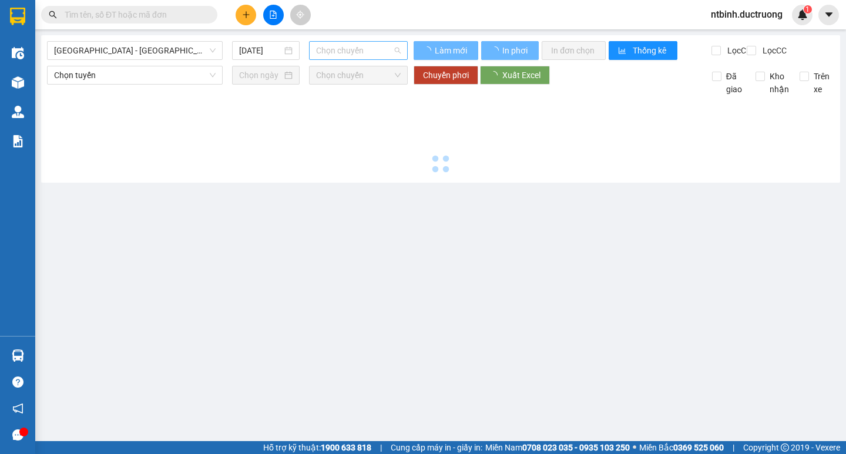
click at [332, 44] on span "Chọn chuyến" at bounding box center [358, 51] width 85 height 18
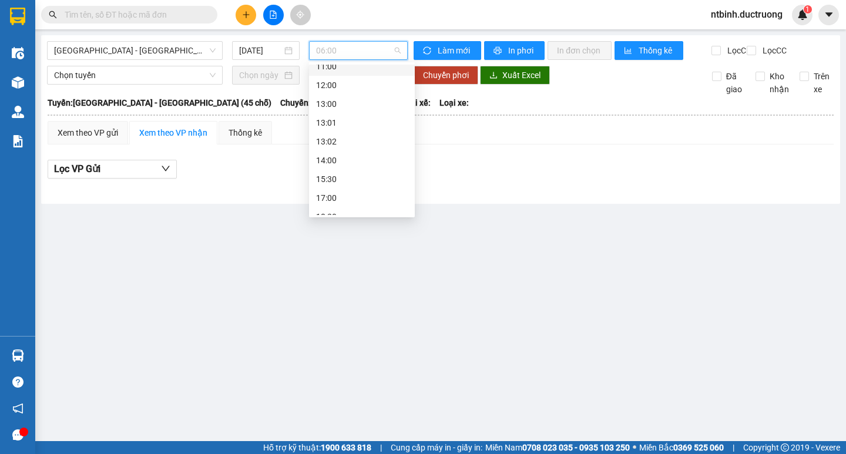
scroll to position [169, 0]
click at [346, 119] on div "14:00" at bounding box center [362, 111] width 106 height 19
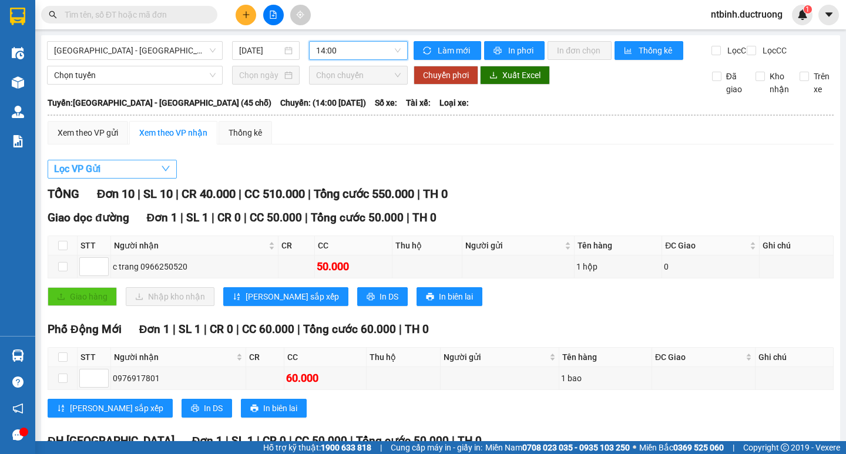
click at [135, 175] on button "Lọc VP Gửi" at bounding box center [112, 169] width 129 height 19
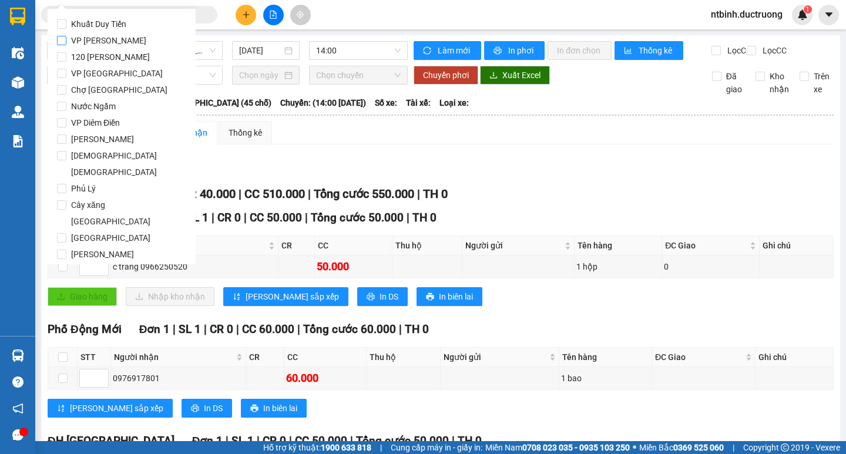
click at [93, 47] on span "VP [PERSON_NAME]" at bounding box center [108, 40] width 85 height 16
click at [66, 45] on input "VP [PERSON_NAME]" at bounding box center [61, 40] width 9 height 9
checkbox input "true"
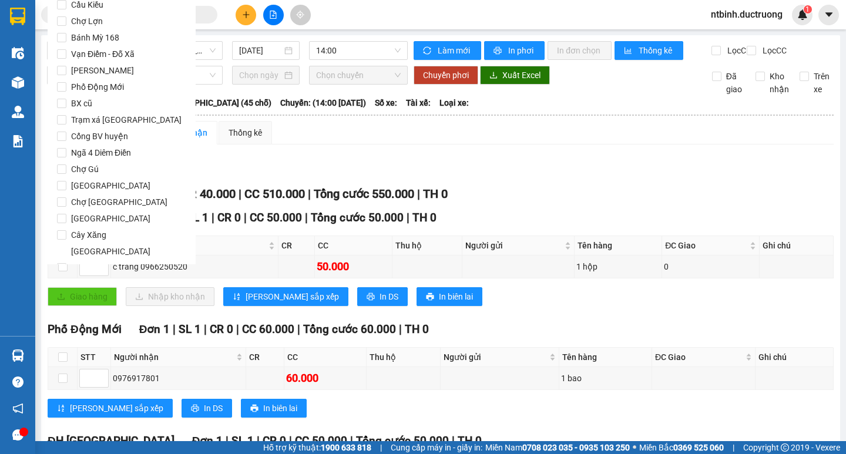
scroll to position [979, 0]
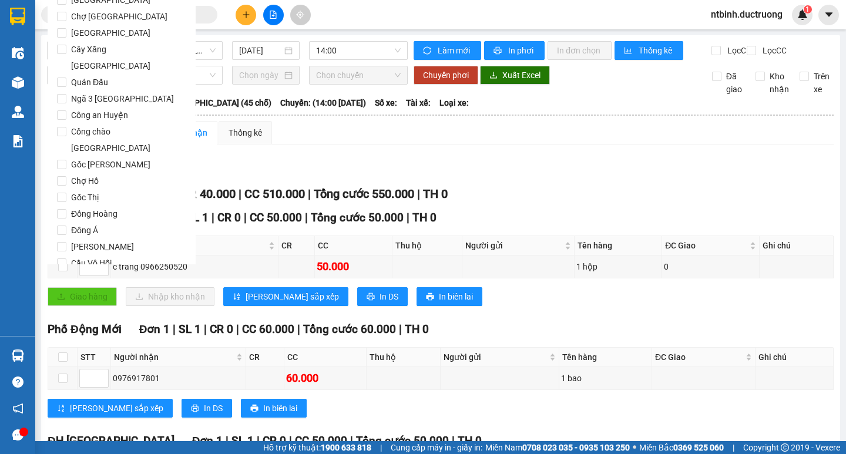
click at [83, 321] on button "Lọc" at bounding box center [73, 330] width 32 height 19
